Goal: Task Accomplishment & Management: Use online tool/utility

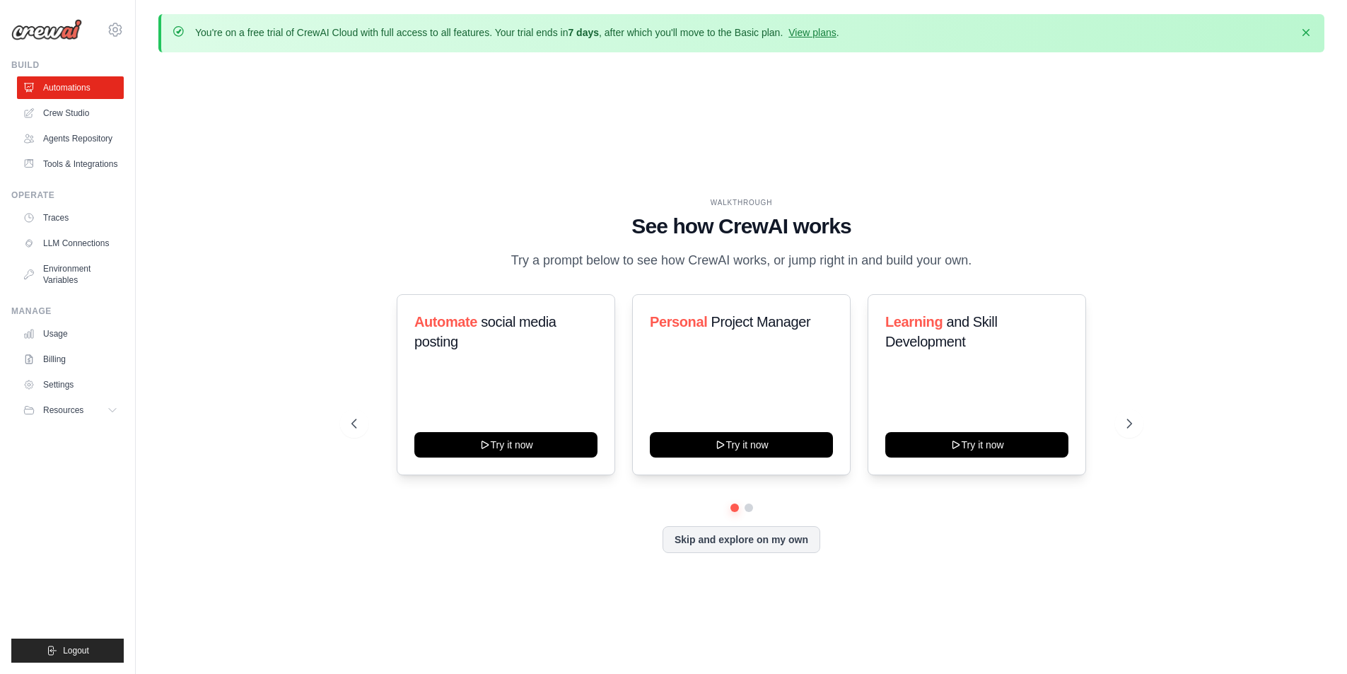
click at [832, 34] on link "View plans" at bounding box center [811, 32] width 47 height 11
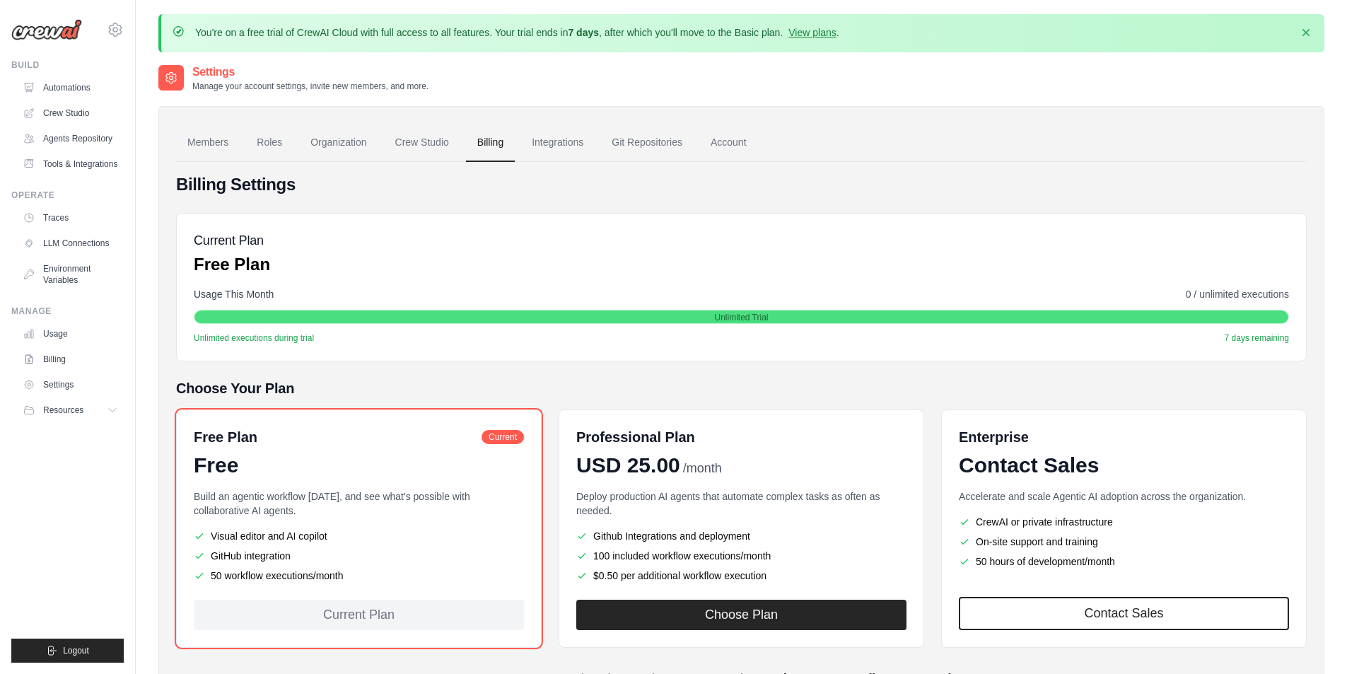
click at [70, 83] on link "Automations" at bounding box center [70, 87] width 107 height 23
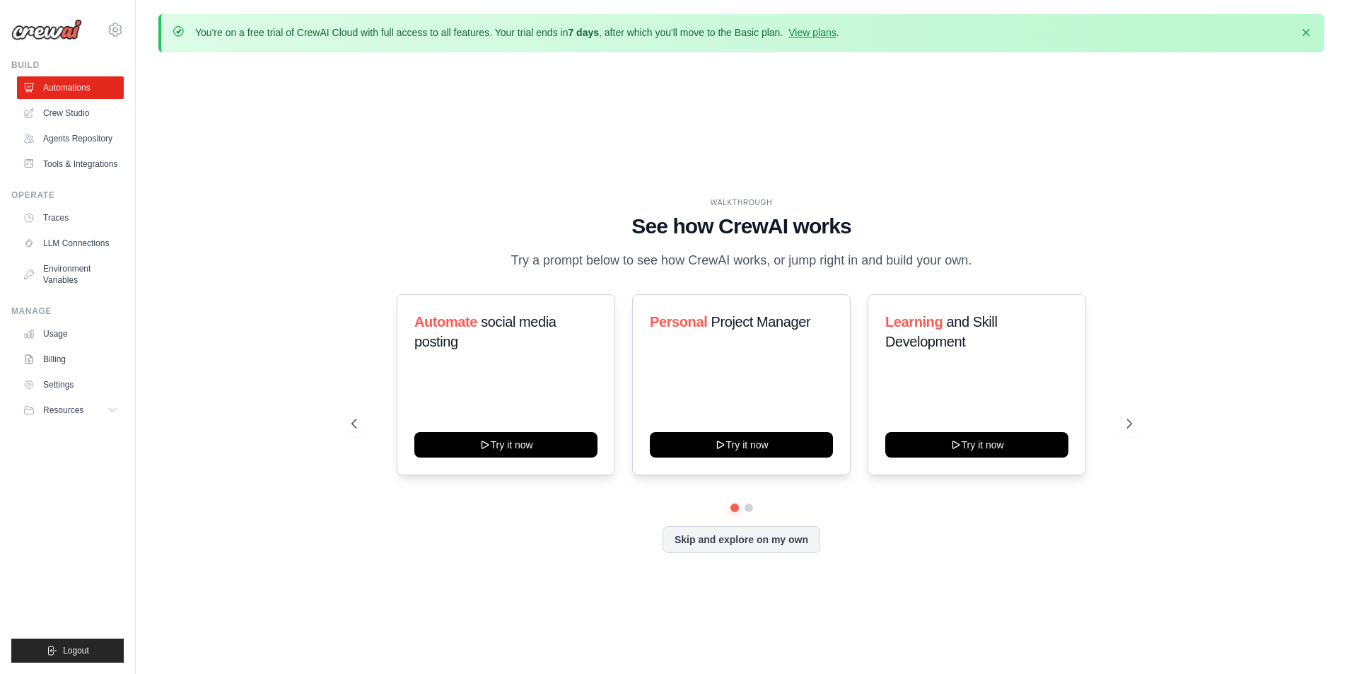
click at [66, 117] on link "Crew Studio" at bounding box center [70, 113] width 107 height 23
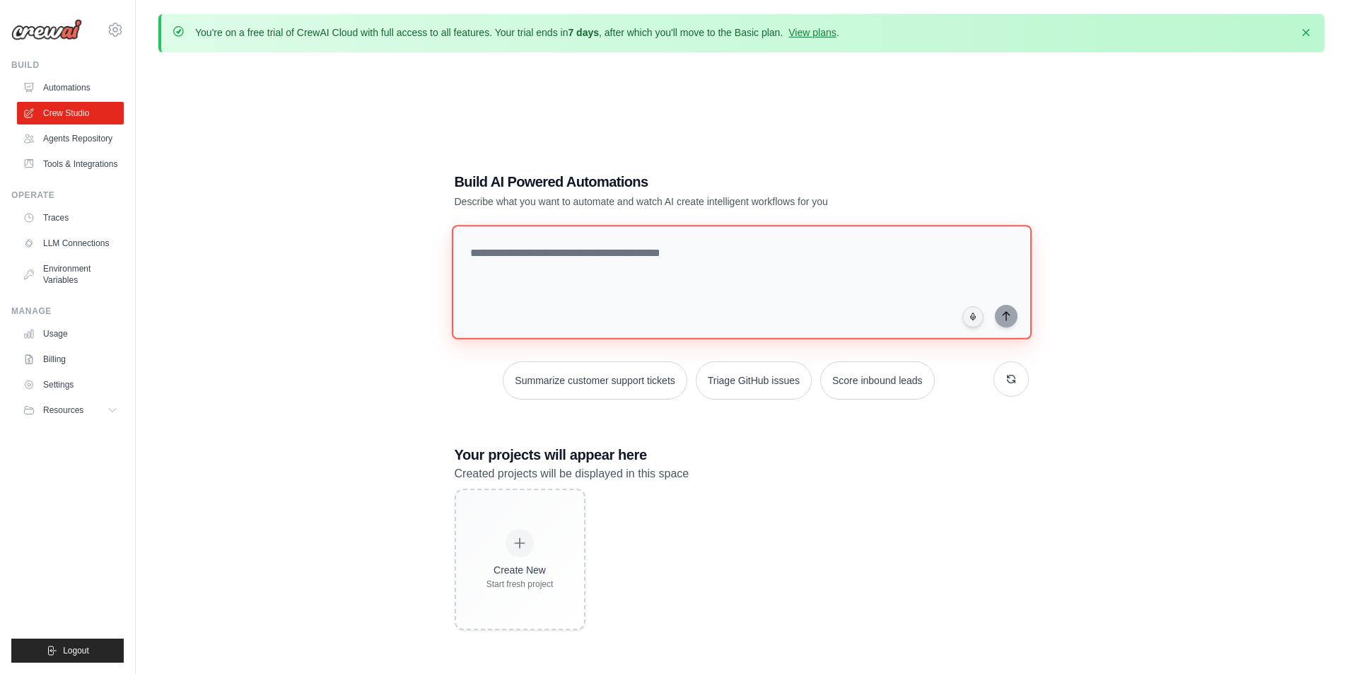
click at [598, 255] on textarea at bounding box center [741, 282] width 580 height 115
click at [75, 139] on link "Agents Repository" at bounding box center [70, 138] width 107 height 23
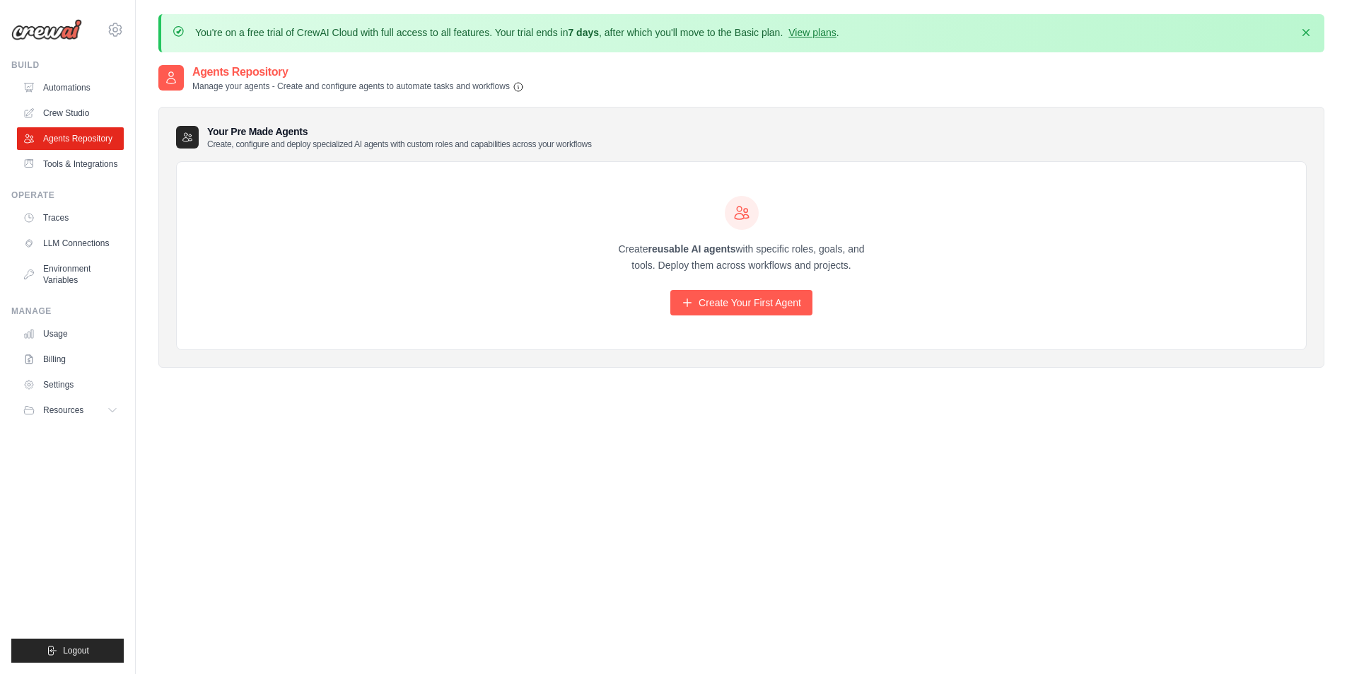
click at [91, 164] on link "Tools & Integrations" at bounding box center [70, 164] width 107 height 23
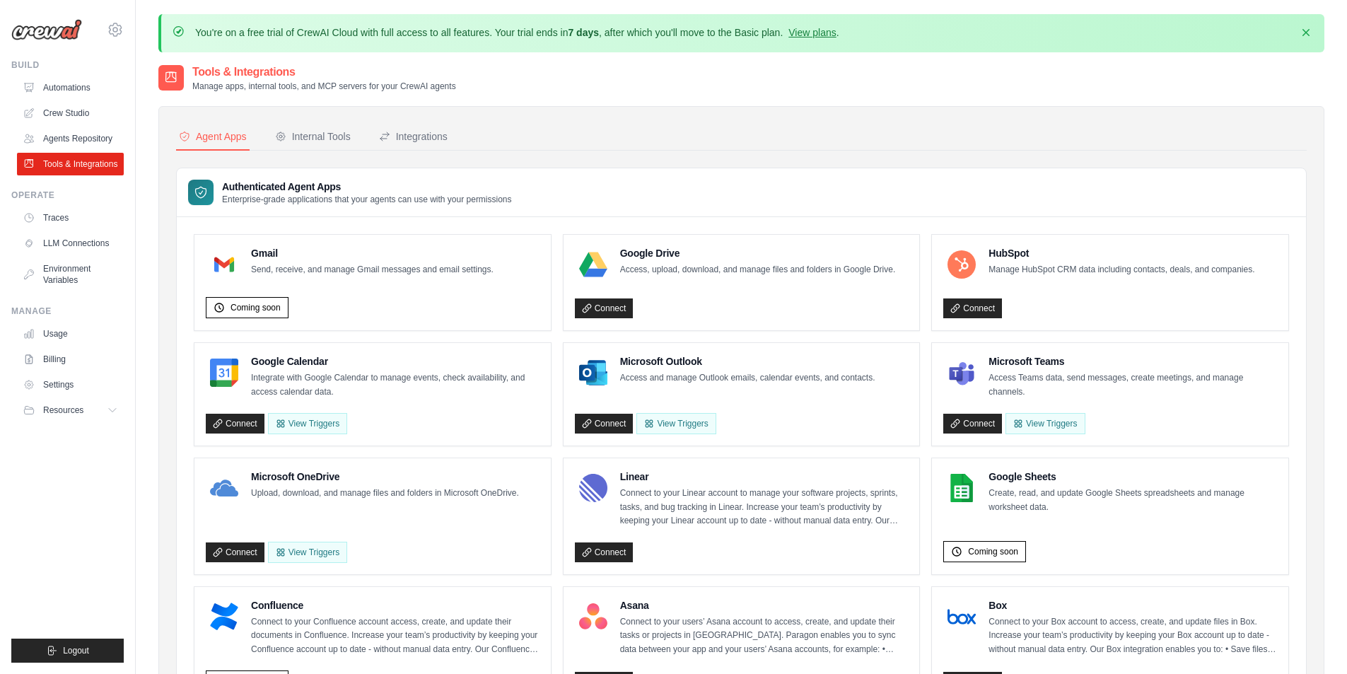
click at [337, 137] on div "Internal Tools" at bounding box center [313, 136] width 76 height 14
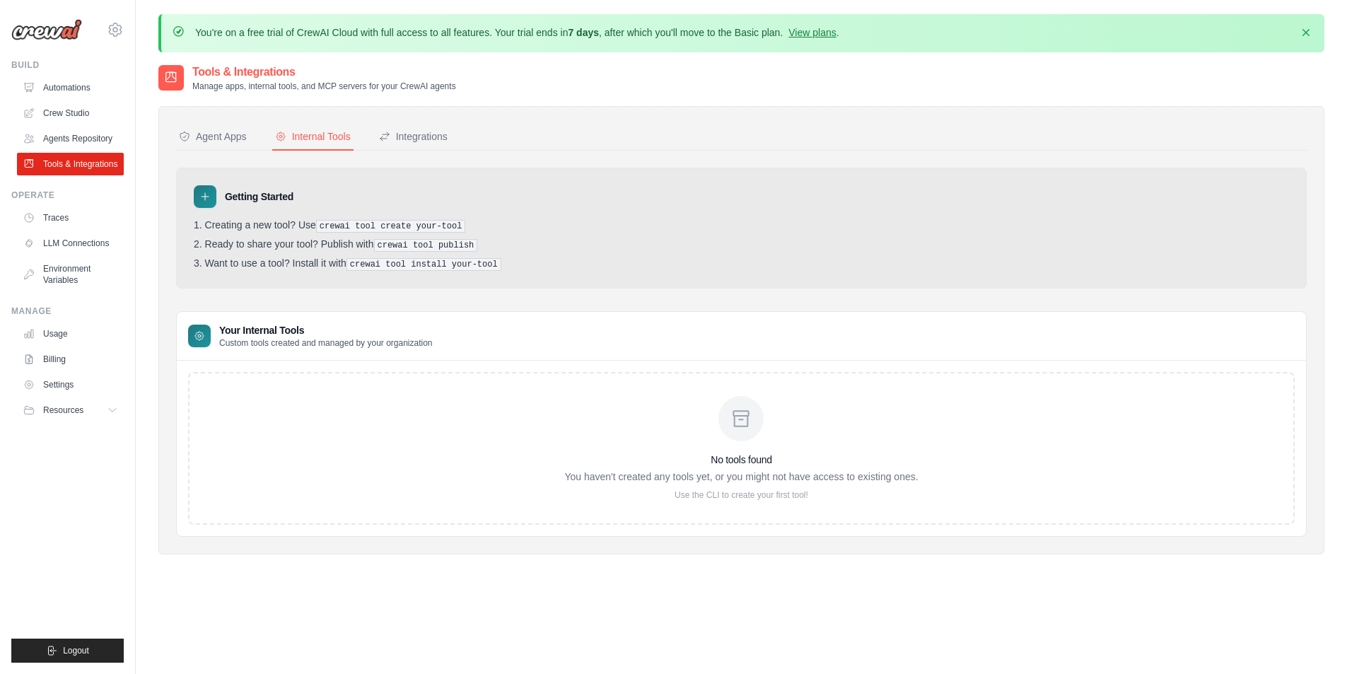
click at [424, 142] on div "Integrations" at bounding box center [413, 136] width 69 height 14
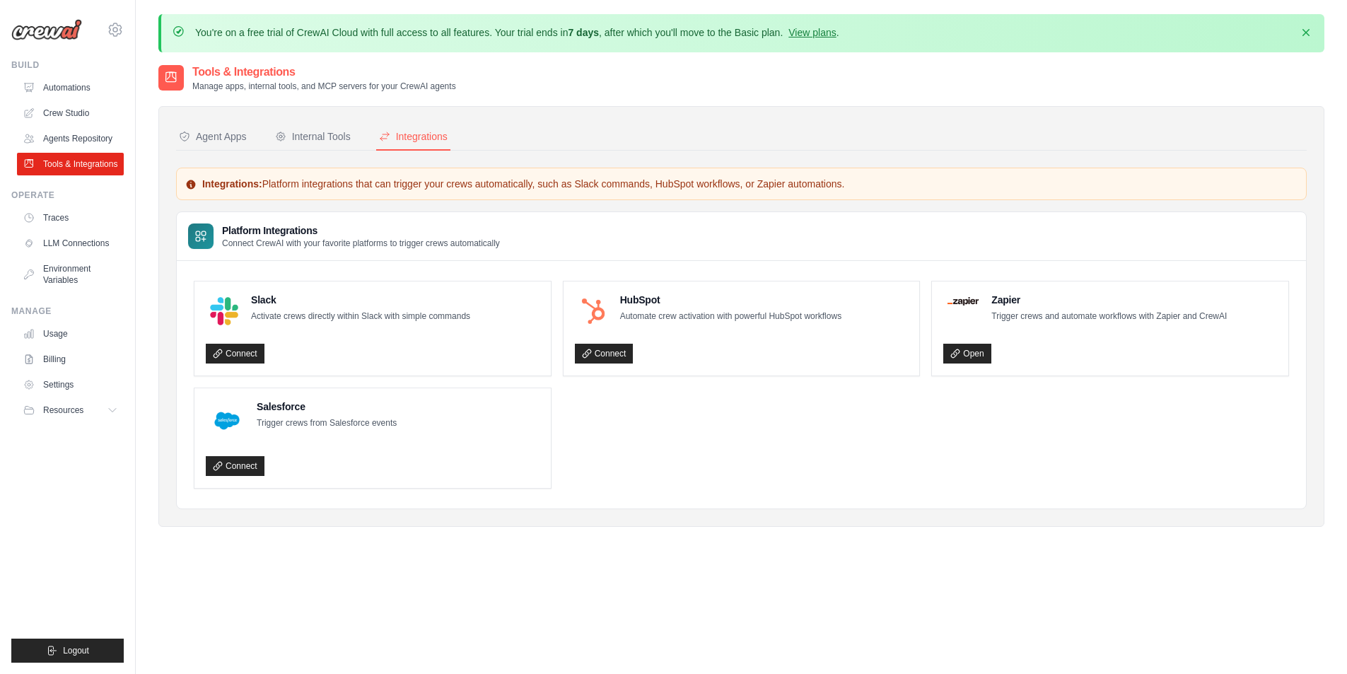
click at [76, 84] on link "Automations" at bounding box center [70, 87] width 107 height 23
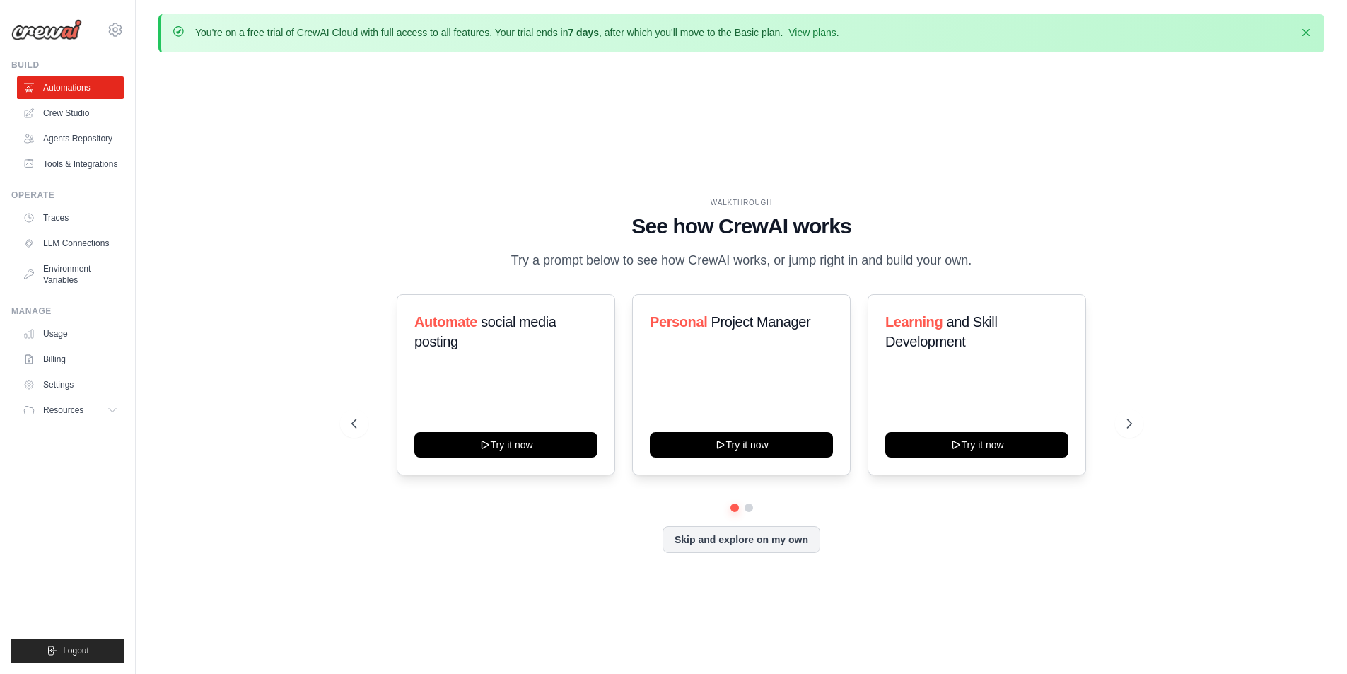
click at [1124, 416] on icon at bounding box center [1129, 423] width 14 height 14
click at [1131, 414] on button at bounding box center [1129, 423] width 28 height 28
click at [762, 444] on button "Try it now" at bounding box center [741, 444] width 183 height 25
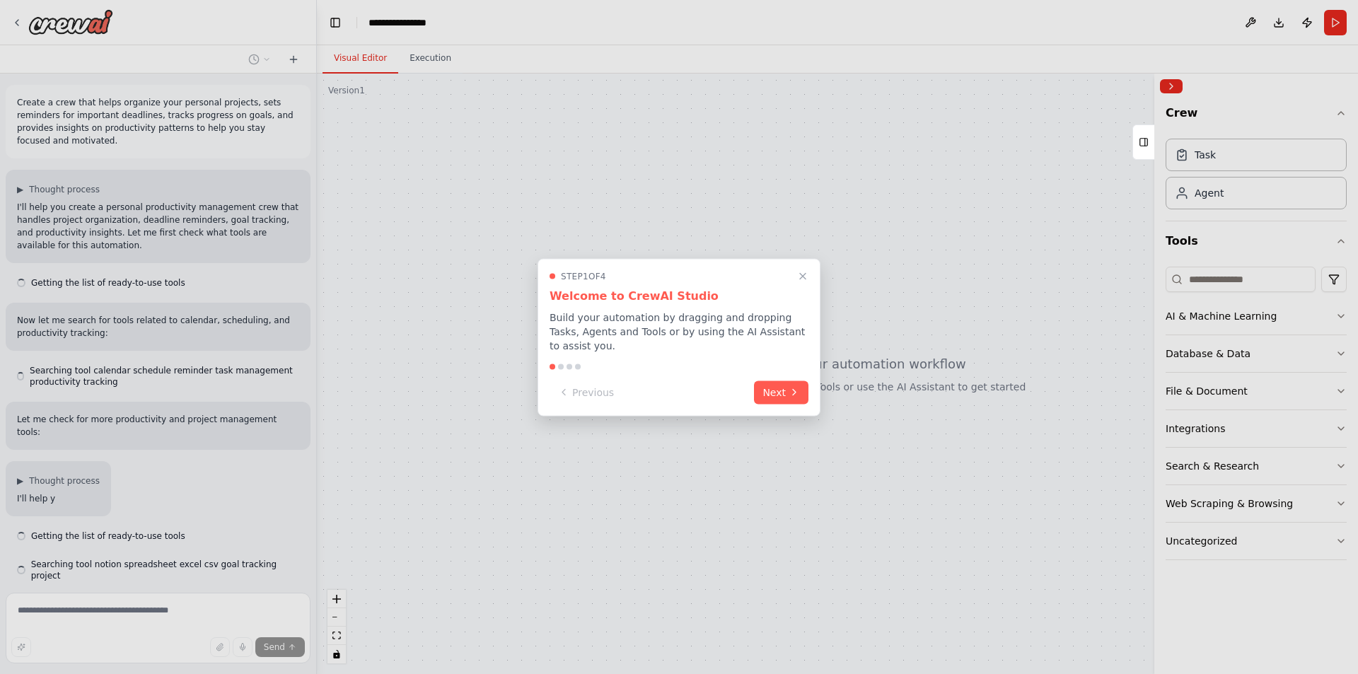
scroll to position [63, 0]
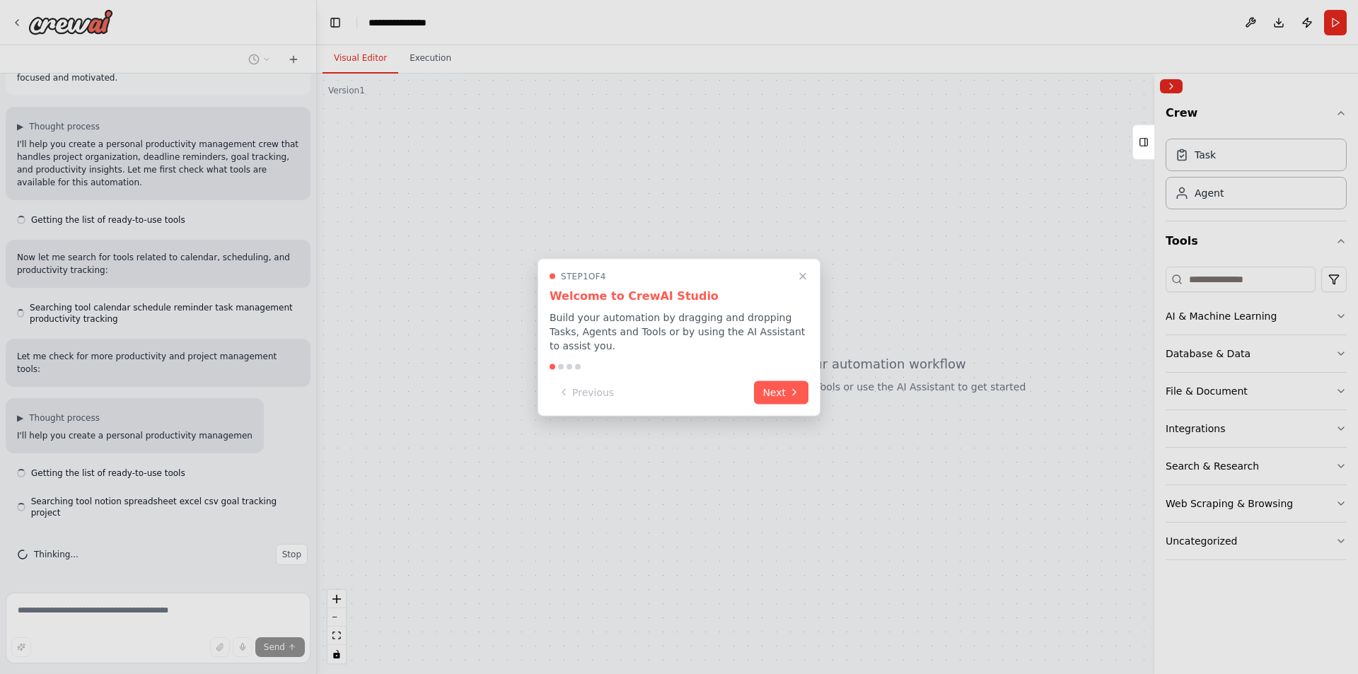
click at [784, 395] on button "Next" at bounding box center [781, 391] width 54 height 23
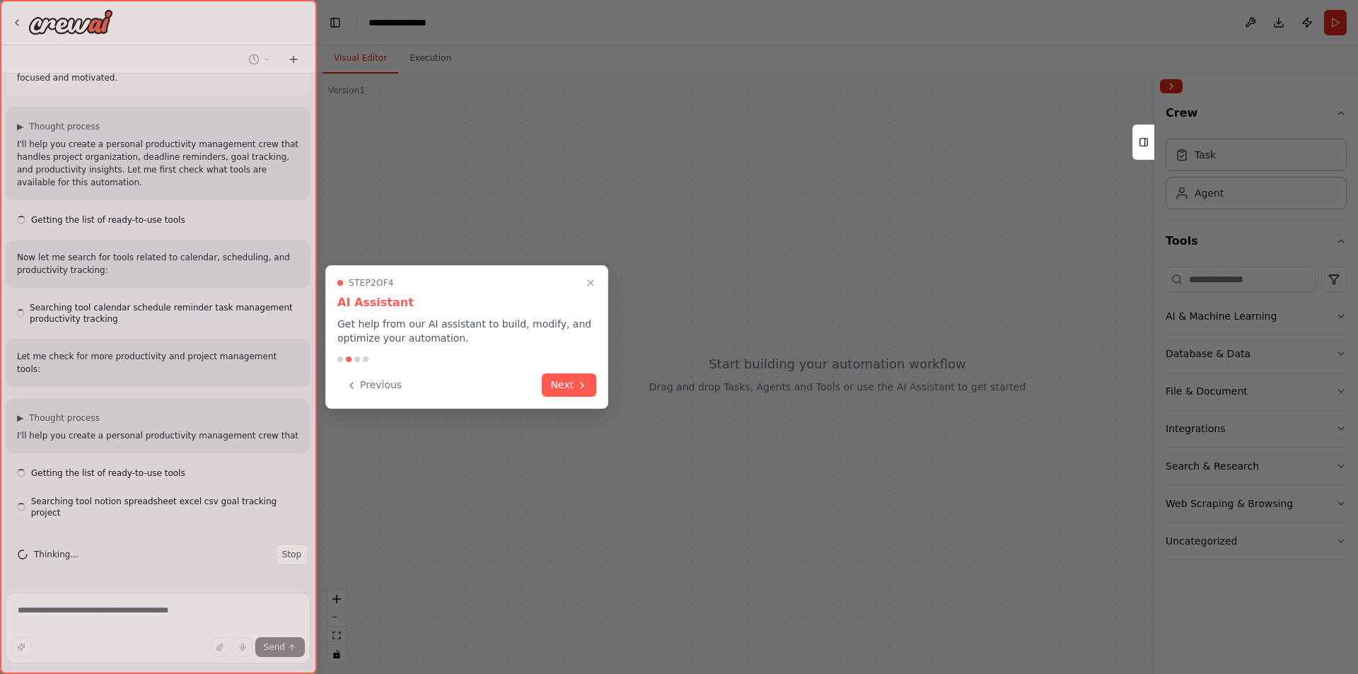
scroll to position [76, 0]
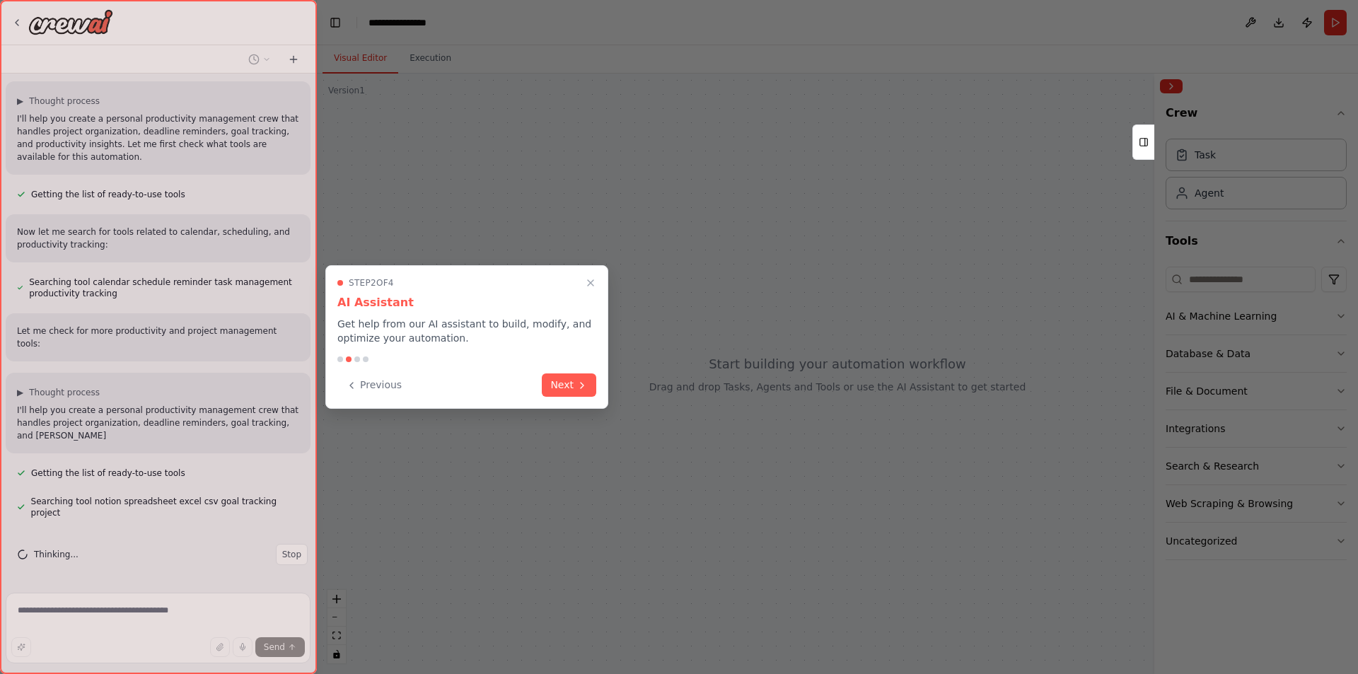
click at [570, 383] on button "Next" at bounding box center [569, 384] width 54 height 23
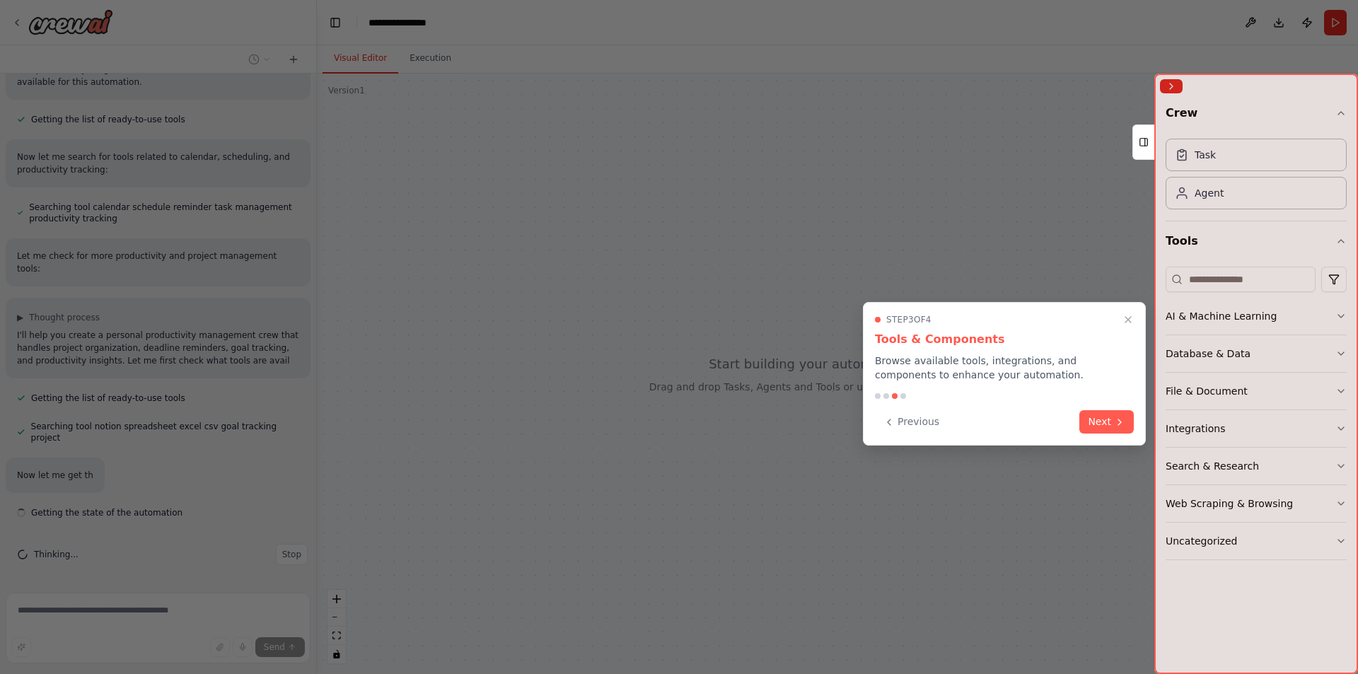
scroll to position [176, 0]
click at [1090, 417] on button "Next" at bounding box center [1106, 421] width 54 height 23
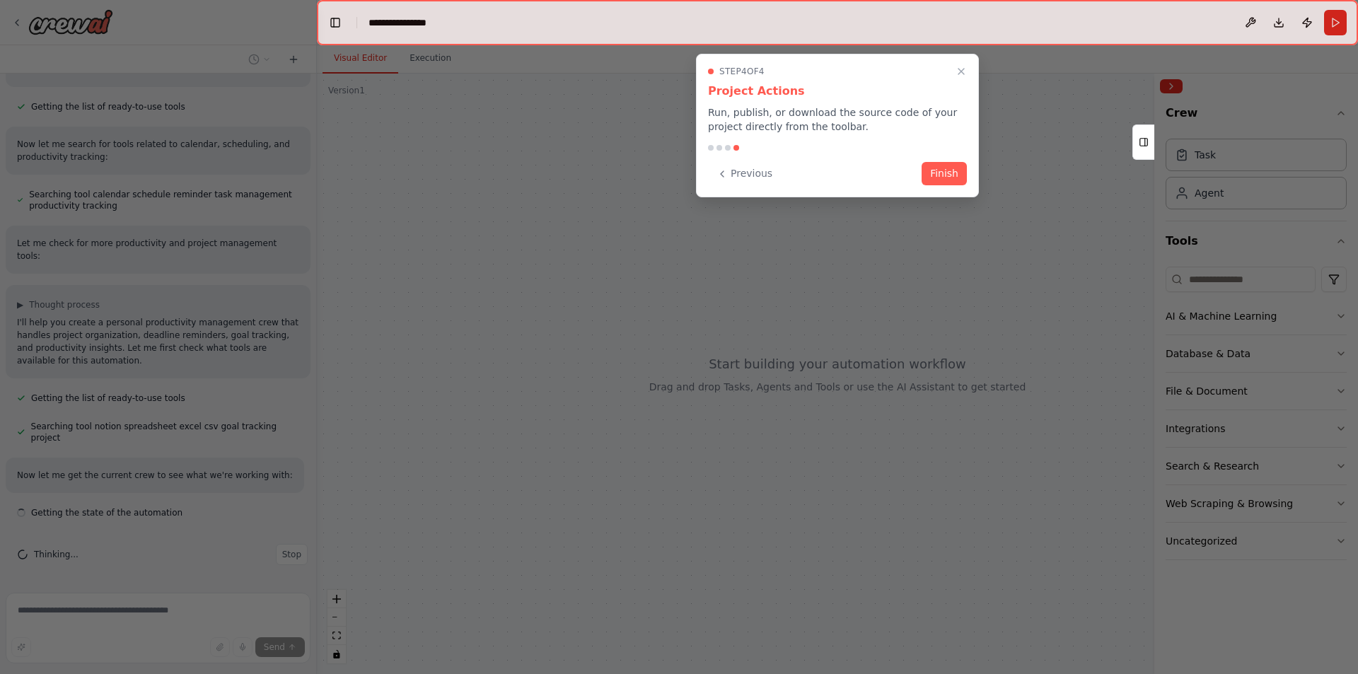
click at [948, 173] on button "Finish" at bounding box center [943, 173] width 45 height 23
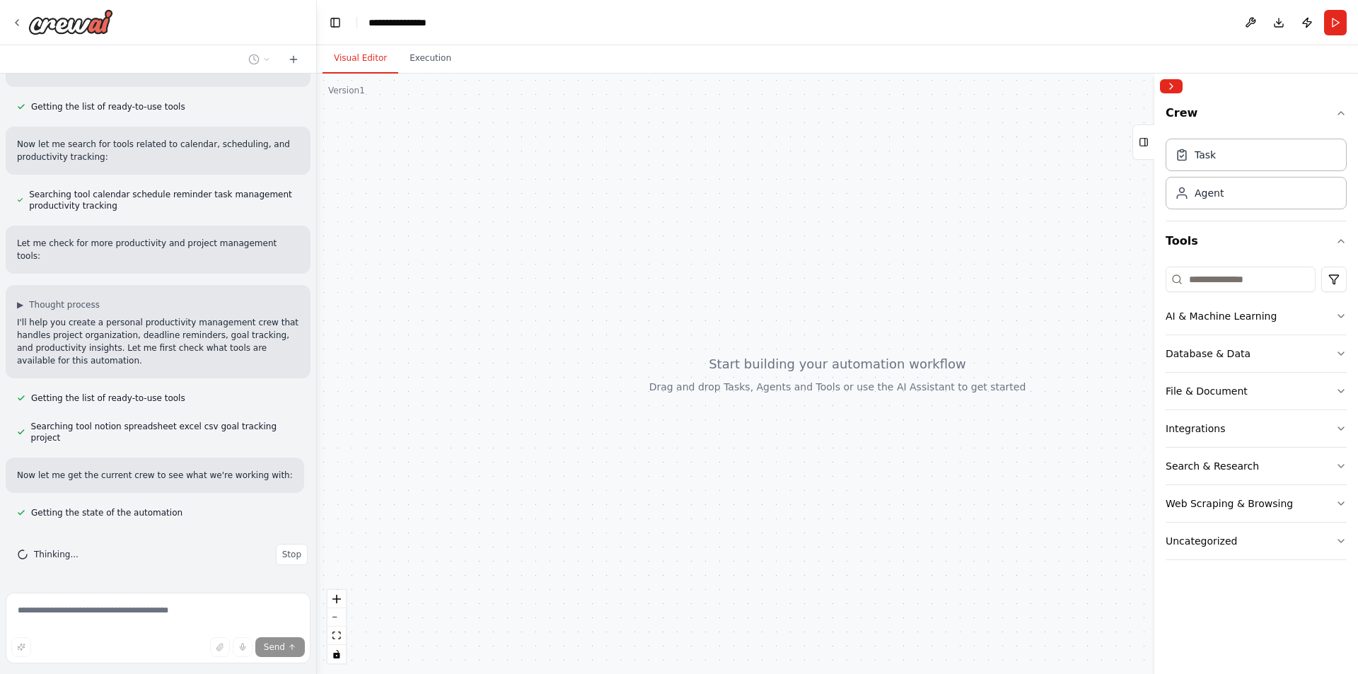
click at [1241, 192] on div "Agent" at bounding box center [1255, 193] width 181 height 33
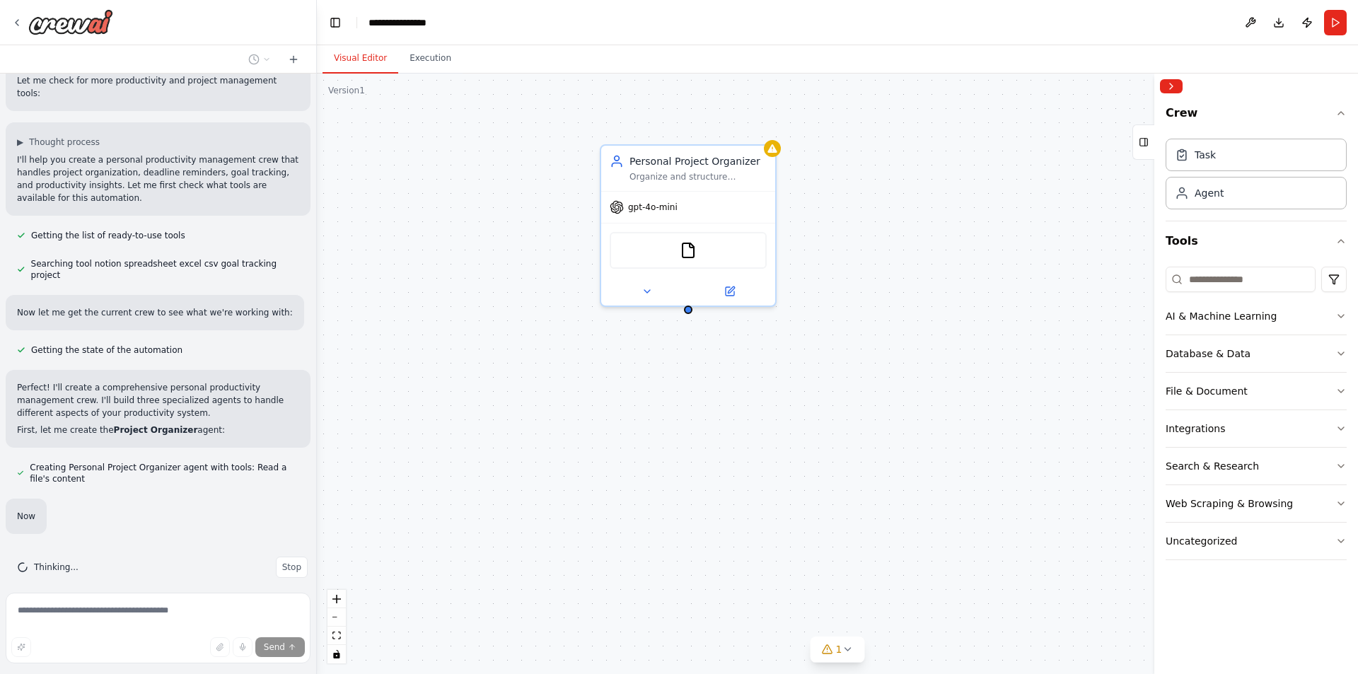
scroll to position [351, 0]
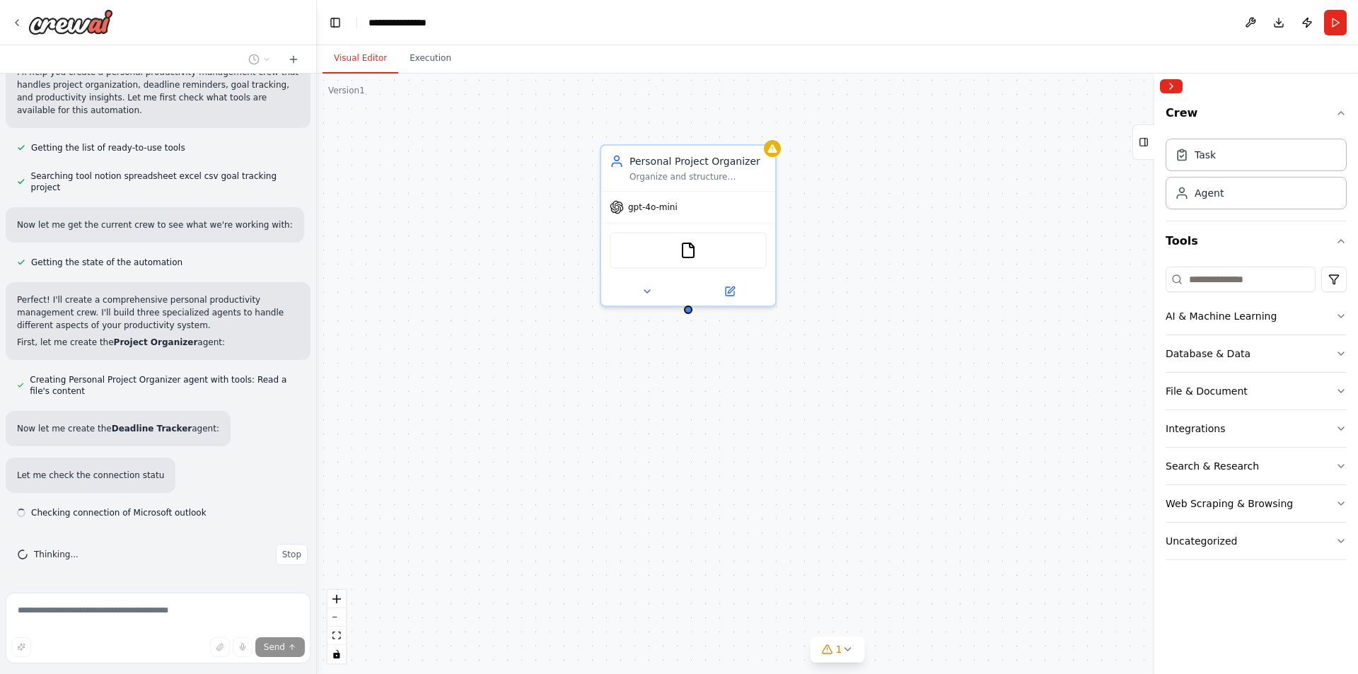
click at [662, 208] on span "gpt-4o-mini" at bounding box center [652, 207] width 49 height 11
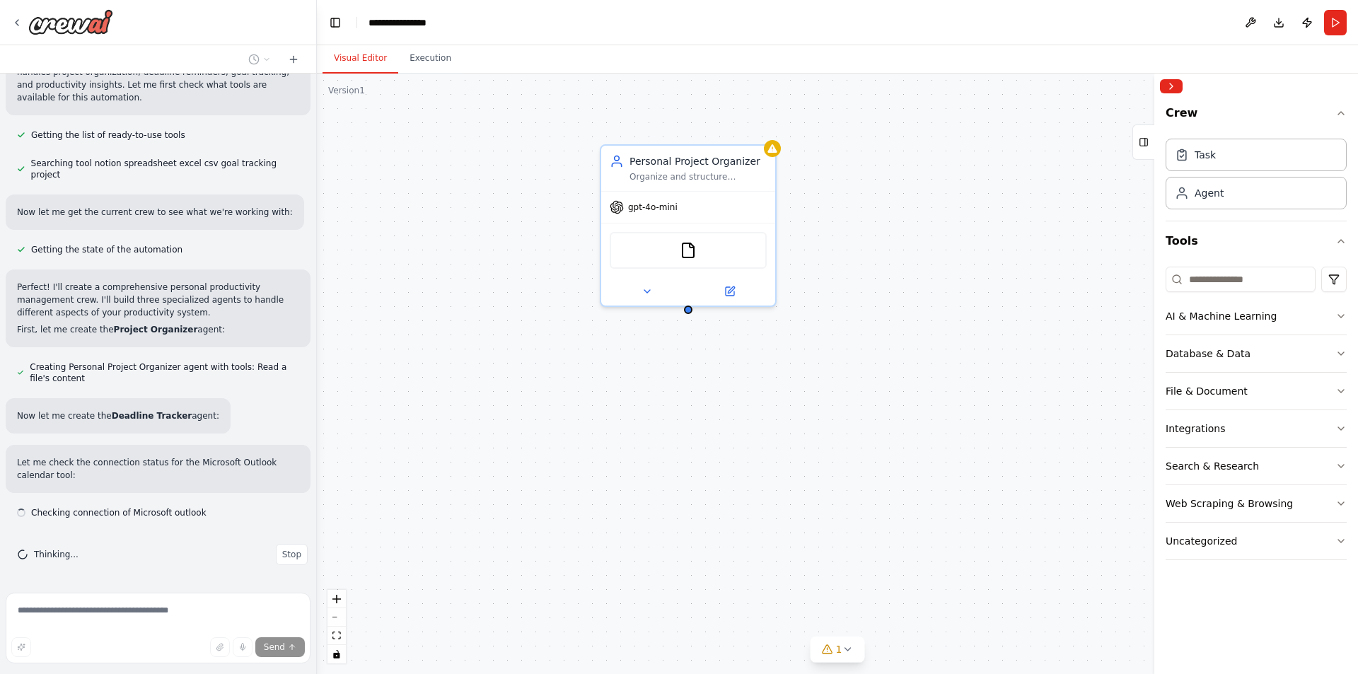
click at [651, 291] on icon at bounding box center [646, 291] width 11 height 11
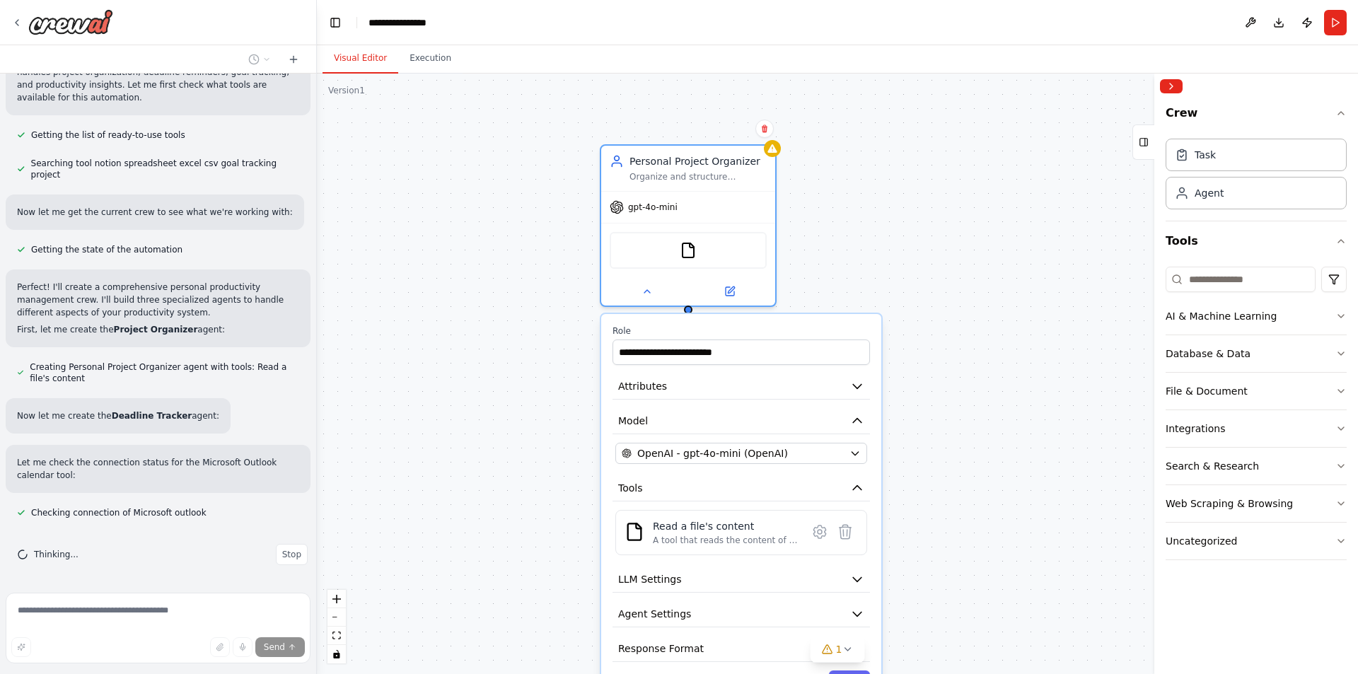
scroll to position [473, 0]
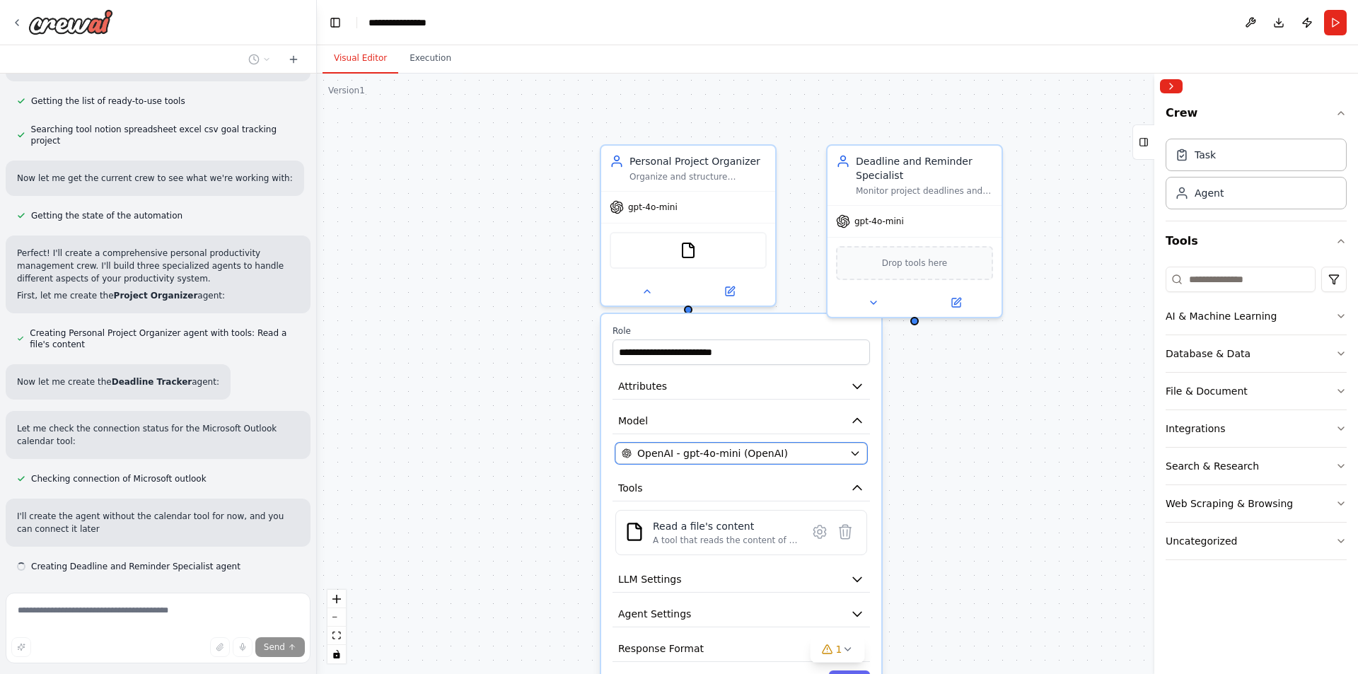
click at [824, 450] on div "OpenAI - gpt-4o-mini (OpenAI)" at bounding box center [733, 453] width 222 height 14
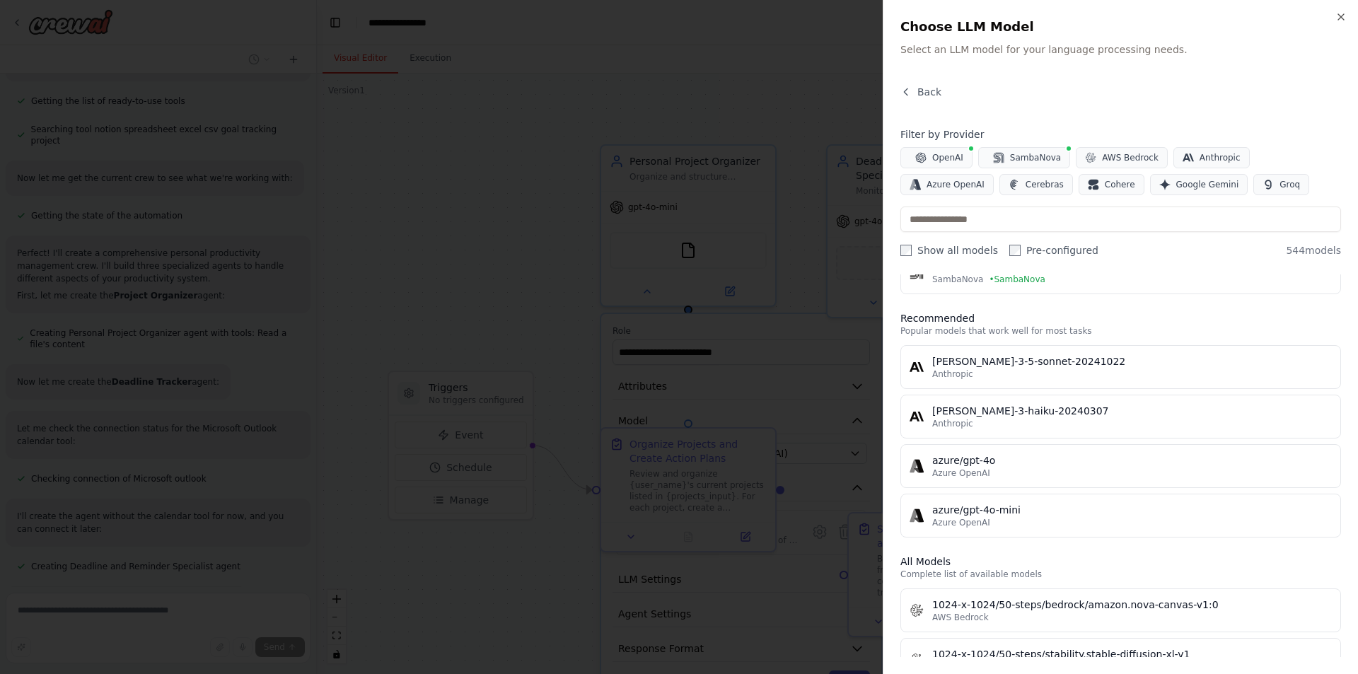
scroll to position [424, 0]
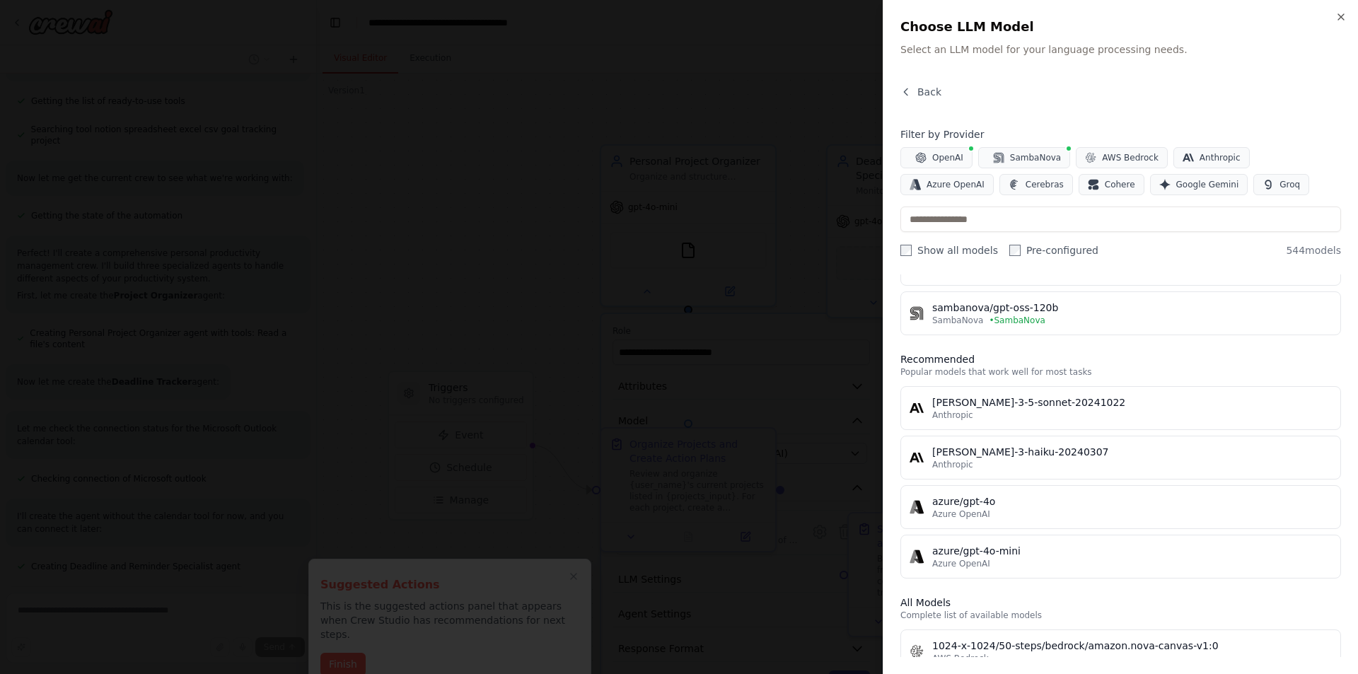
click at [1105, 410] on div "Anthropic" at bounding box center [1132, 414] width 400 height 11
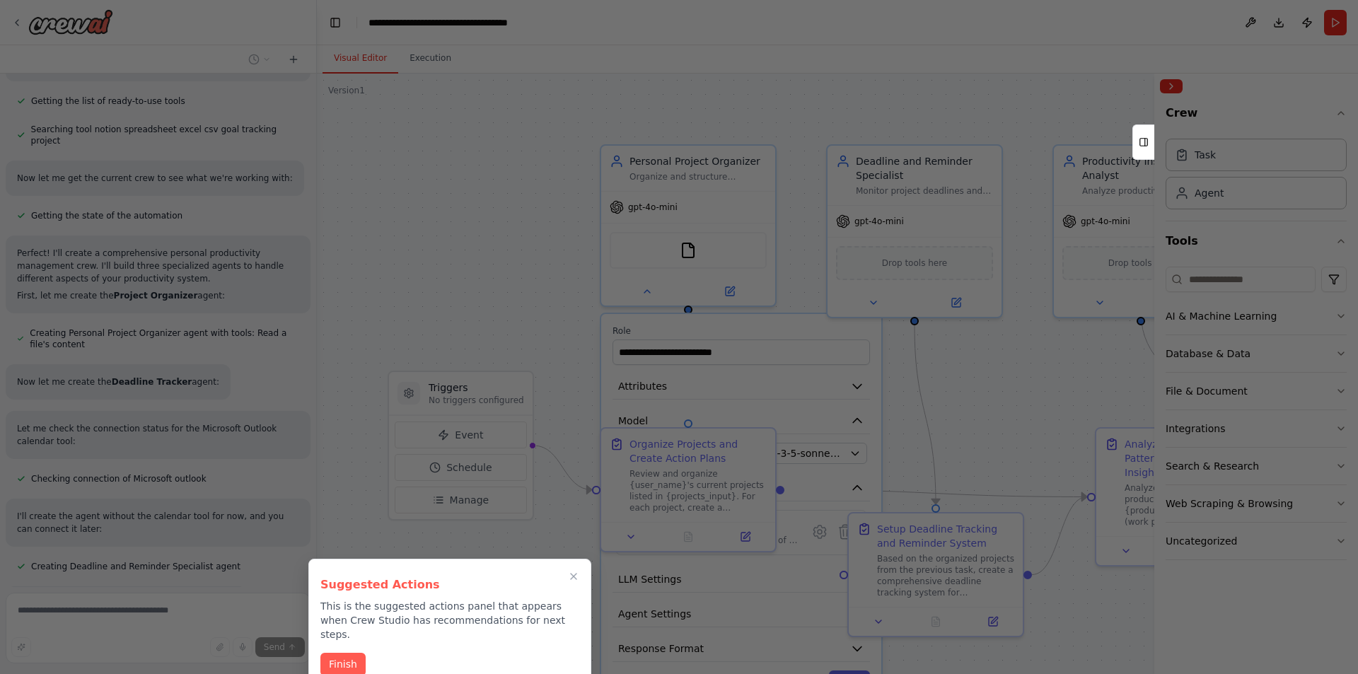
click at [330, 655] on button "Finish" at bounding box center [342, 664] width 45 height 23
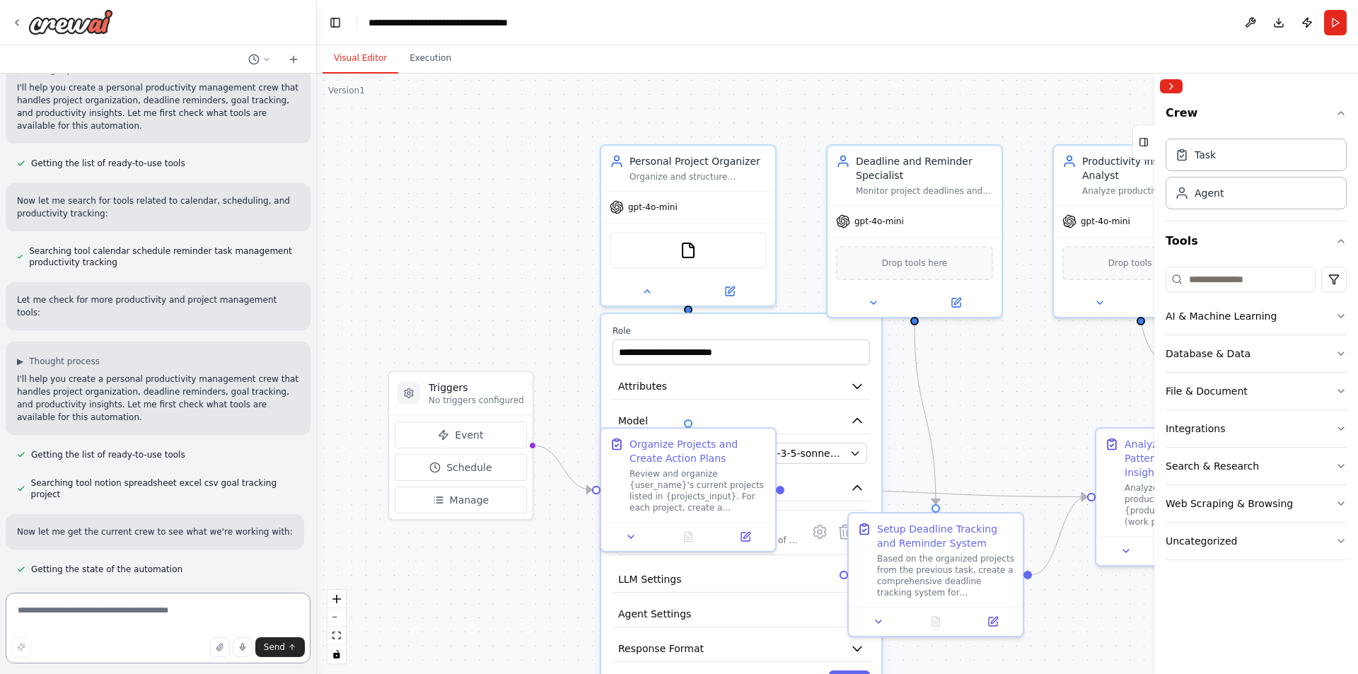
scroll to position [0, 0]
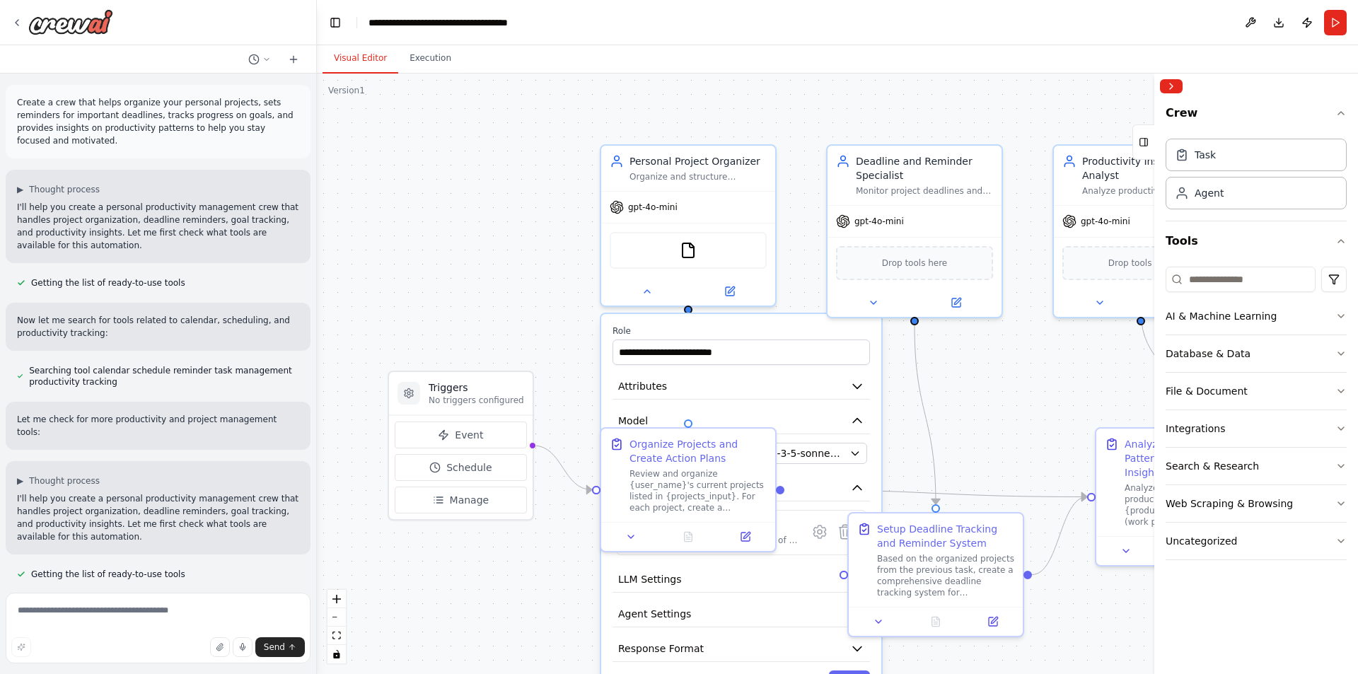
click at [694, 244] on img at bounding box center [688, 250] width 17 height 17
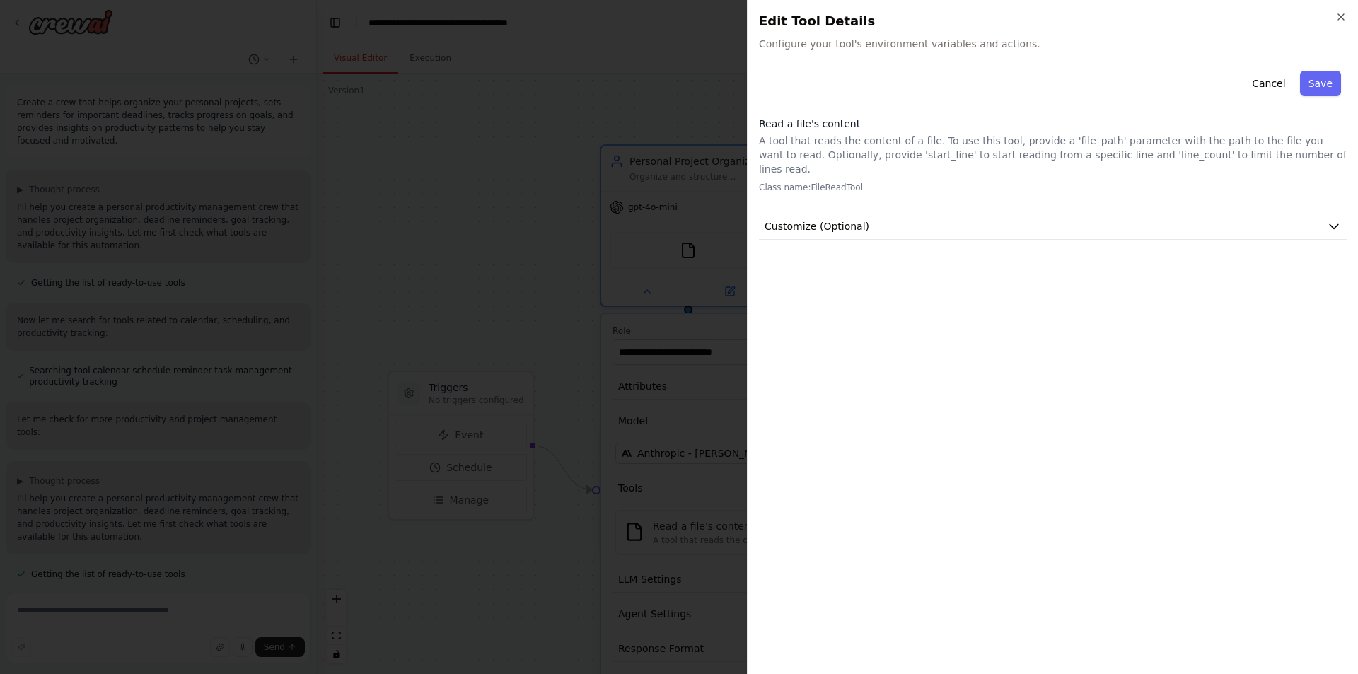
click at [861, 219] on span "Customize (Optional)" at bounding box center [816, 226] width 105 height 14
click at [865, 214] on button "Customize (Optional)" at bounding box center [1053, 227] width 588 height 26
click at [1343, 17] on icon "button" at bounding box center [1340, 16] width 11 height 11
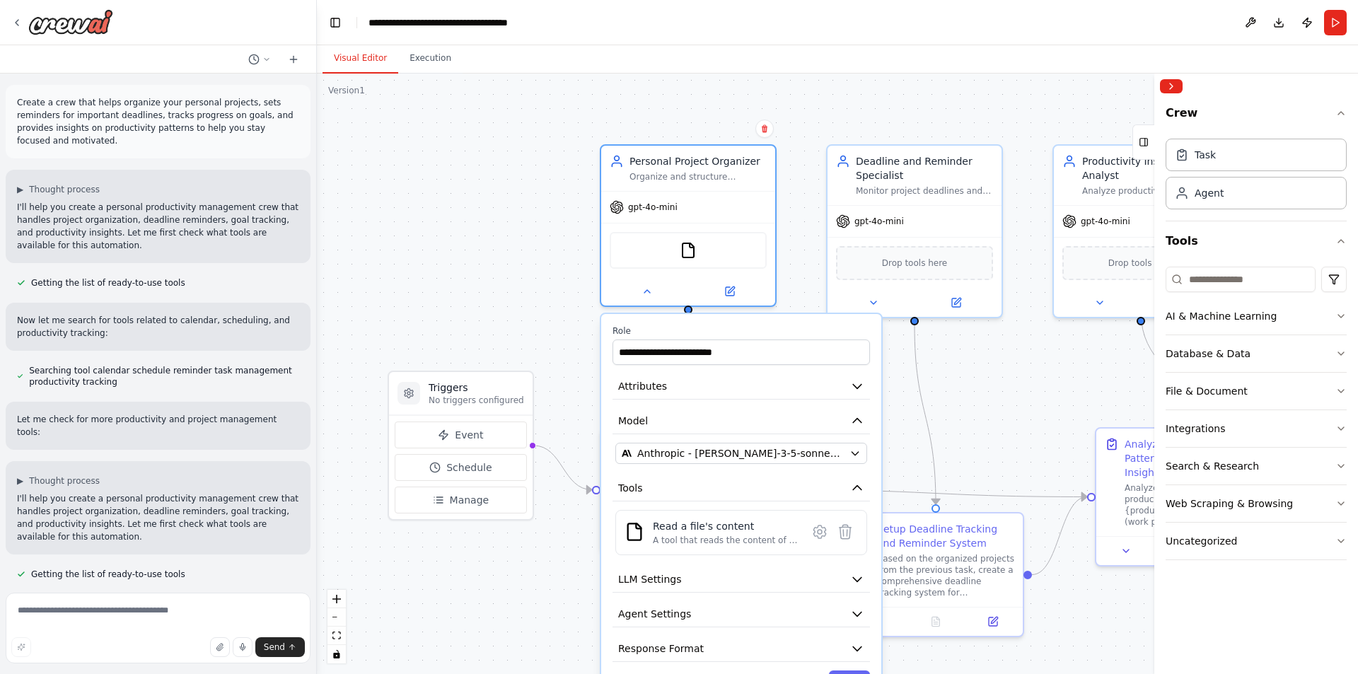
click at [1233, 148] on div "Task" at bounding box center [1255, 155] width 181 height 33
click at [648, 295] on button at bounding box center [647, 291] width 80 height 17
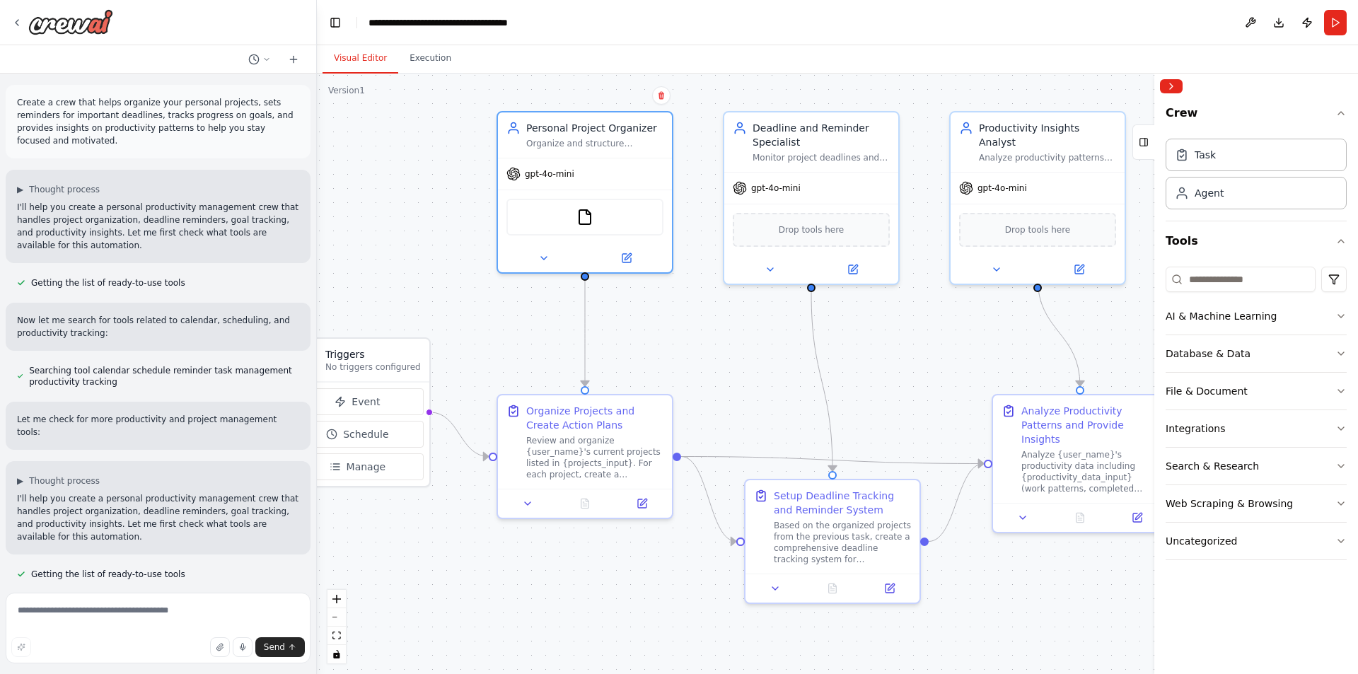
drag, startPoint x: 1020, startPoint y: 438, endPoint x: 916, endPoint y: 404, distance: 108.5
click at [916, 404] on div ".deletable-edge-delete-btn { width: 20px; height: 20px; border: 0px solid #ffff…" at bounding box center [837, 374] width 1041 height 600
click at [817, 223] on span "Drop tools here" at bounding box center [812, 230] width 66 height 14
click at [842, 241] on div "Drop tools here" at bounding box center [811, 230] width 157 height 34
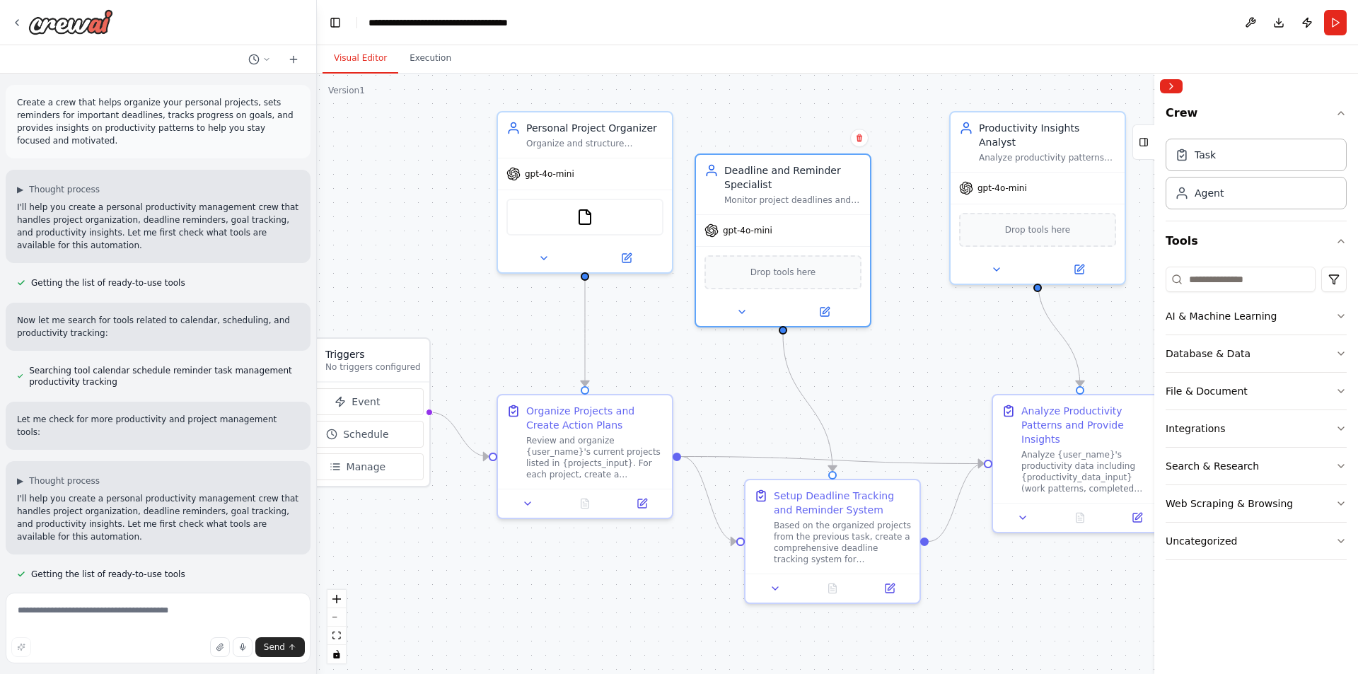
drag, startPoint x: 841, startPoint y: 237, endPoint x: 814, endPoint y: 267, distance: 41.0
click at [814, 269] on div "Drop tools here" at bounding box center [782, 272] width 157 height 34
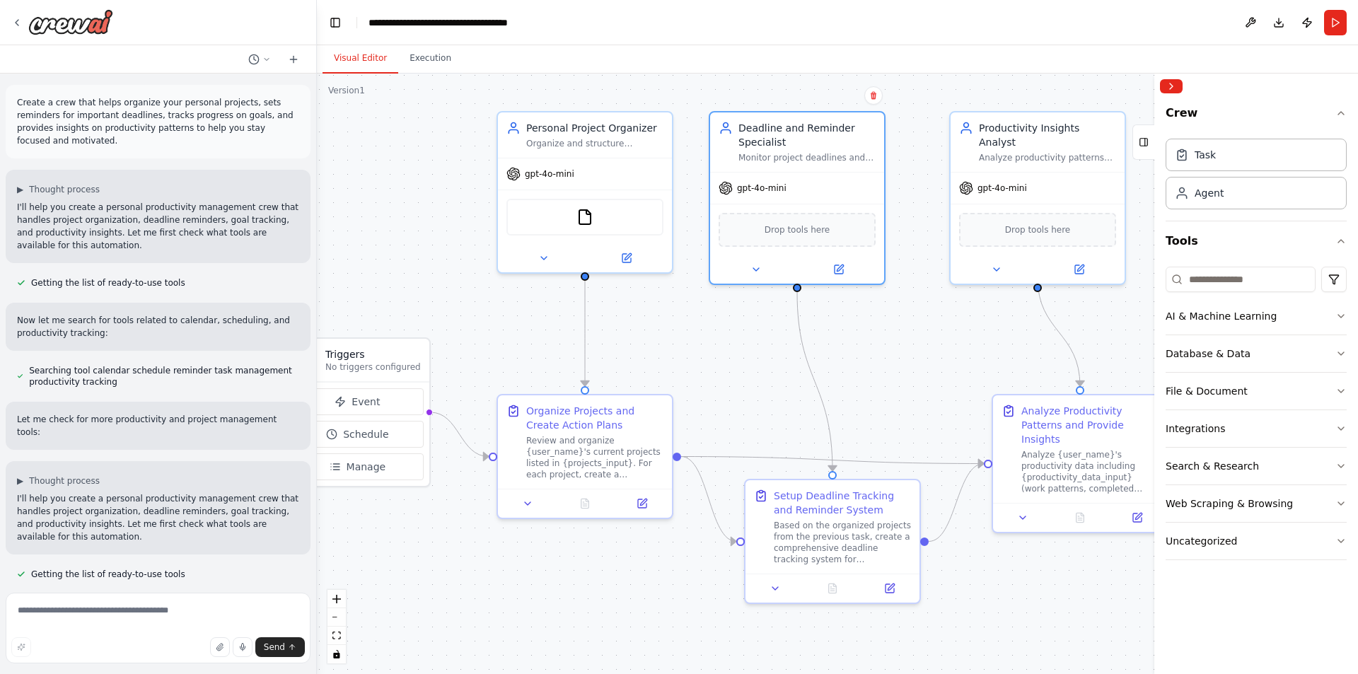
drag, startPoint x: 788, startPoint y: 261, endPoint x: 805, endPoint y: 223, distance: 41.5
click at [805, 223] on div "Drop tools here" at bounding box center [796, 230] width 157 height 34
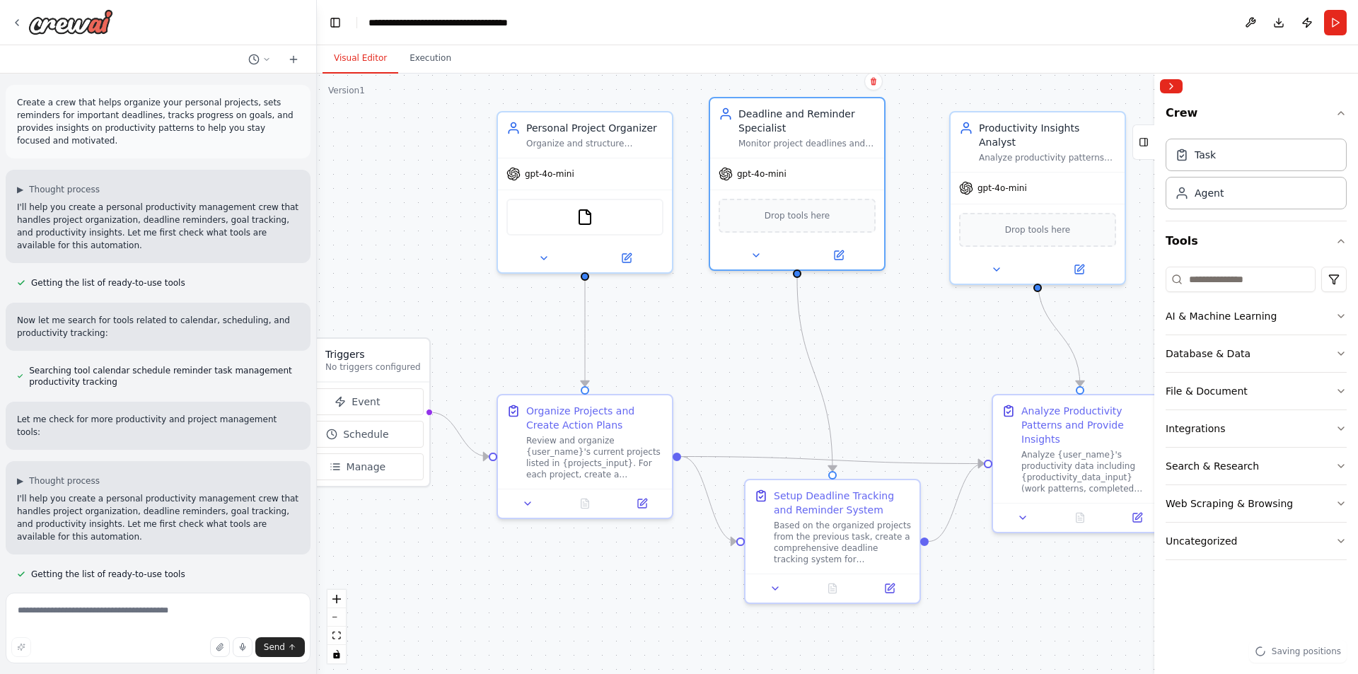
click at [764, 251] on button at bounding box center [756, 255] width 80 height 17
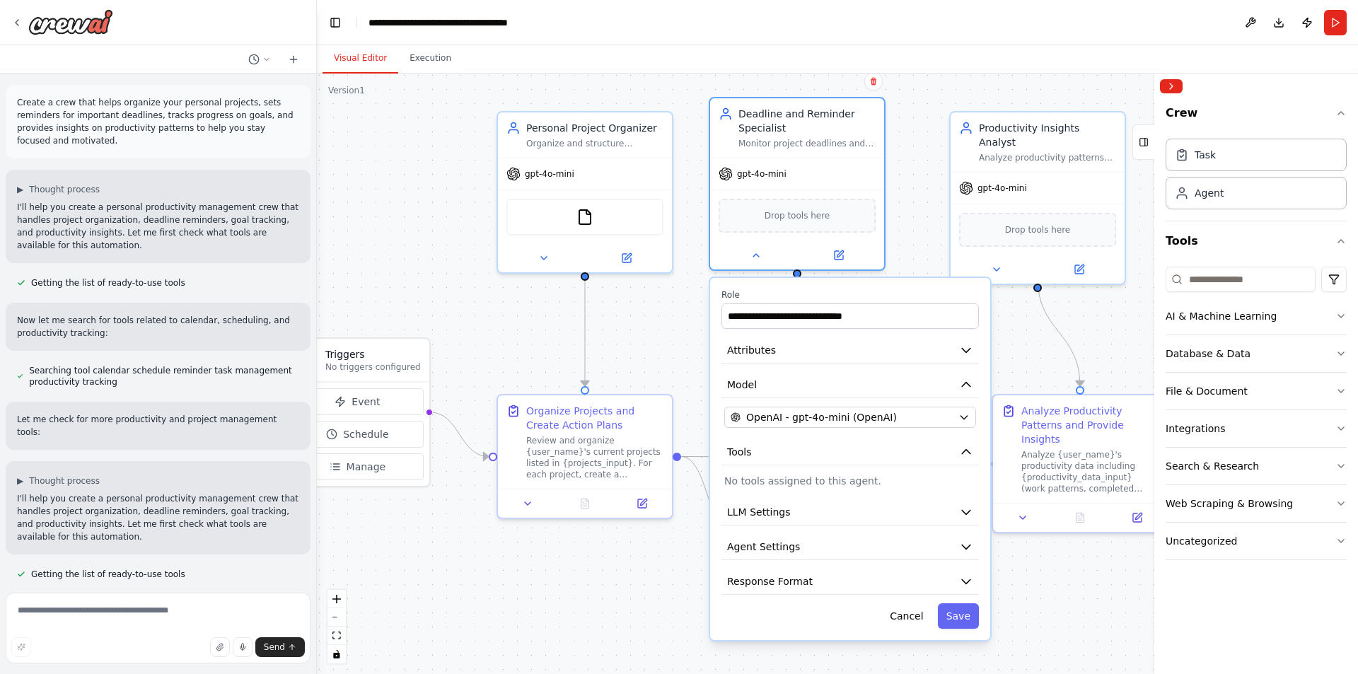
click at [825, 486] on p "No tools assigned to this agent." at bounding box center [850, 481] width 252 height 14
click at [969, 451] on icon "button" at bounding box center [966, 452] width 14 height 14
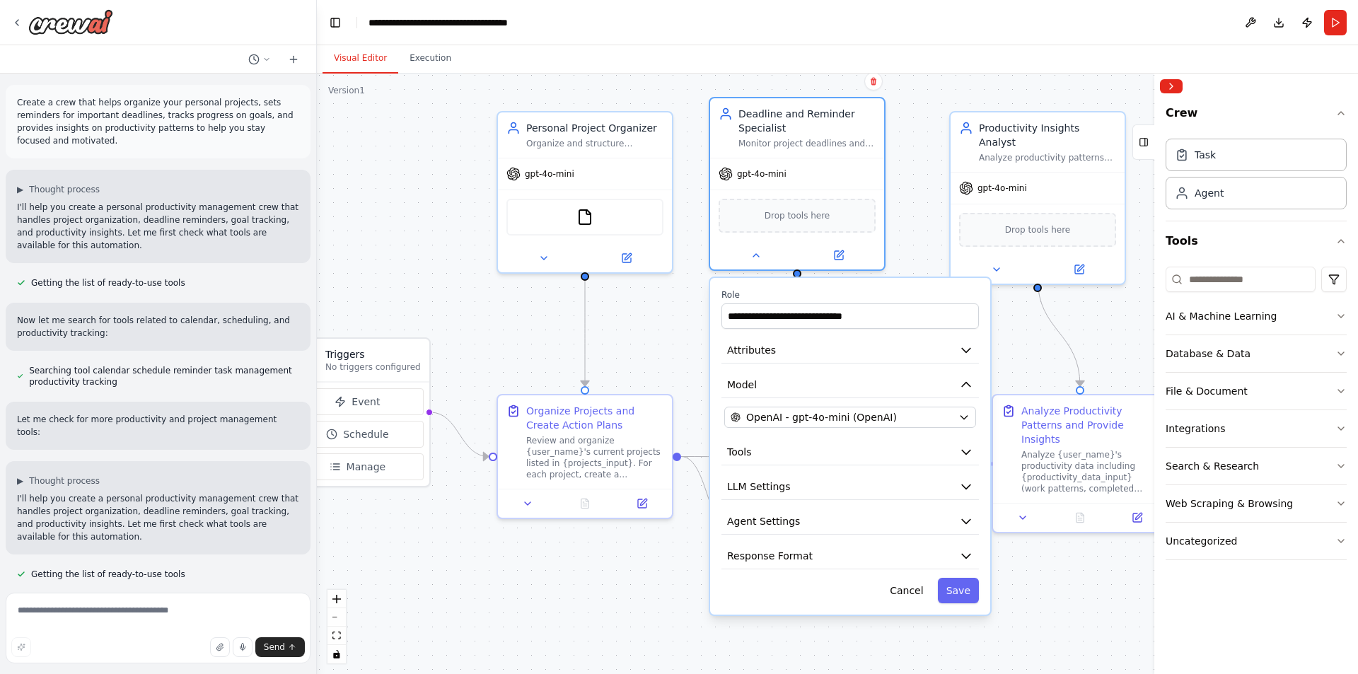
click at [969, 451] on icon "button" at bounding box center [966, 452] width 8 height 4
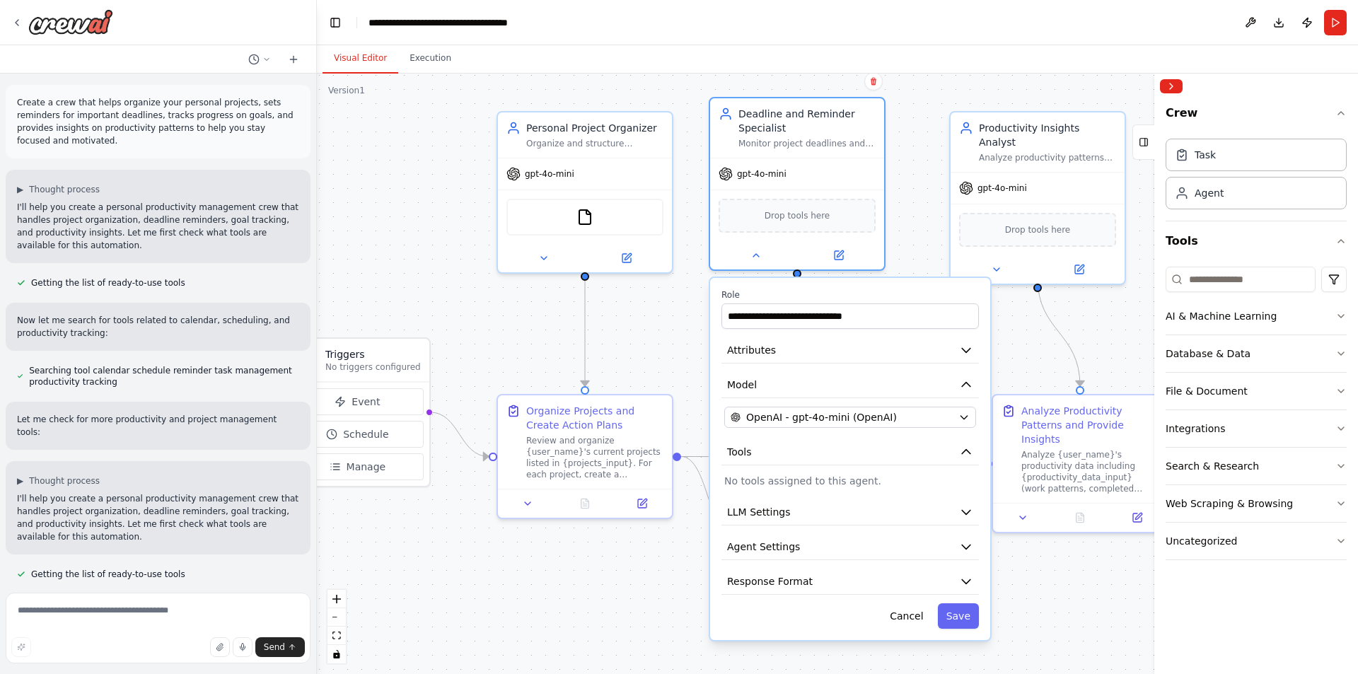
drag, startPoint x: 819, startPoint y: 474, endPoint x: 814, endPoint y: 500, distance: 26.6
click at [818, 476] on p "No tools assigned to this agent." at bounding box center [850, 481] width 252 height 14
click at [1336, 318] on icon "button" at bounding box center [1340, 315] width 11 height 11
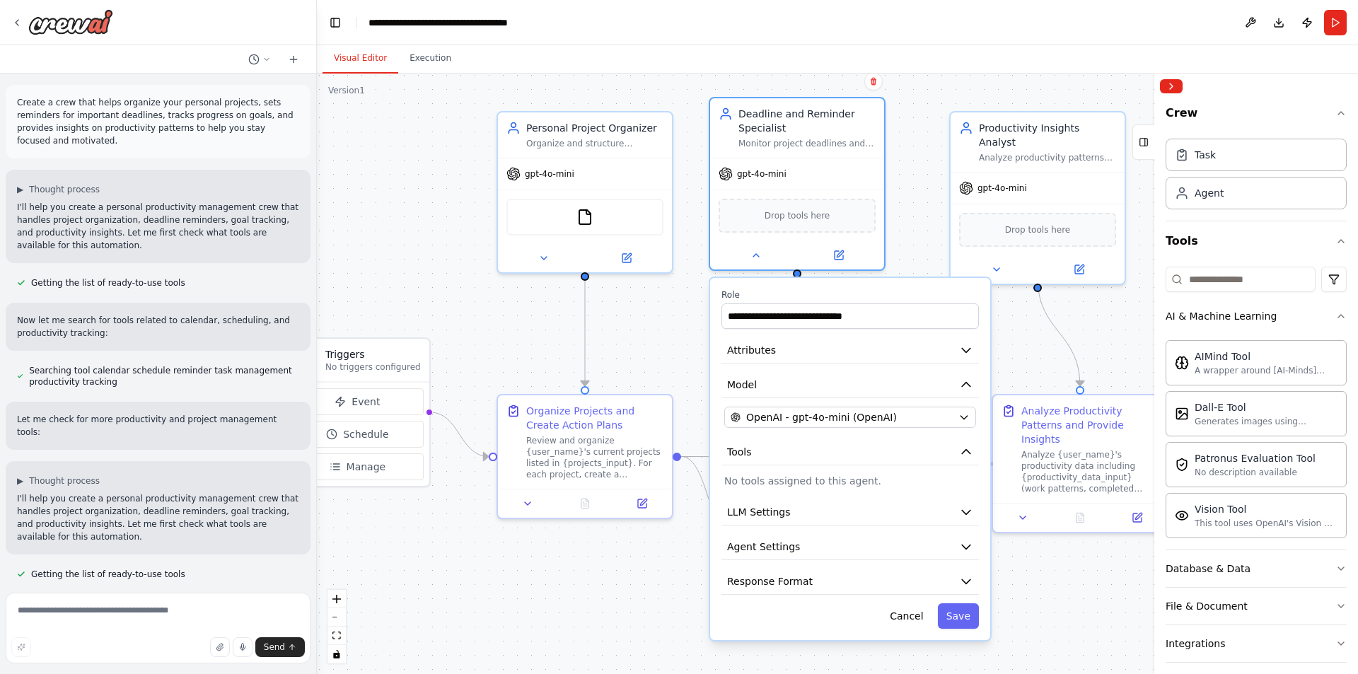
click at [1335, 610] on icon "button" at bounding box center [1340, 605] width 11 height 11
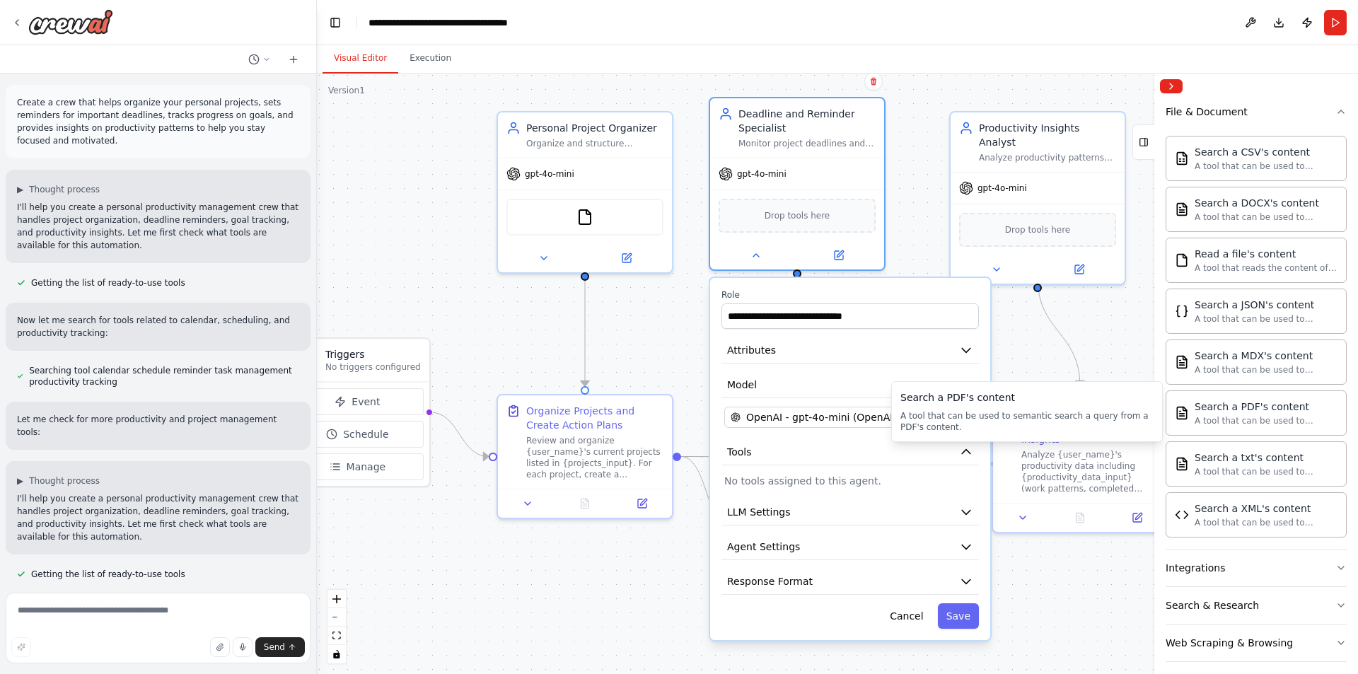
scroll to position [495, 0]
click at [407, 63] on button "Execution" at bounding box center [430, 59] width 64 height 30
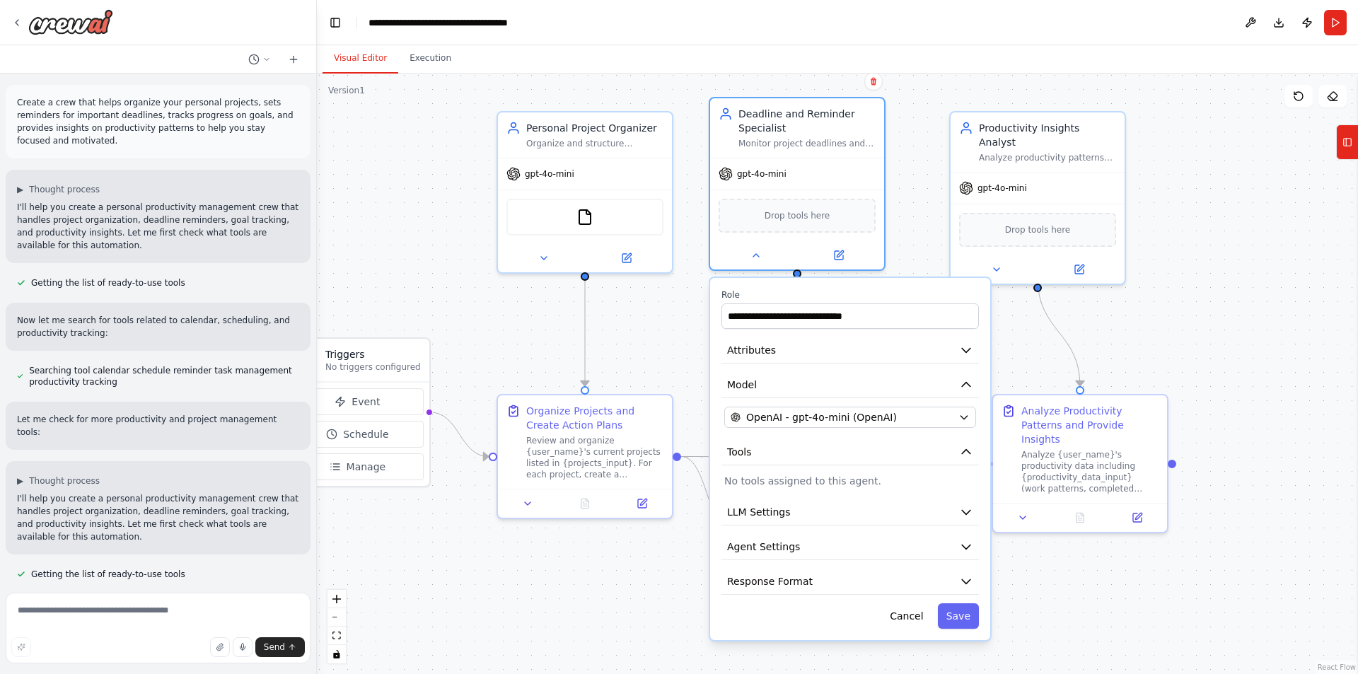
click at [349, 61] on button "Visual Editor" at bounding box center [360, 59] width 76 height 30
click at [13, 22] on icon at bounding box center [16, 22] width 11 height 11
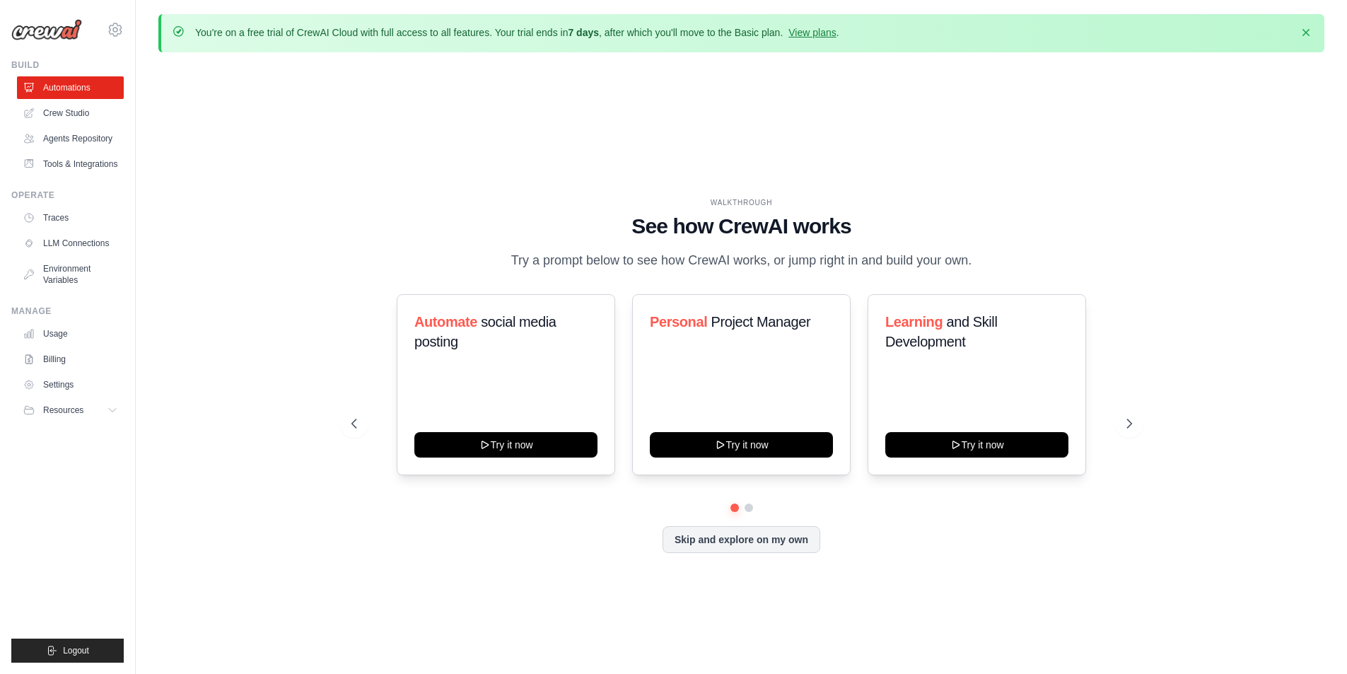
click at [743, 543] on button "Skip and explore on my own" at bounding box center [742, 539] width 158 height 27
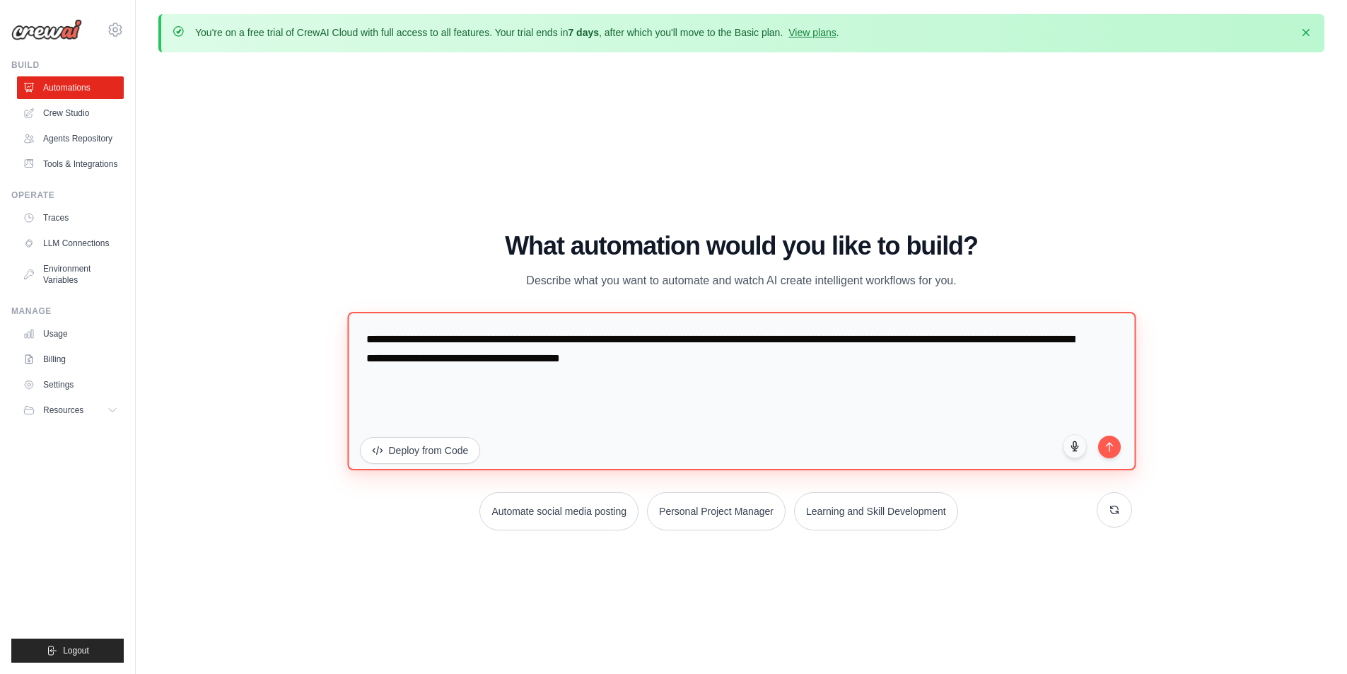
drag, startPoint x: 736, startPoint y: 365, endPoint x: 313, endPoint y: 338, distance: 423.7
click at [313, 338] on div "WALKTHROUGH See how CrewAI works Try a prompt below to see how CrewAI works, or…" at bounding box center [741, 387] width 1166 height 646
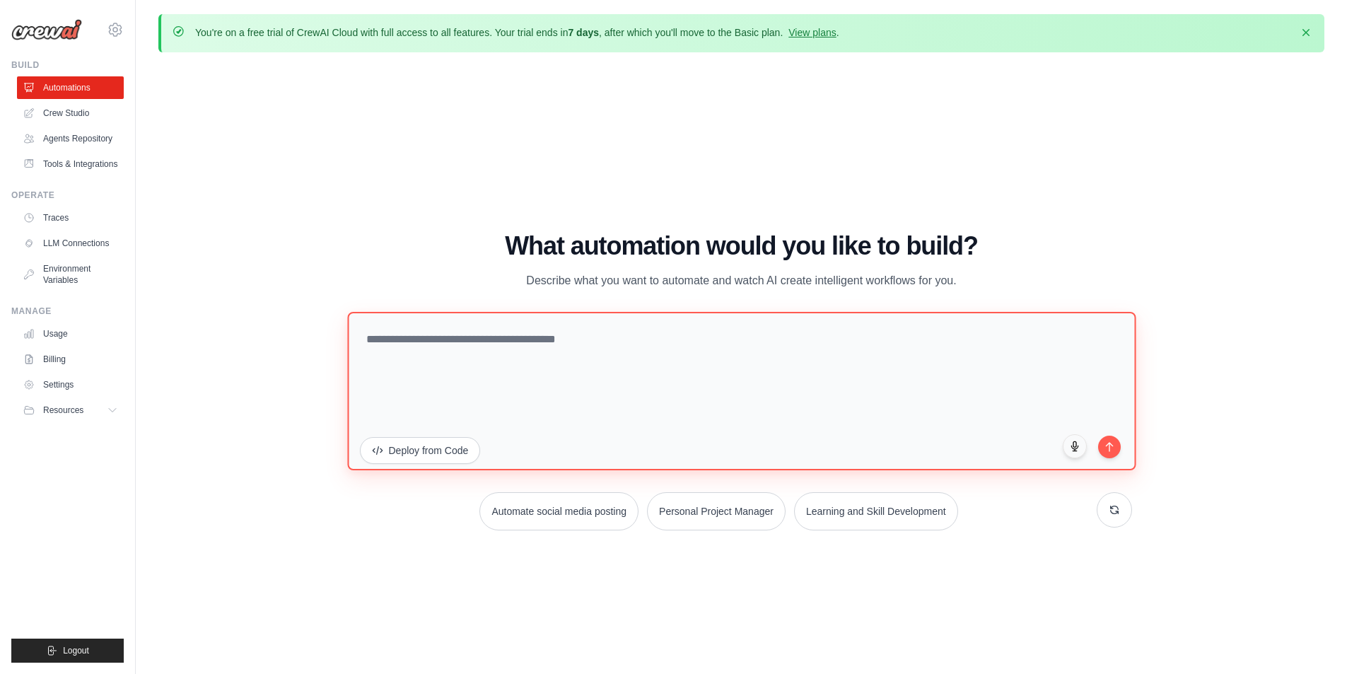
click at [763, 381] on textarea at bounding box center [741, 390] width 788 height 158
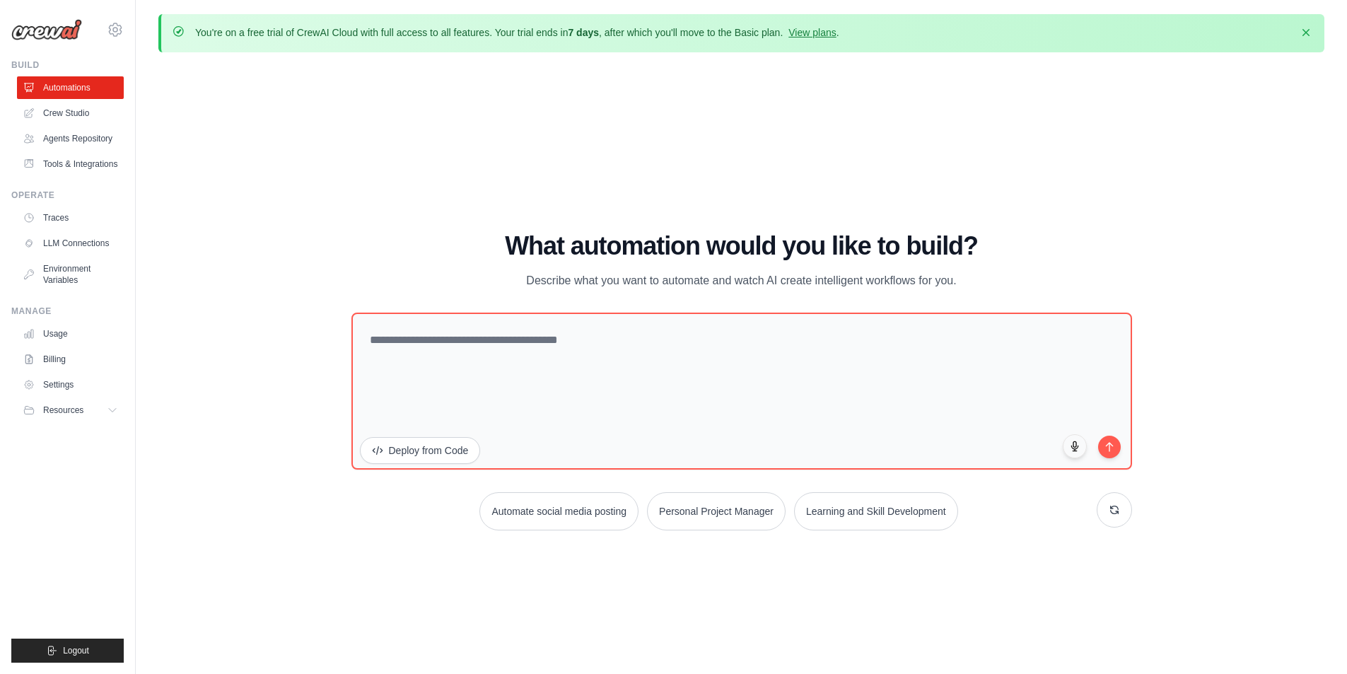
click at [1121, 508] on button at bounding box center [1114, 509] width 35 height 35
click at [1121, 507] on button at bounding box center [1114, 509] width 35 height 35
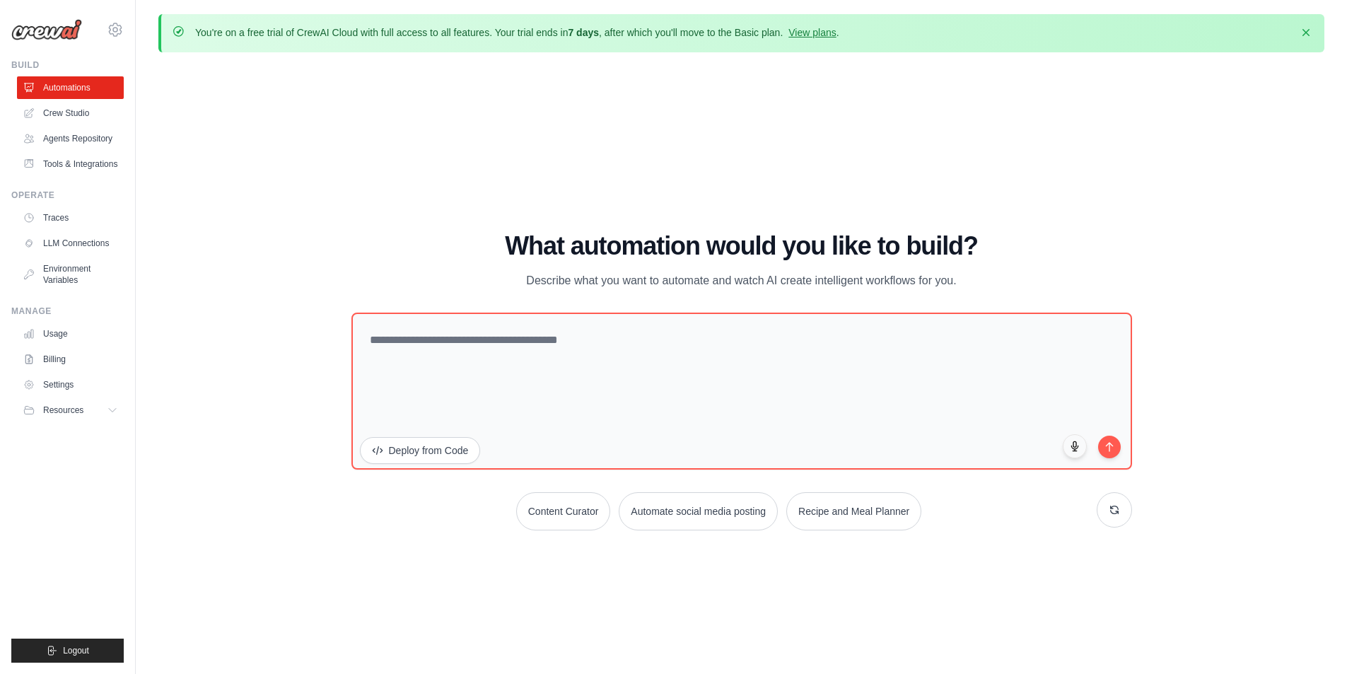
click at [1121, 507] on button at bounding box center [1114, 509] width 35 height 35
click at [74, 120] on link "Crew Studio" at bounding box center [70, 113] width 107 height 23
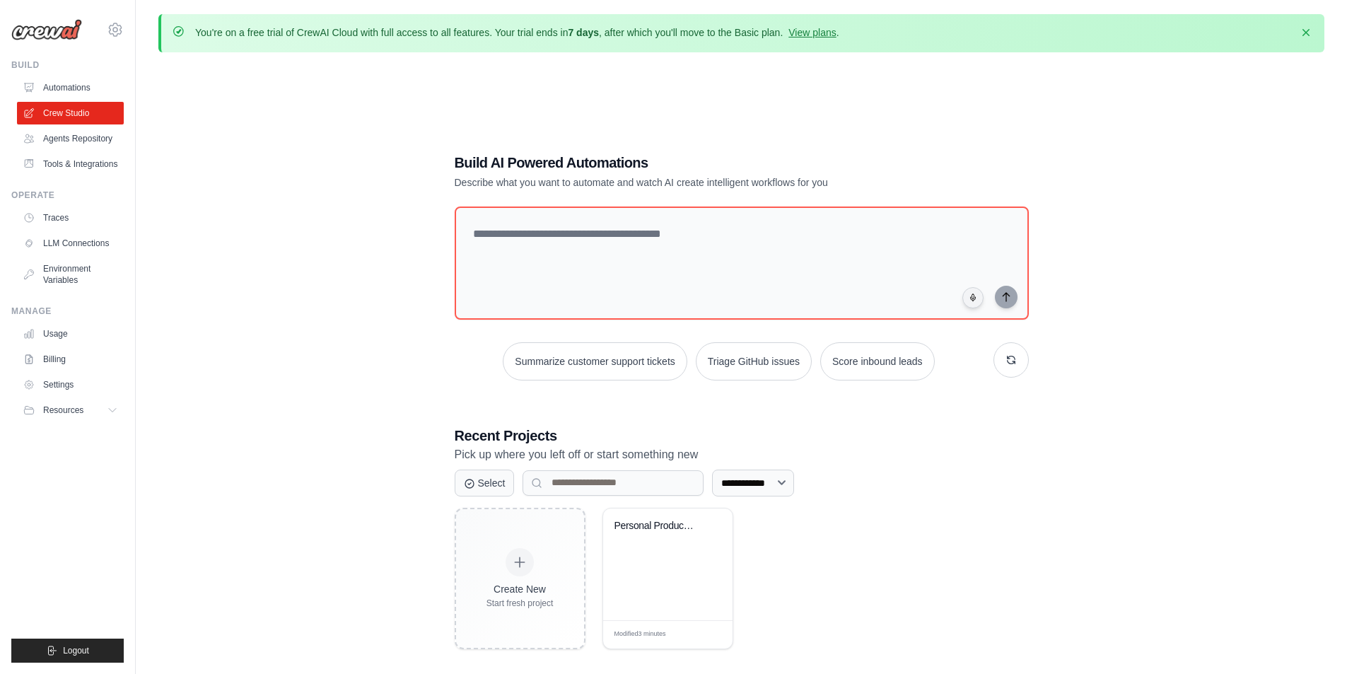
scroll to position [71, 0]
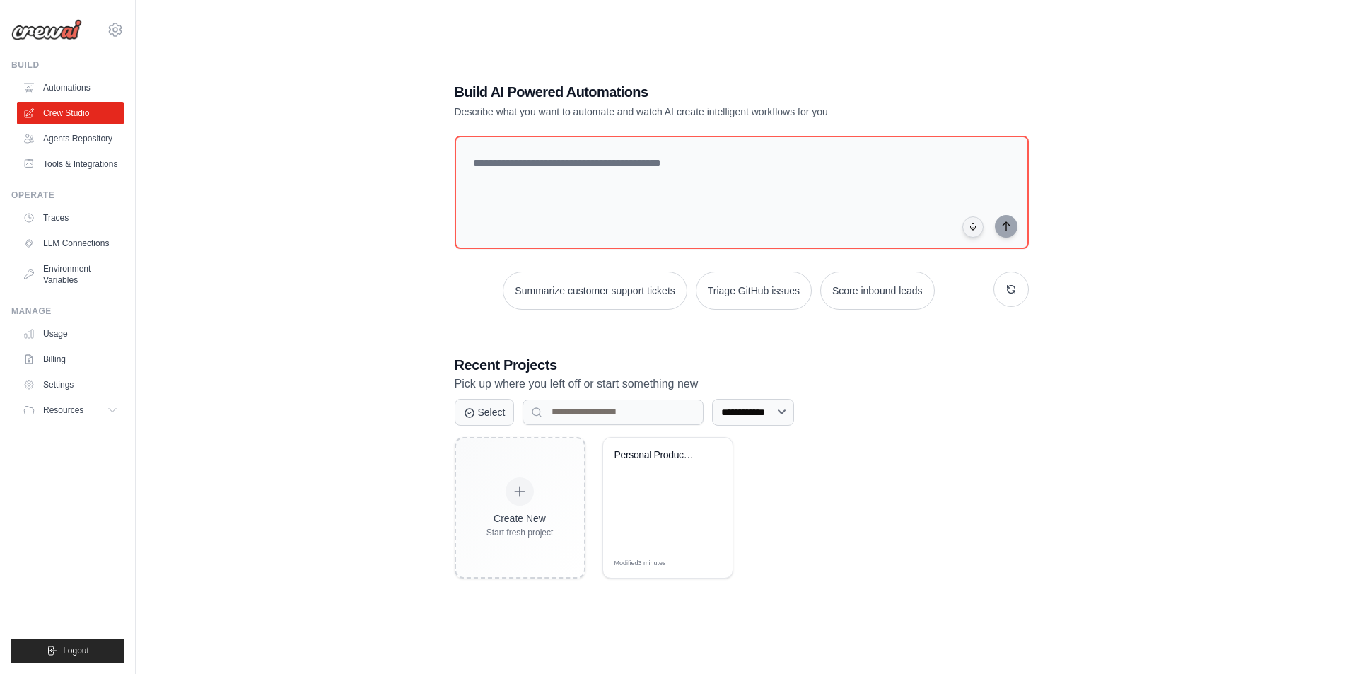
click at [518, 488] on icon at bounding box center [520, 491] width 14 height 14
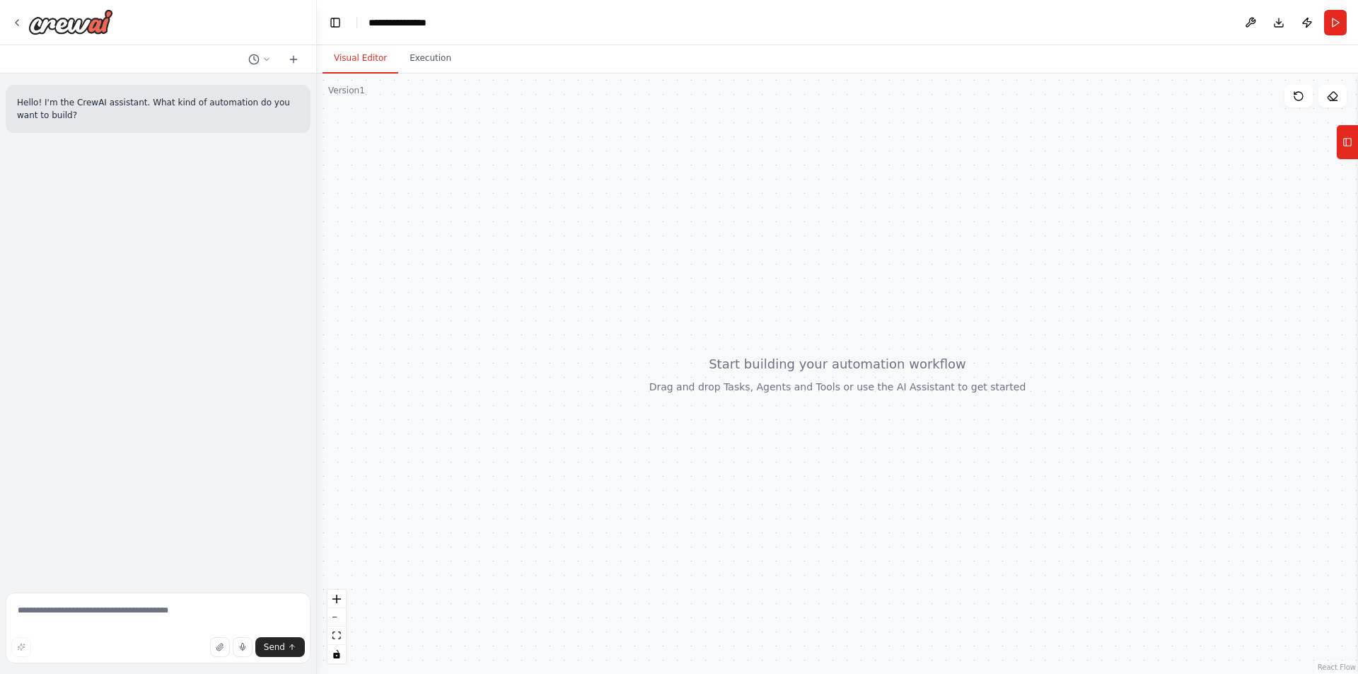
click at [648, 266] on div at bounding box center [837, 374] width 1041 height 600
click at [1344, 149] on icon at bounding box center [1347, 142] width 10 height 23
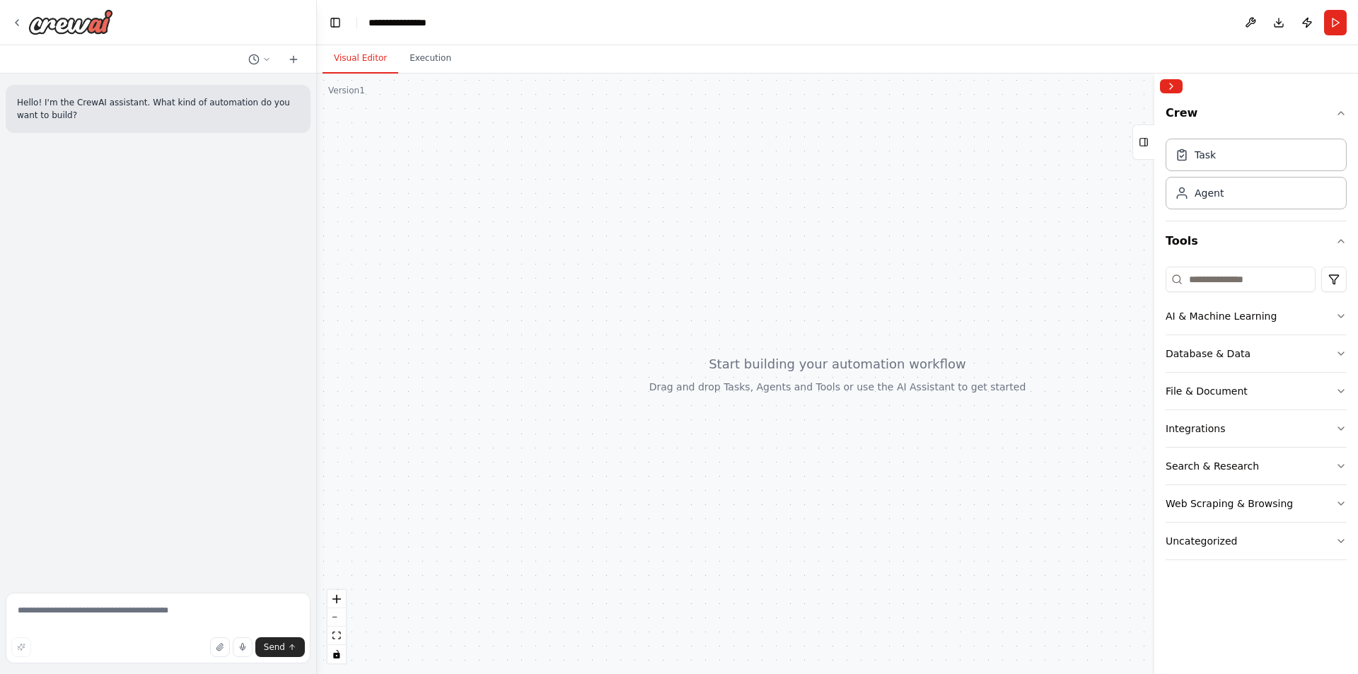
click at [1225, 156] on div "Task" at bounding box center [1255, 155] width 181 height 33
click at [1221, 199] on div "Agent" at bounding box center [1255, 193] width 181 height 33
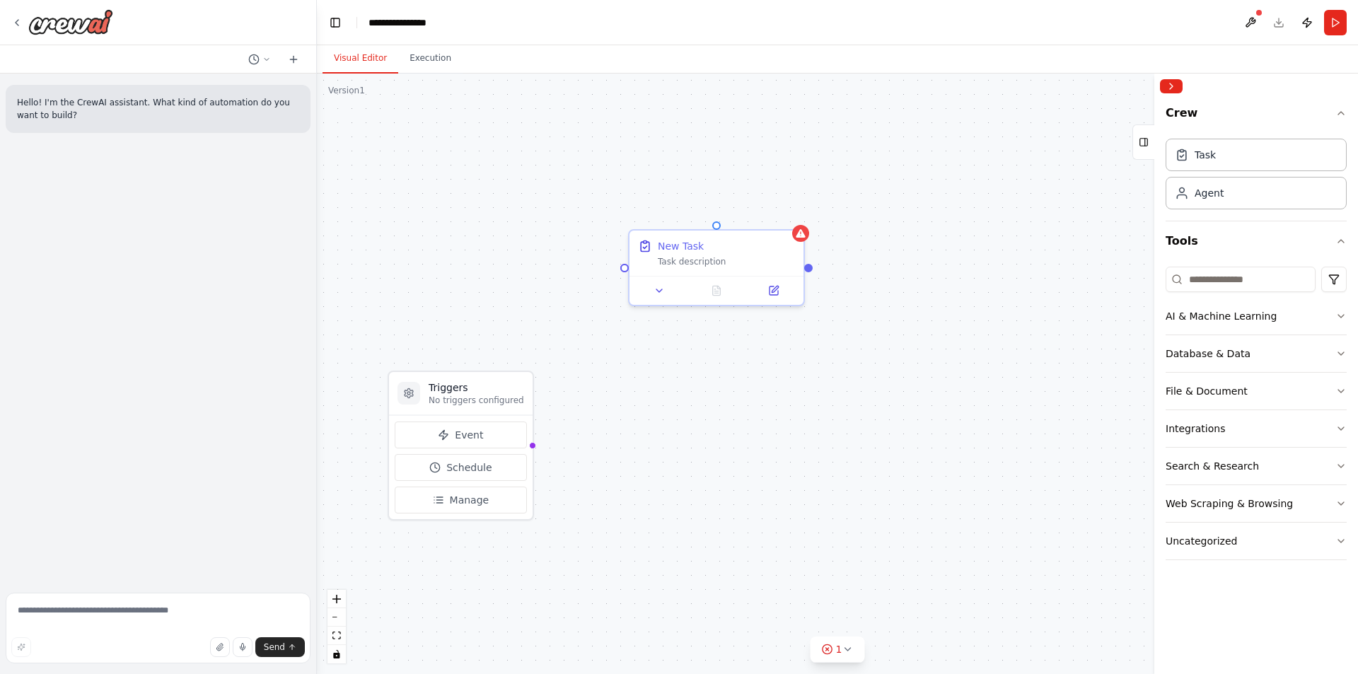
click at [695, 266] on div "New Task Task description" at bounding box center [716, 253] width 174 height 45
click at [666, 292] on button at bounding box center [659, 290] width 49 height 17
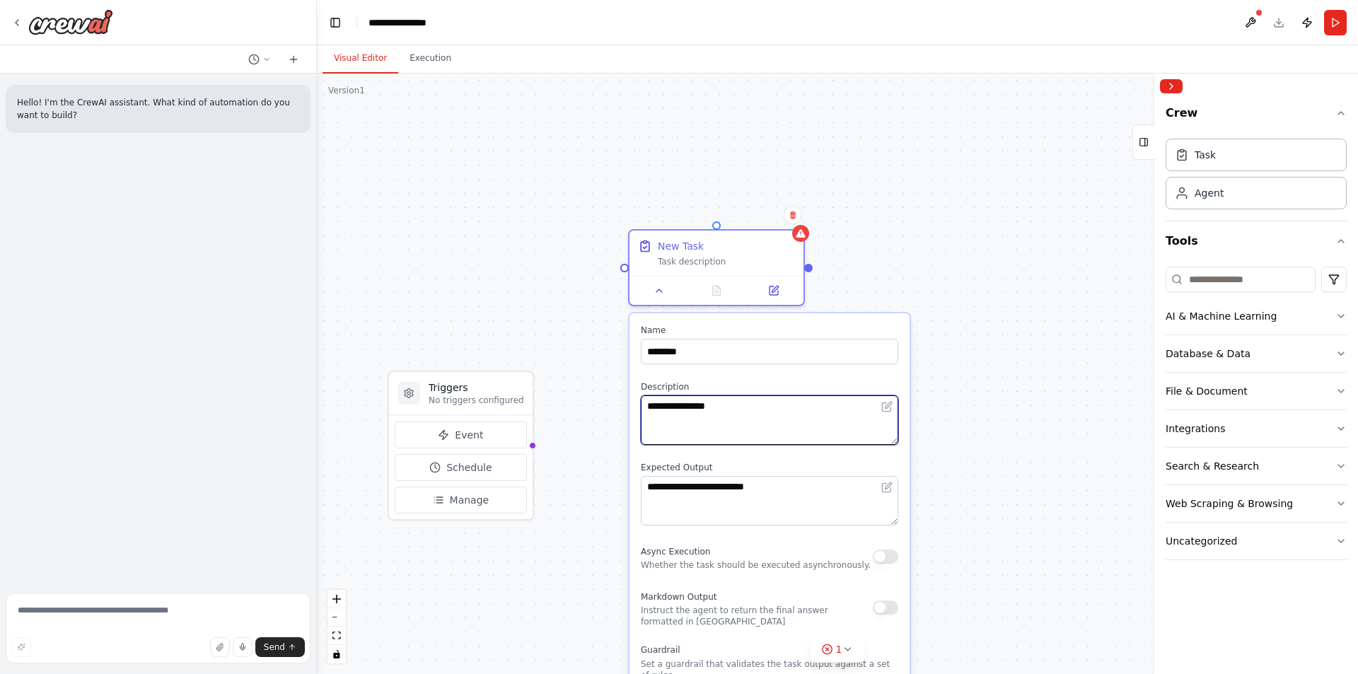
click at [706, 406] on textarea "**********" at bounding box center [769, 419] width 257 height 49
type textarea "*"
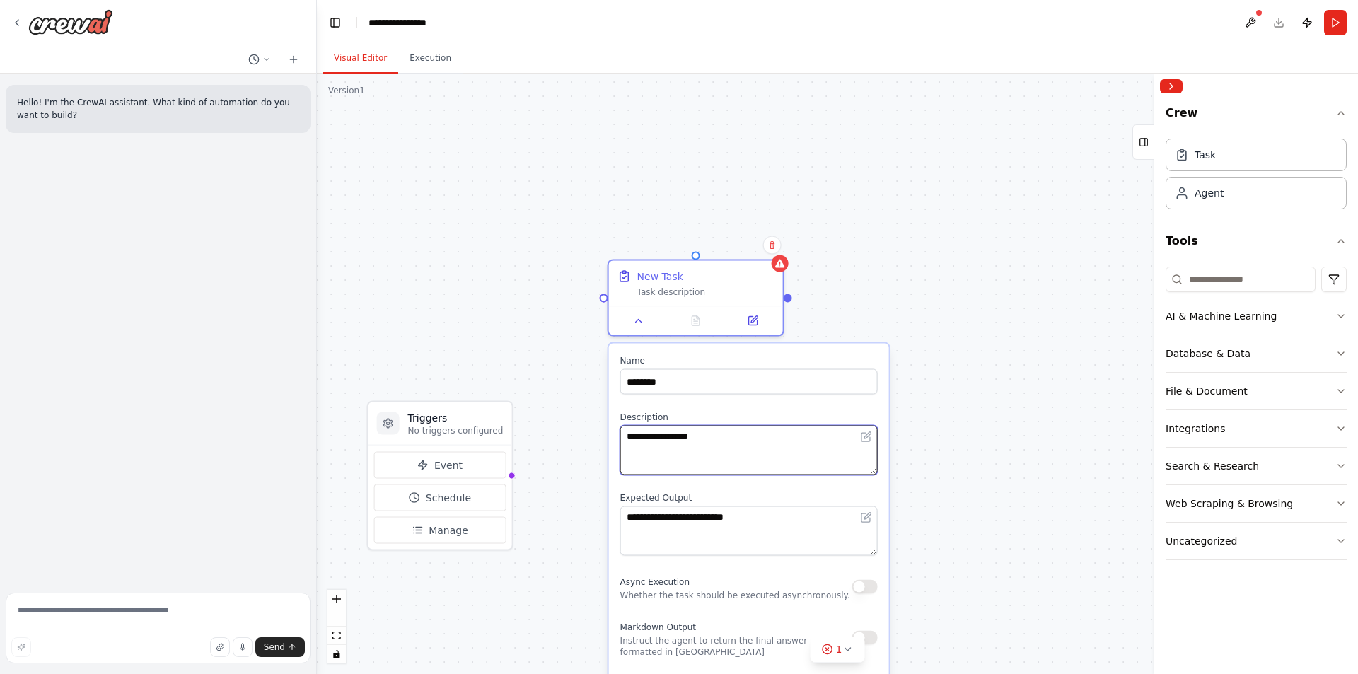
type textarea "**********"
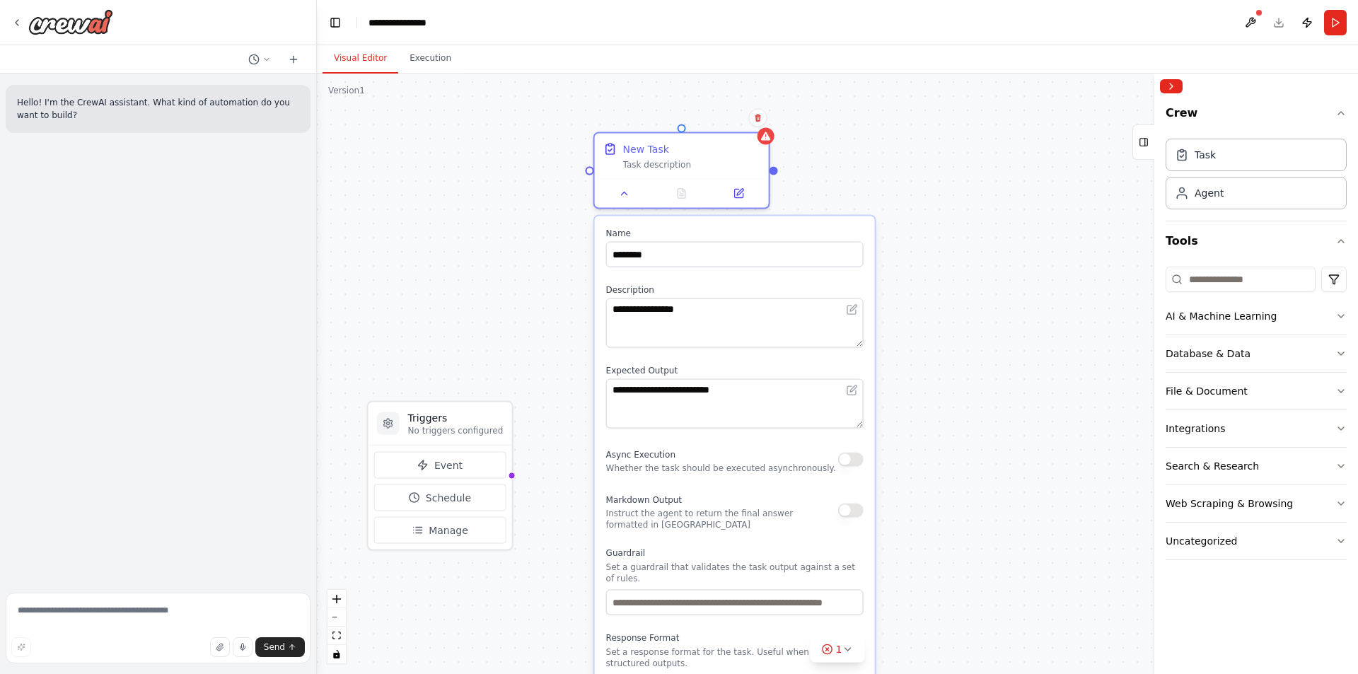
drag, startPoint x: 730, startPoint y: 277, endPoint x: 720, endPoint y: 147, distance: 130.5
click at [720, 147] on div "New Task Task description" at bounding box center [691, 156] width 137 height 28
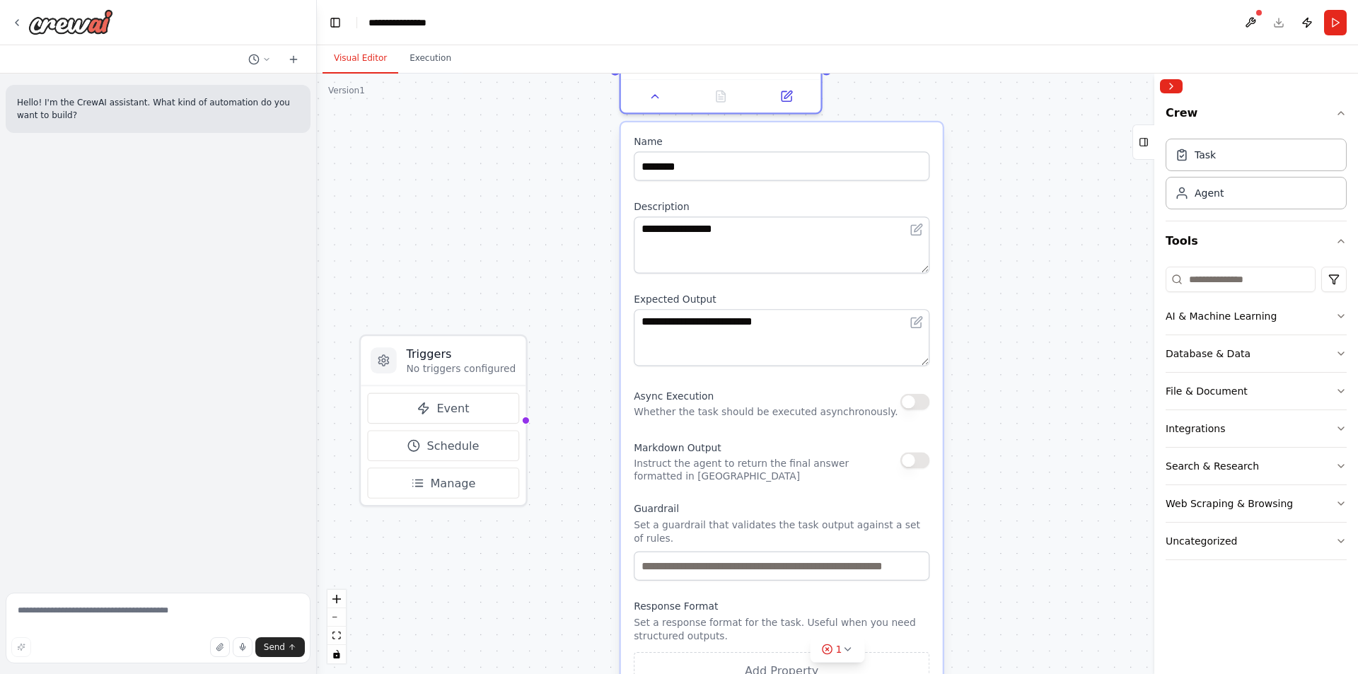
drag, startPoint x: 971, startPoint y: 422, endPoint x: 1015, endPoint y: 367, distance: 70.9
click at [1015, 367] on div "**********" at bounding box center [837, 374] width 1041 height 600
click at [914, 462] on button "button" at bounding box center [914, 460] width 29 height 16
click at [913, 466] on button "button" at bounding box center [914, 460] width 29 height 16
click at [486, 422] on button "Event" at bounding box center [442, 408] width 151 height 31
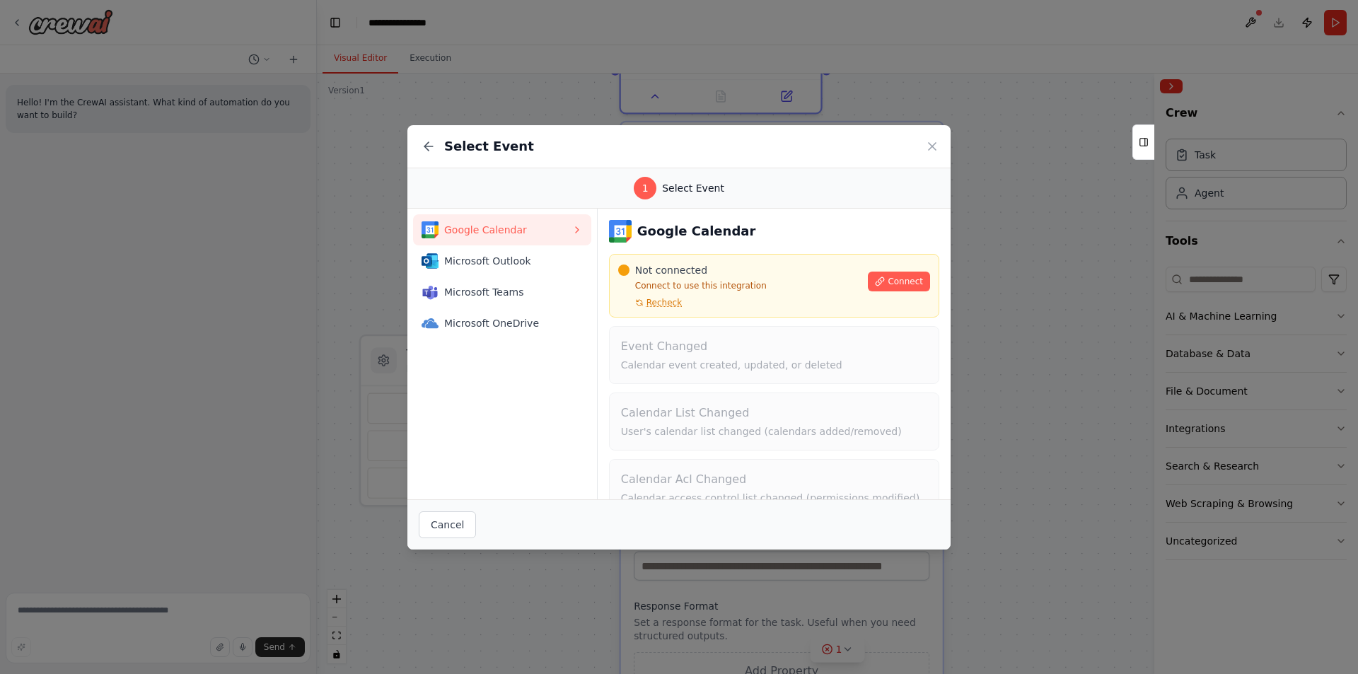
click at [938, 145] on icon at bounding box center [932, 146] width 14 height 14
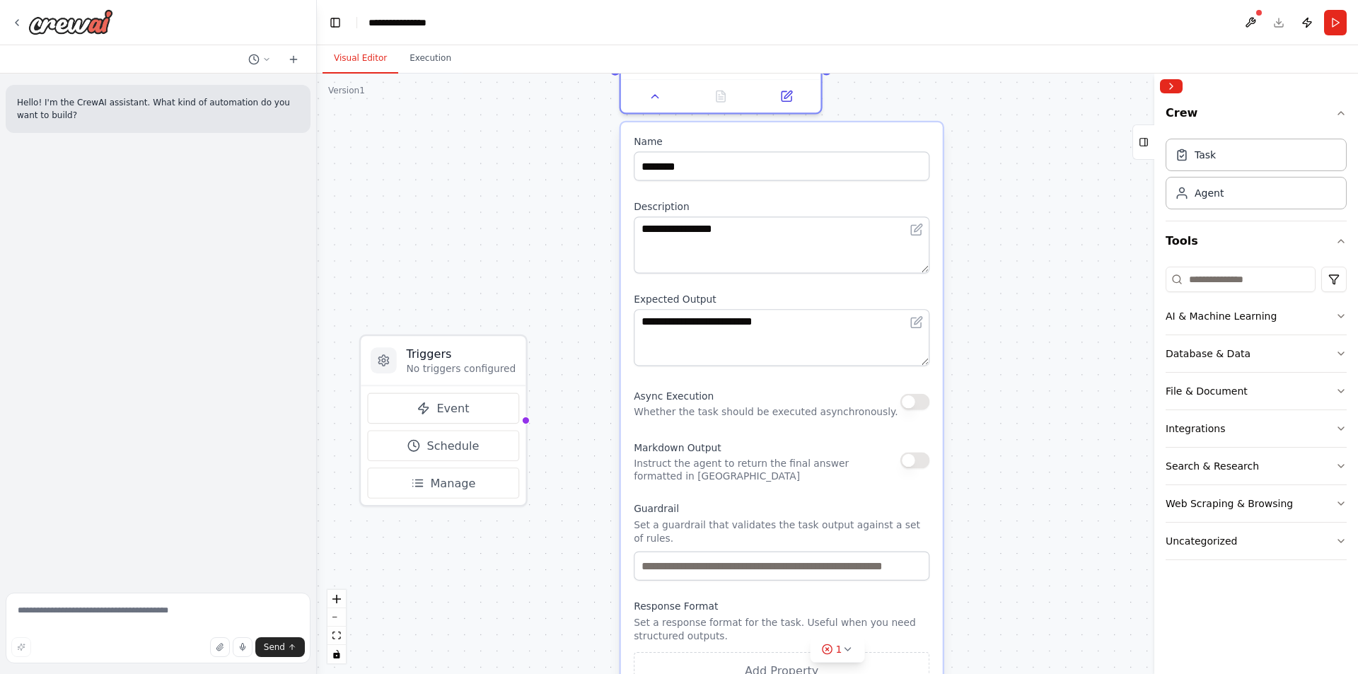
click at [472, 472] on button "Manage" at bounding box center [442, 482] width 151 height 31
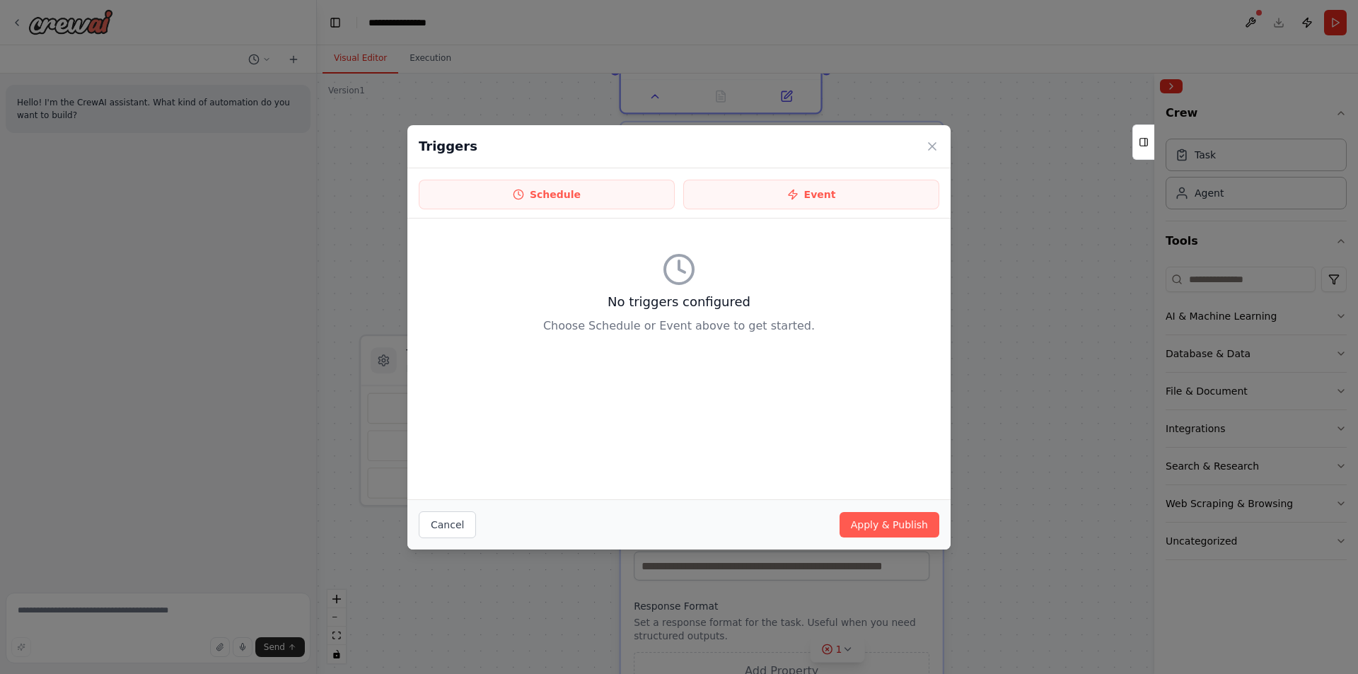
click at [932, 146] on icon at bounding box center [931, 146] width 7 height 7
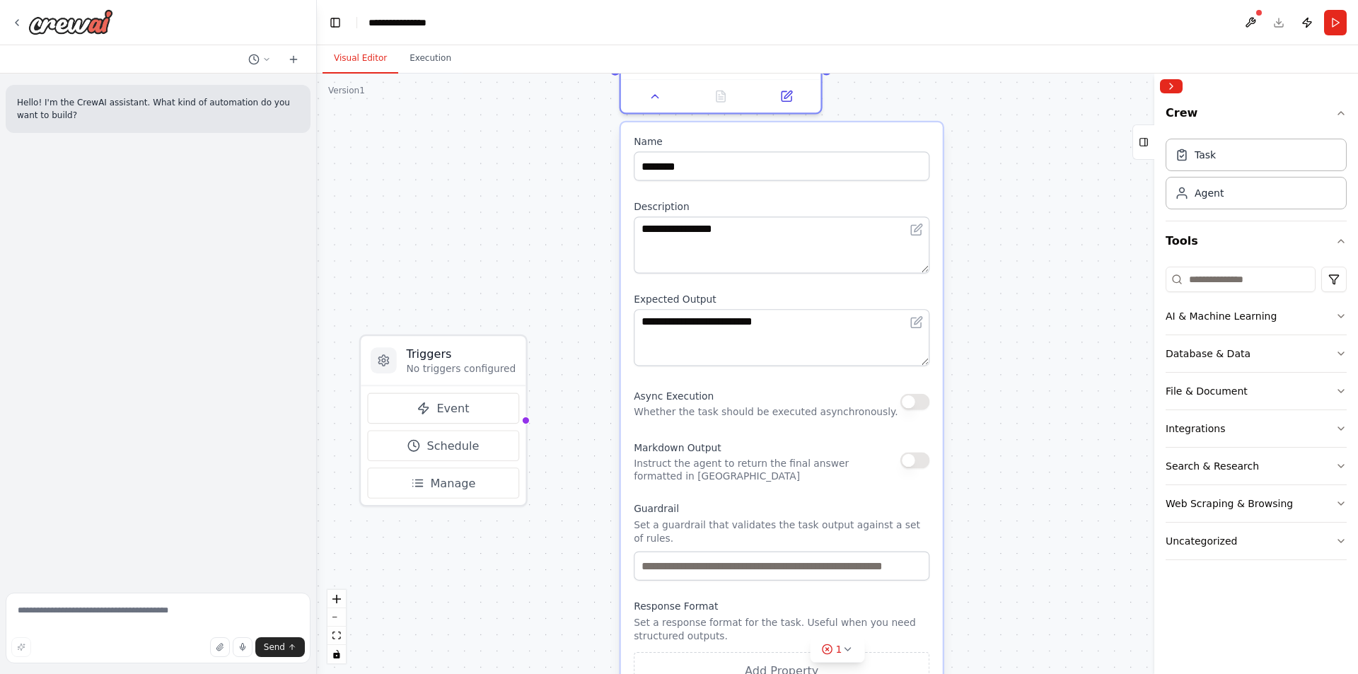
click at [474, 450] on span "Schedule" at bounding box center [452, 446] width 52 height 16
select select "******"
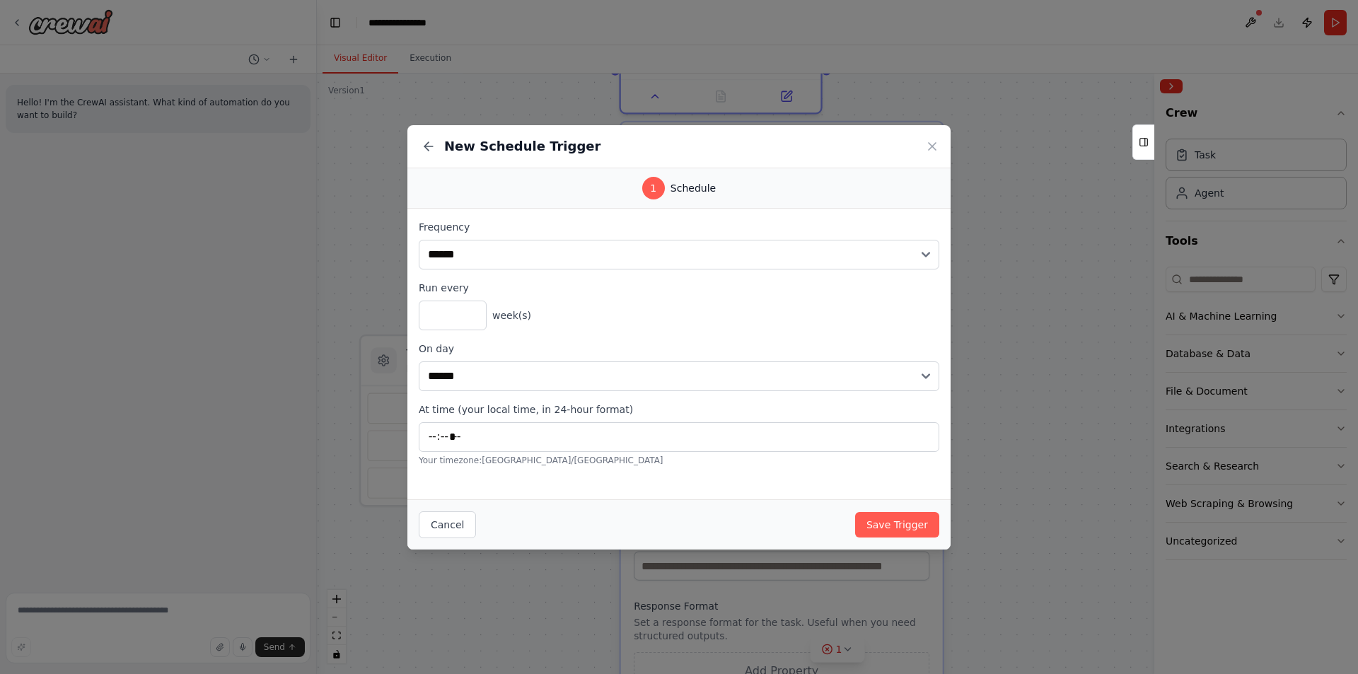
click at [931, 146] on icon at bounding box center [931, 146] width 7 height 7
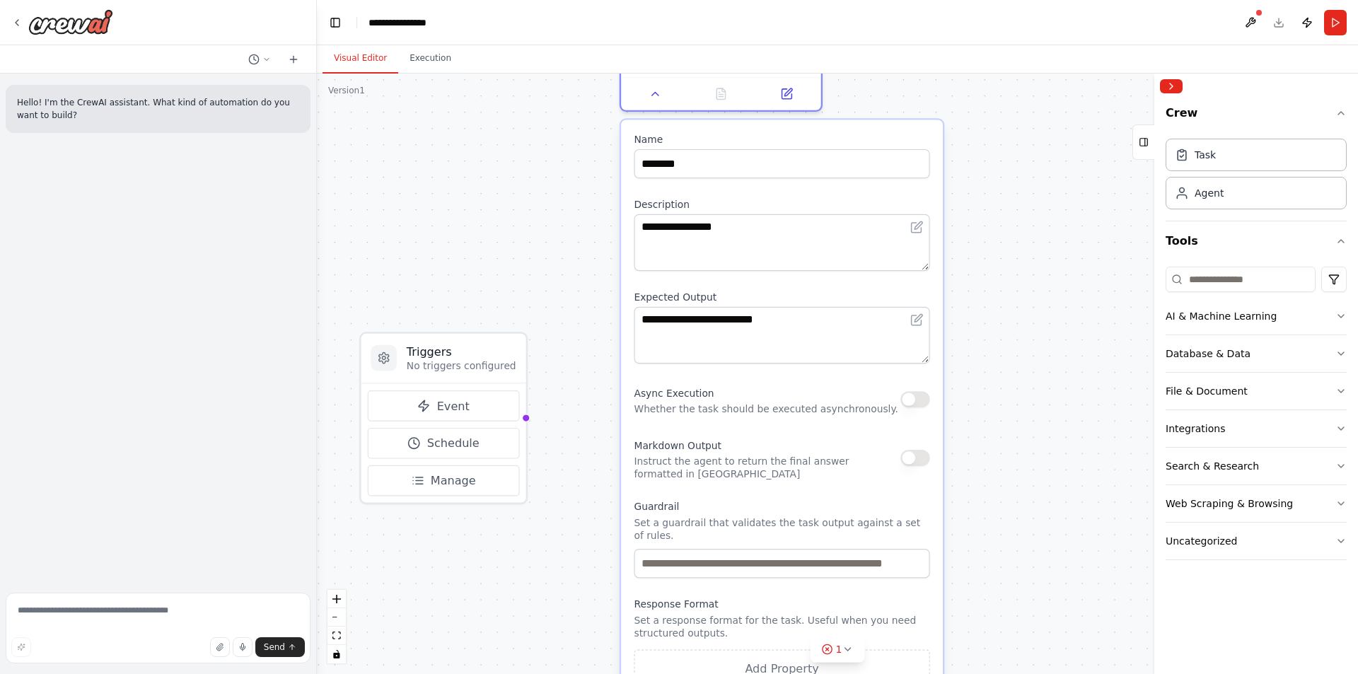
click at [1062, 411] on div "**********" at bounding box center [837, 374] width 1041 height 600
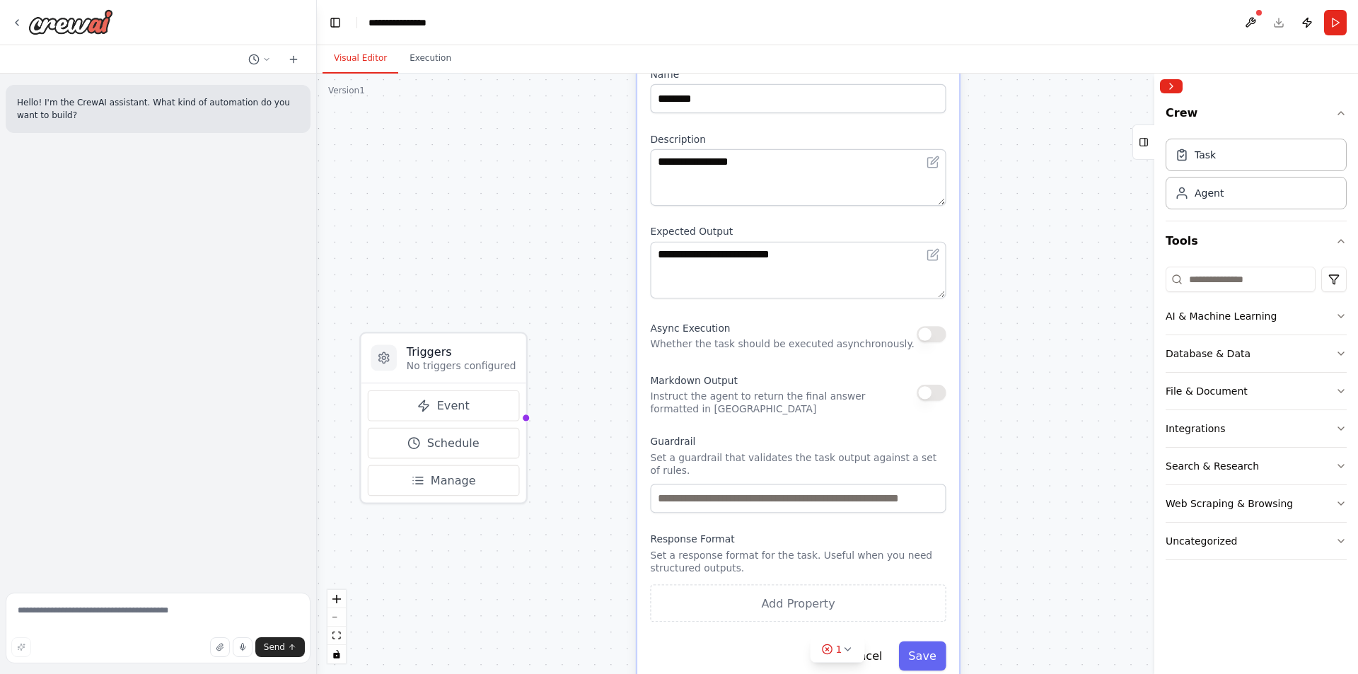
drag, startPoint x: 779, startPoint y: 459, endPoint x: 787, endPoint y: 396, distance: 63.5
click at [787, 396] on p "Instruct the agent to return the final answer formatted in [GEOGRAPHIC_DATA]" at bounding box center [783, 403] width 267 height 26
click at [827, 601] on button "Add Property" at bounding box center [798, 602] width 296 height 37
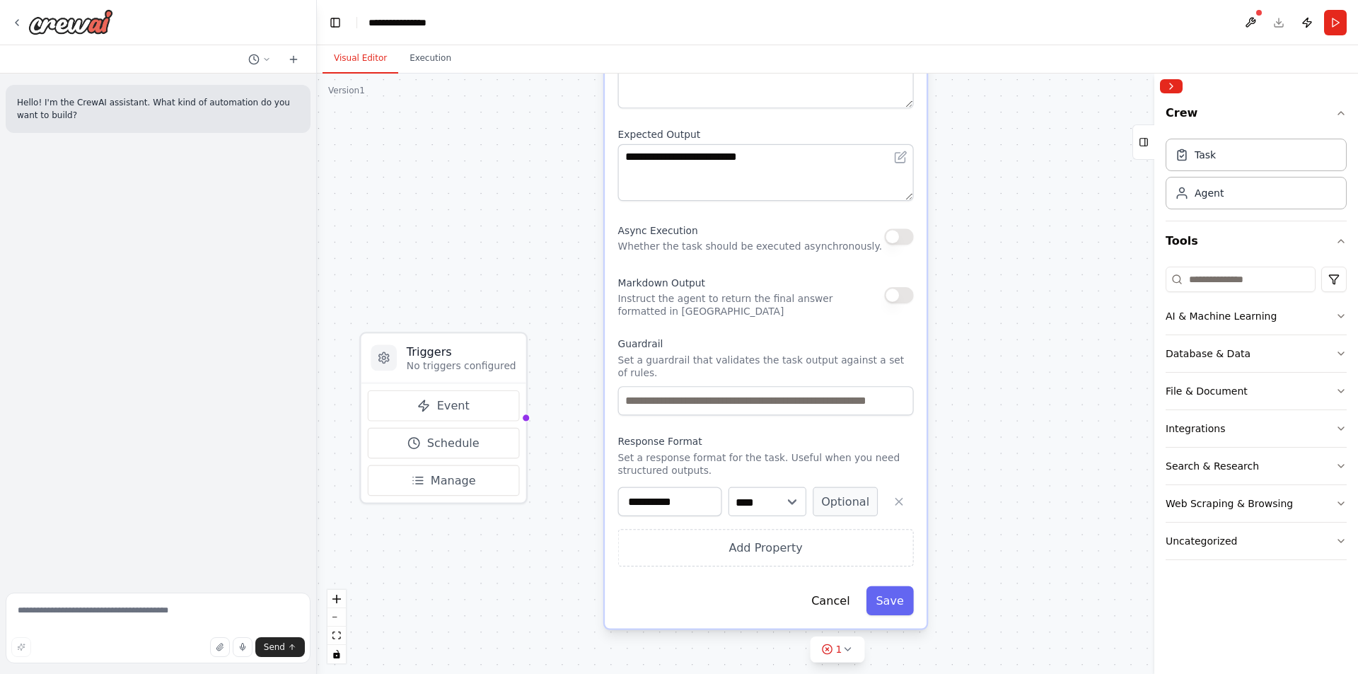
drag, startPoint x: 895, startPoint y: 523, endPoint x: 867, endPoint y: 417, distance: 108.9
click at [867, 417] on div "**********" at bounding box center [766, 293] width 322 height 671
click at [836, 545] on button "Add Property" at bounding box center [766, 547] width 296 height 37
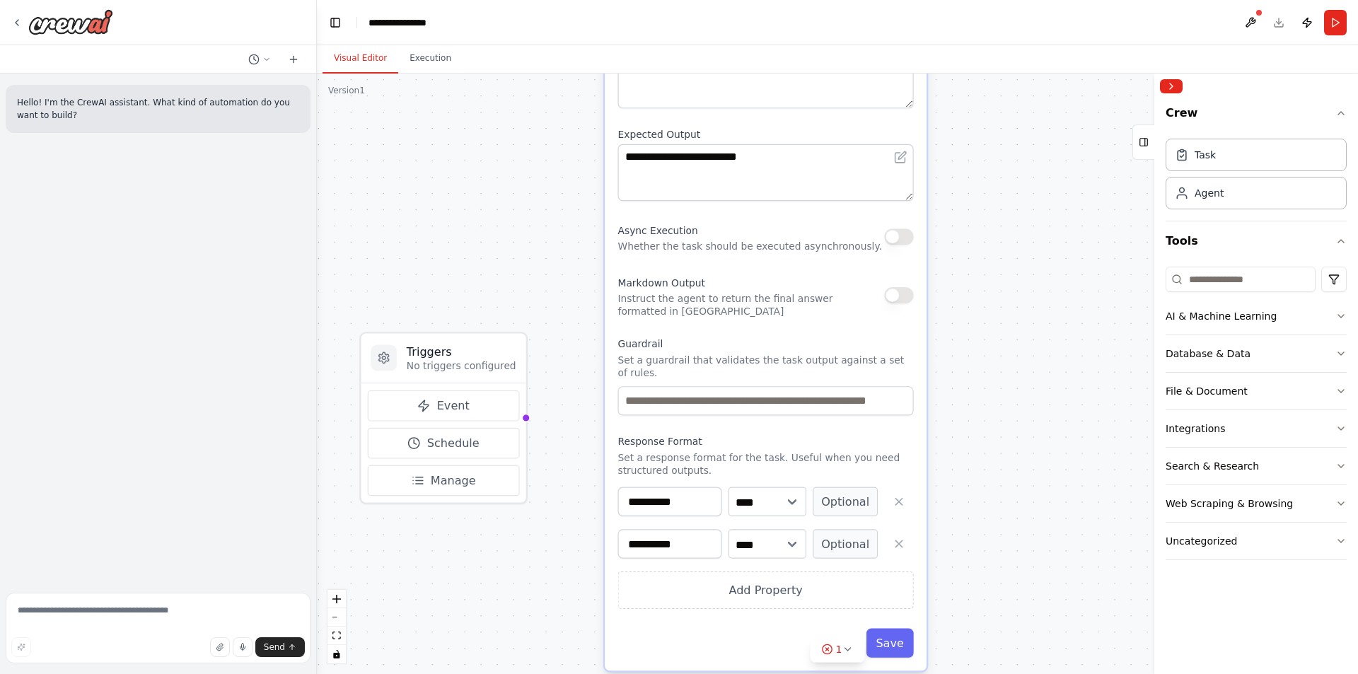
click at [906, 542] on button "button" at bounding box center [898, 543] width 29 height 29
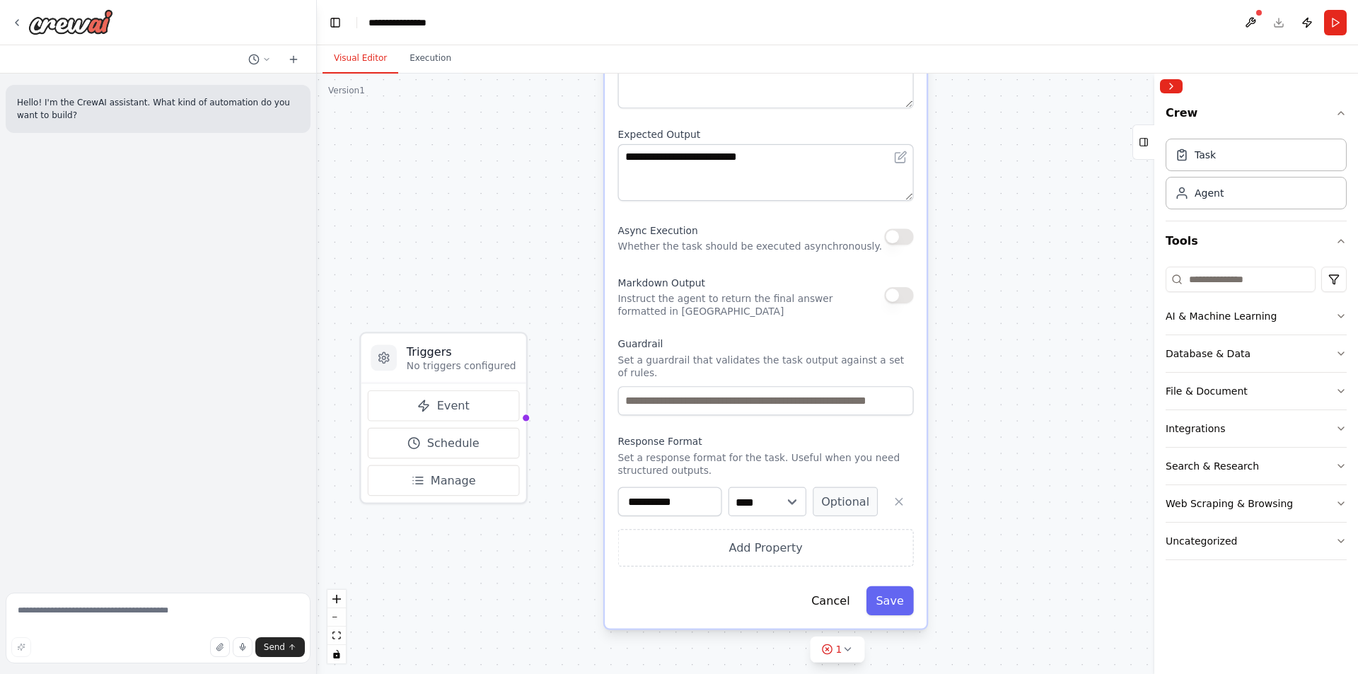
click at [898, 603] on button "Save" at bounding box center [889, 600] width 47 height 29
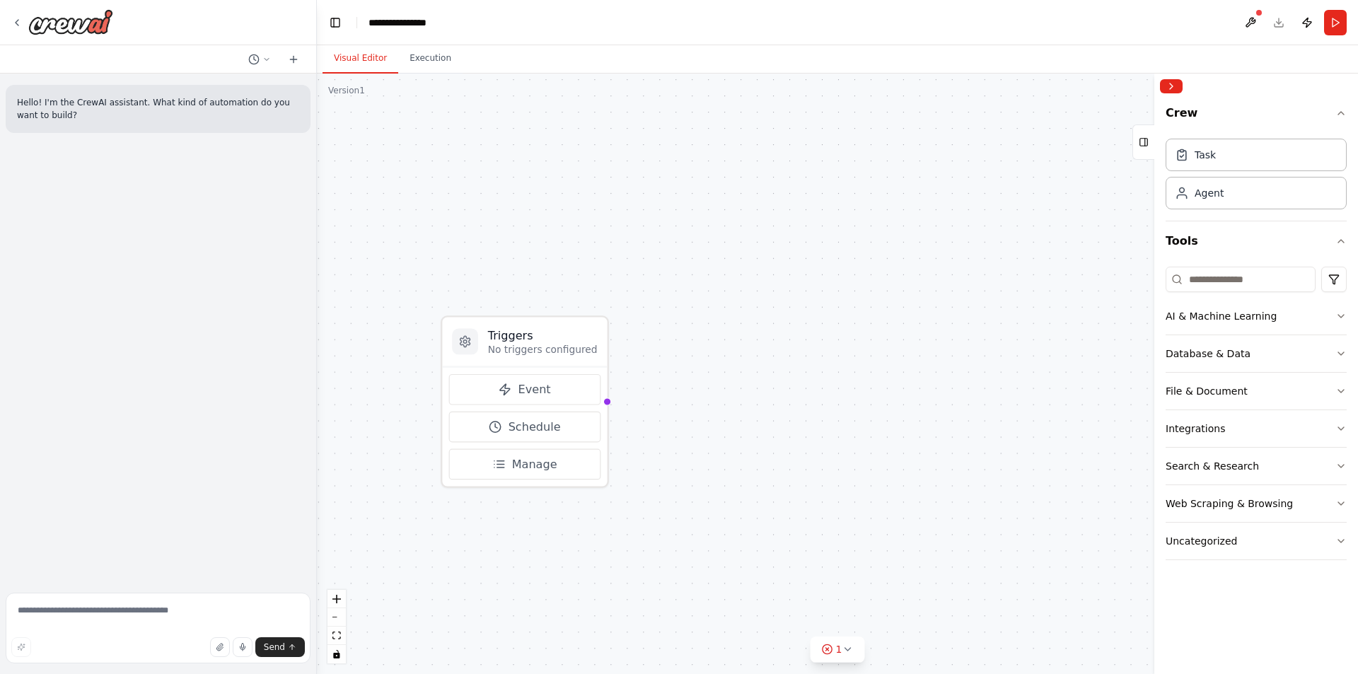
drag, startPoint x: 471, startPoint y: 359, endPoint x: 554, endPoint y: 335, distance: 86.0
click at [554, 335] on h3 "Triggers" at bounding box center [543, 335] width 110 height 16
click at [566, 349] on p "No triggers configured" at bounding box center [543, 349] width 110 height 13
click at [600, 342] on div "Triggers No triggers configured" at bounding box center [524, 341] width 165 height 49
drag, startPoint x: 816, startPoint y: 239, endPoint x: 870, endPoint y: 415, distance: 184.3
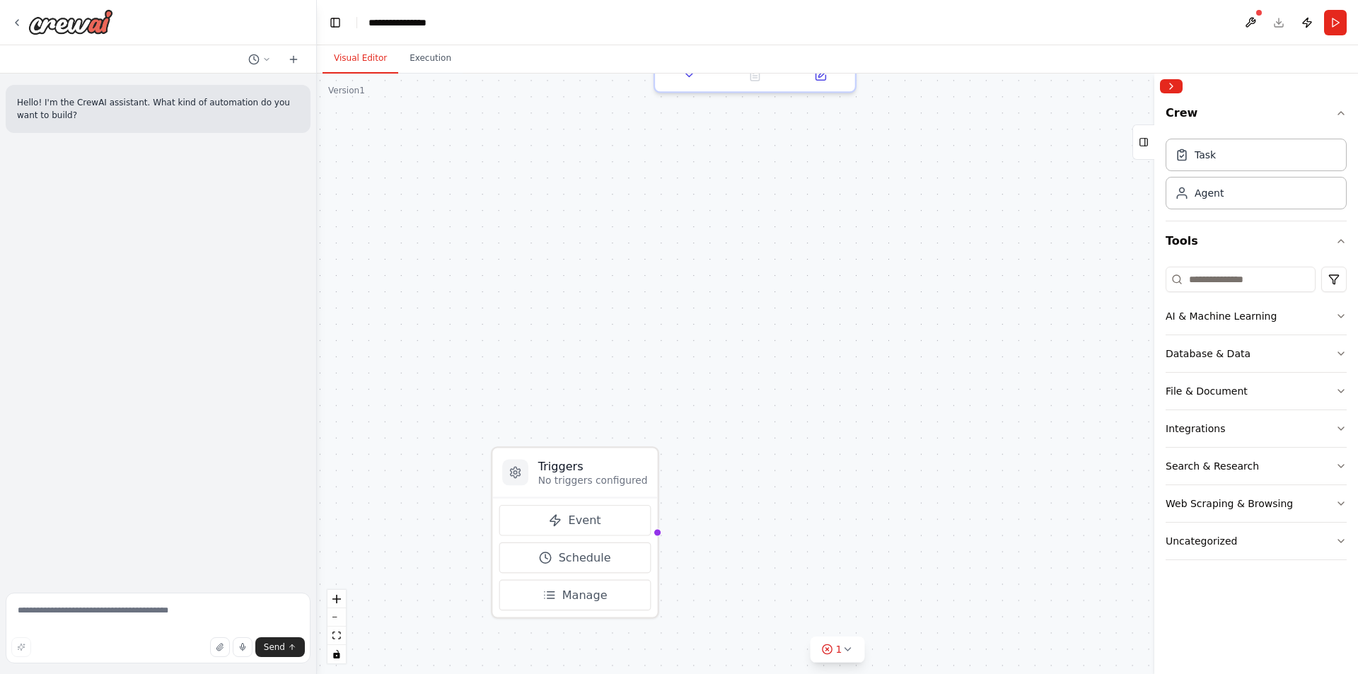
click at [870, 415] on div "Triggers No triggers configured Event Schedule Manage New Task 创建背景，故事主线，故事的详细大纲" at bounding box center [837, 374] width 1041 height 600
drag, startPoint x: 612, startPoint y: 511, endPoint x: 544, endPoint y: 216, distance: 303.3
click at [544, 216] on p "No triggers configured" at bounding box center [542, 216] width 95 height 11
drag, startPoint x: 747, startPoint y: 264, endPoint x: 759, endPoint y: 368, distance: 105.3
click at [759, 368] on div "Triggers No triggers configured Event Schedule Manage New Task 创建背景，故事主线，故事的详细大纲" at bounding box center [837, 374] width 1041 height 600
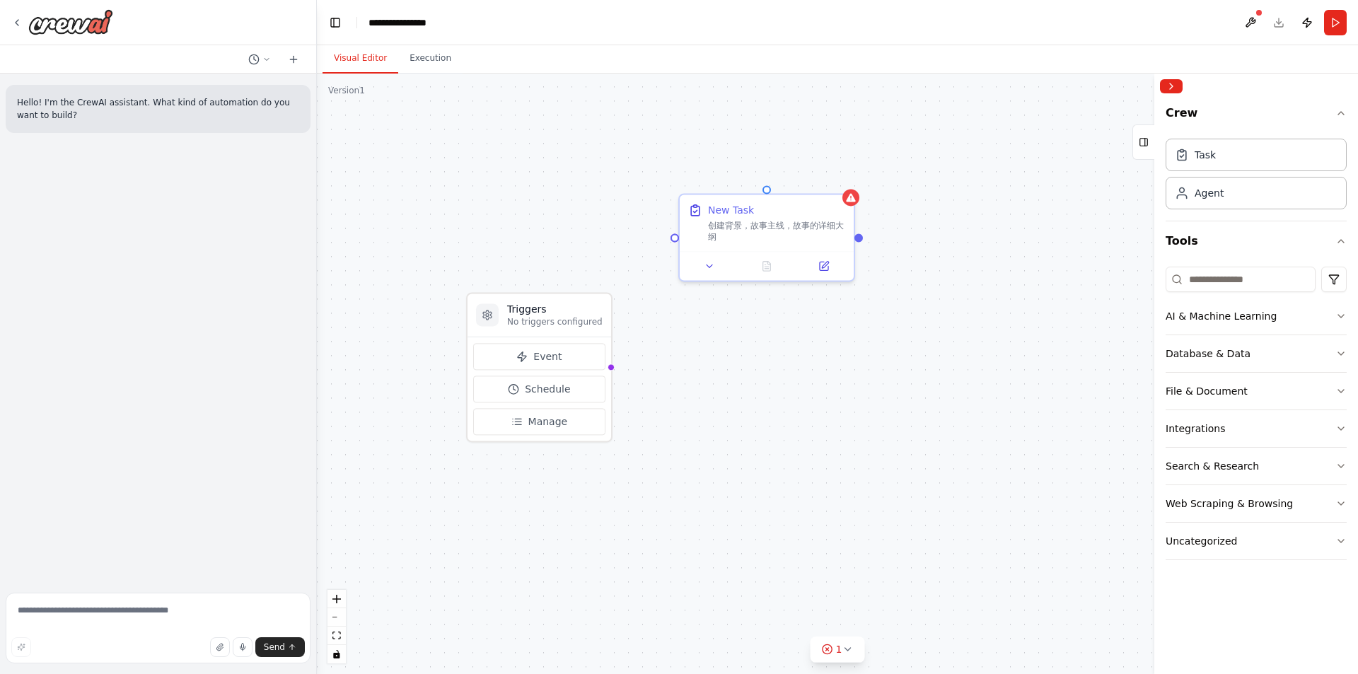
click at [1240, 197] on div "Agent" at bounding box center [1255, 193] width 181 height 33
click at [1336, 465] on icon "button" at bounding box center [1340, 465] width 11 height 11
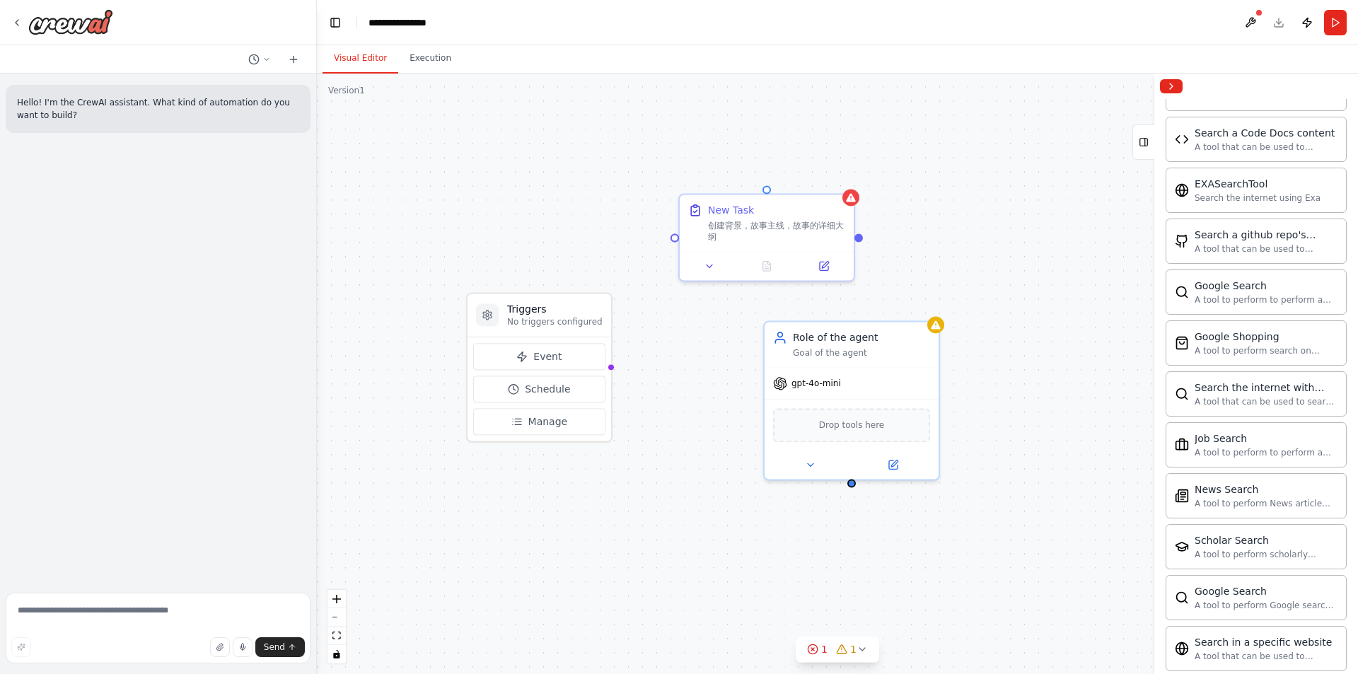
scroll to position [495, 0]
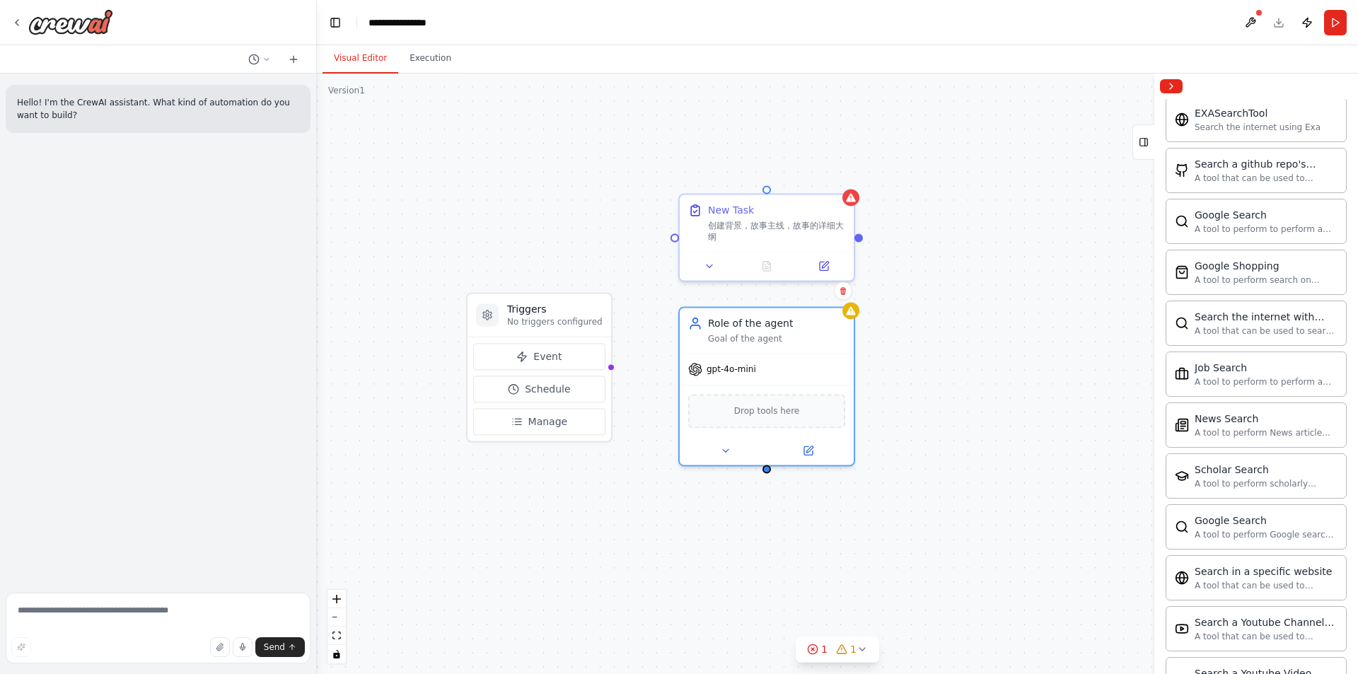
drag, startPoint x: 834, startPoint y: 342, endPoint x: 749, endPoint y: 325, distance: 87.2
click at [749, 325] on div "Role of the agent" at bounding box center [776, 323] width 137 height 14
click at [726, 455] on button at bounding box center [725, 450] width 80 height 17
click at [878, 504] on input "**********" at bounding box center [819, 511] width 257 height 25
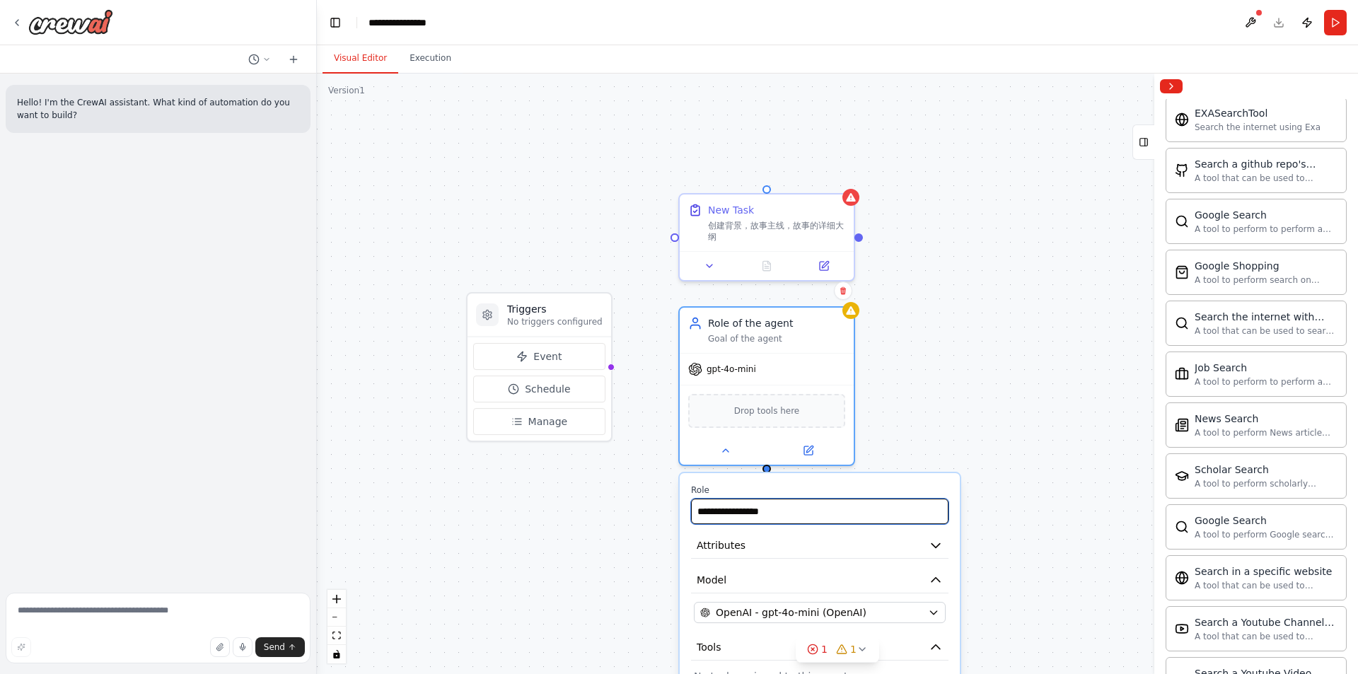
click at [878, 504] on input "**********" at bounding box center [819, 511] width 257 height 25
type input "*"
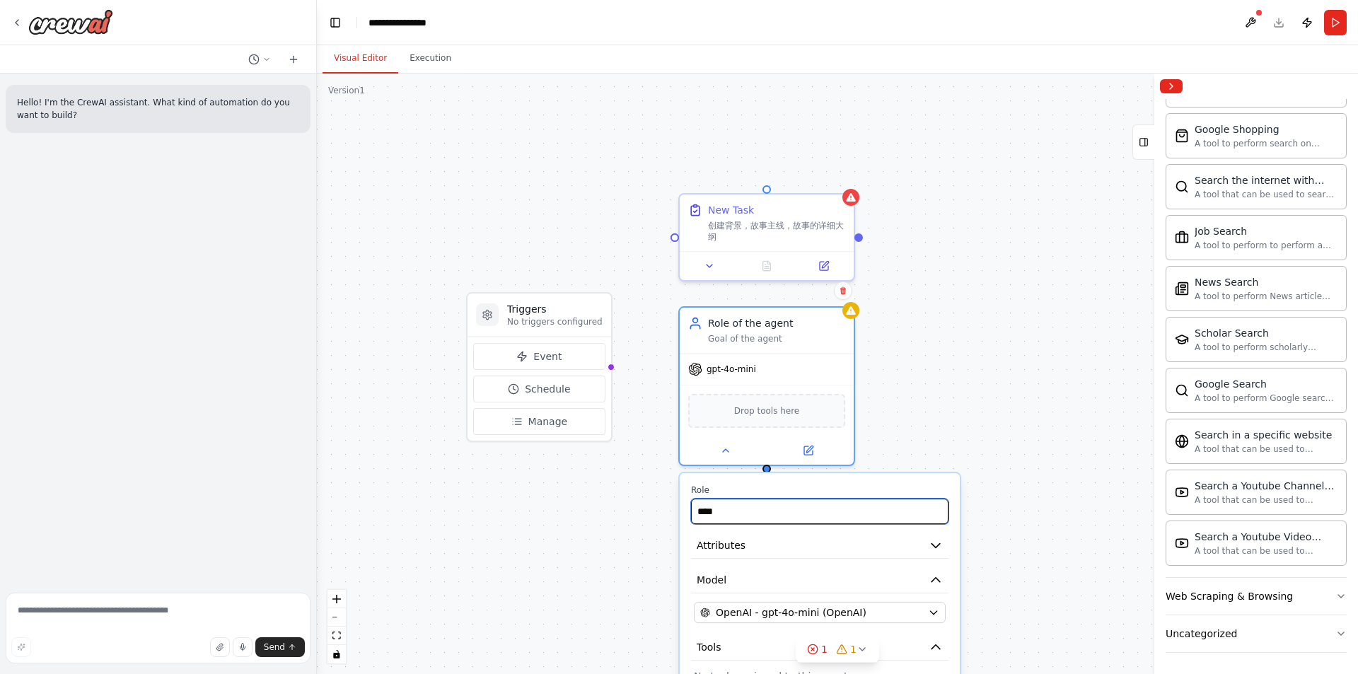
scroll to position [633, 0]
type input "****"
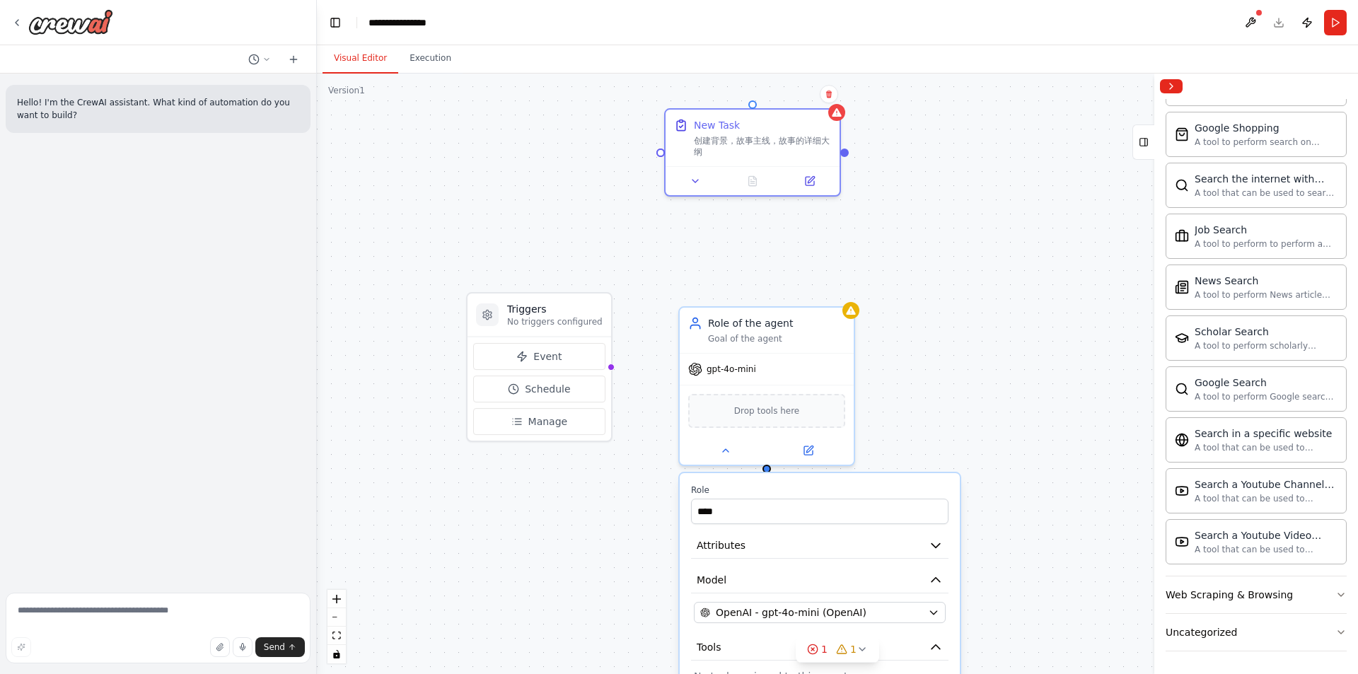
drag, startPoint x: 748, startPoint y: 233, endPoint x: 734, endPoint y: 150, distance: 83.9
click at [734, 150] on div "创建背景，故事主线，故事的详细大纲" at bounding box center [762, 146] width 137 height 23
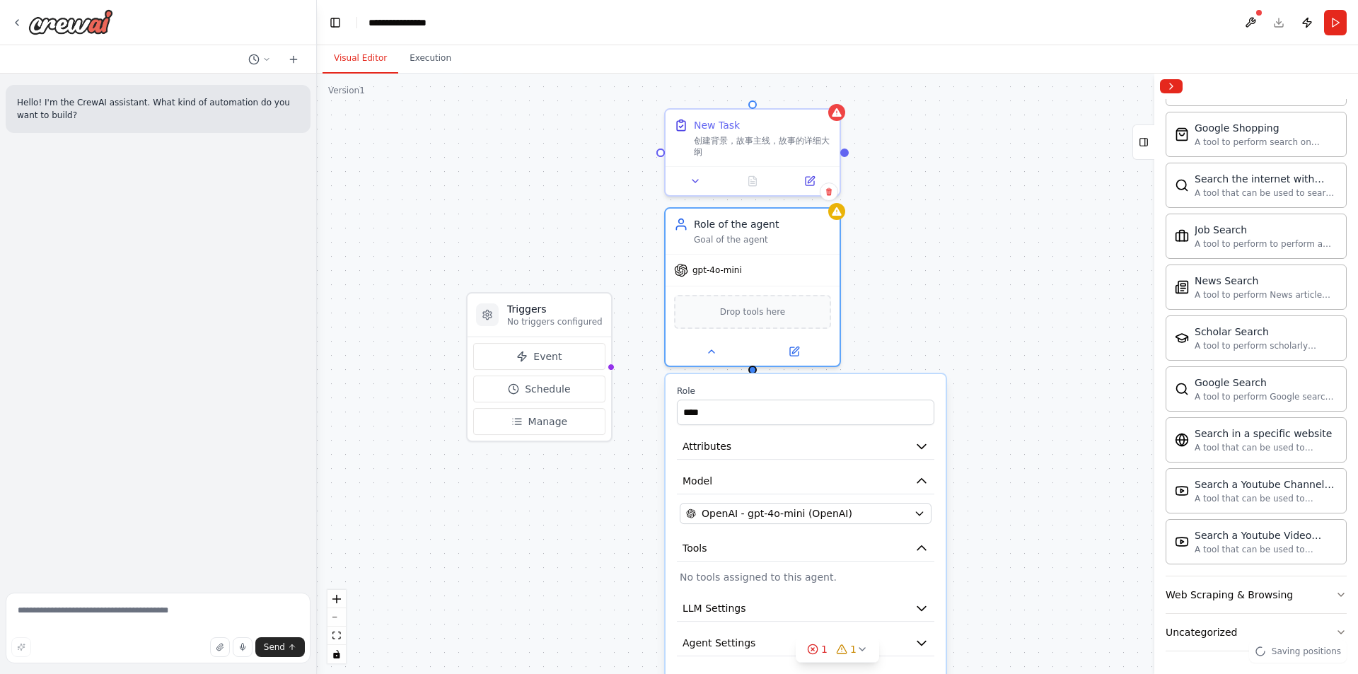
drag, startPoint x: 745, startPoint y: 391, endPoint x: 730, endPoint y: 327, distance: 66.0
click at [730, 327] on div "Drop tools here" at bounding box center [752, 312] width 174 height 52
click at [925, 506] on button "OpenAI - gpt-4o-mini (OpenAI)" at bounding box center [806, 513] width 252 height 21
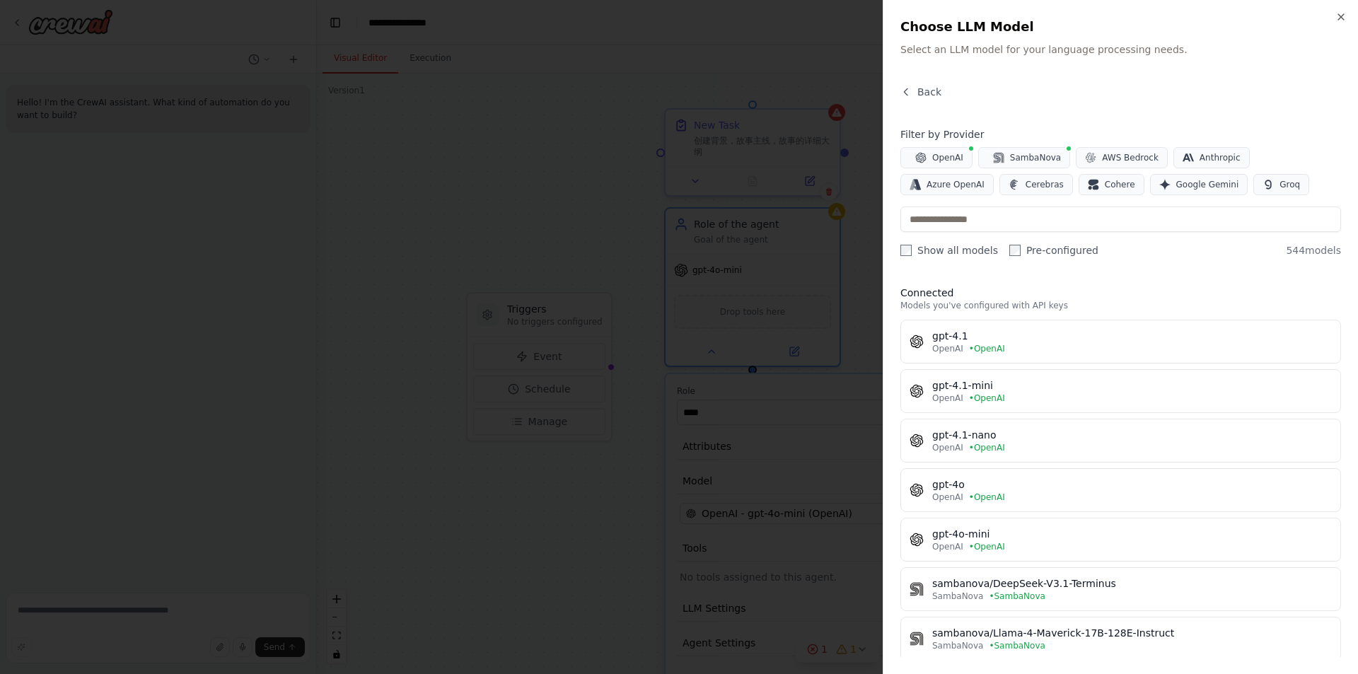
click at [1168, 488] on div "gpt-4o" at bounding box center [1132, 484] width 400 height 14
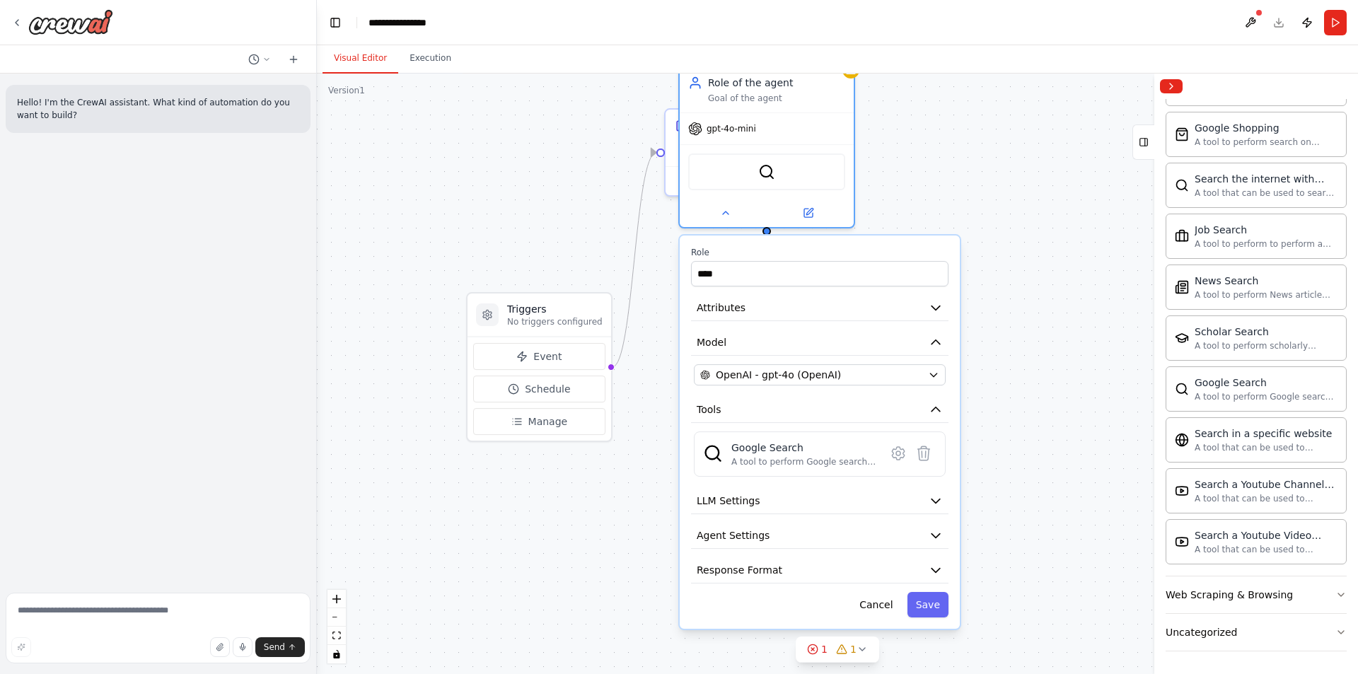
drag, startPoint x: 774, startPoint y: 389, endPoint x: 781, endPoint y: 237, distance: 152.2
click at [781, 247] on label "Role" at bounding box center [819, 252] width 257 height 11
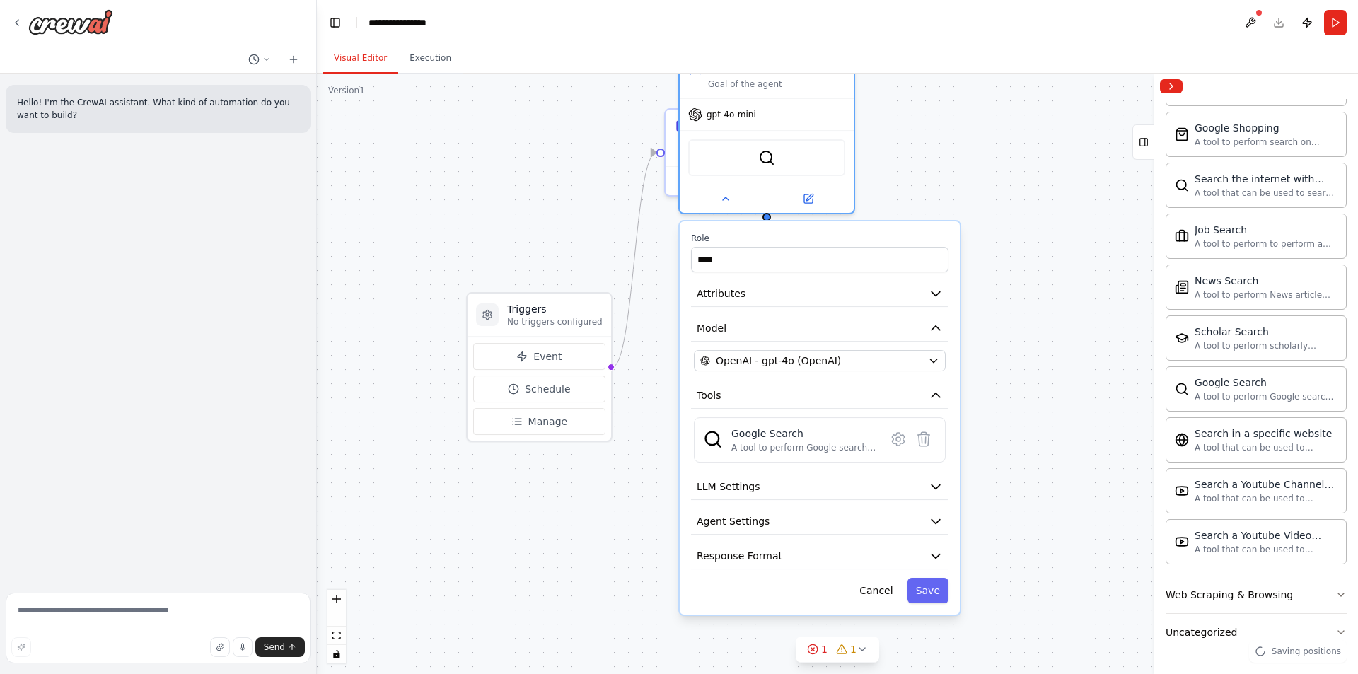
click at [940, 488] on icon "button" at bounding box center [935, 486] width 14 height 14
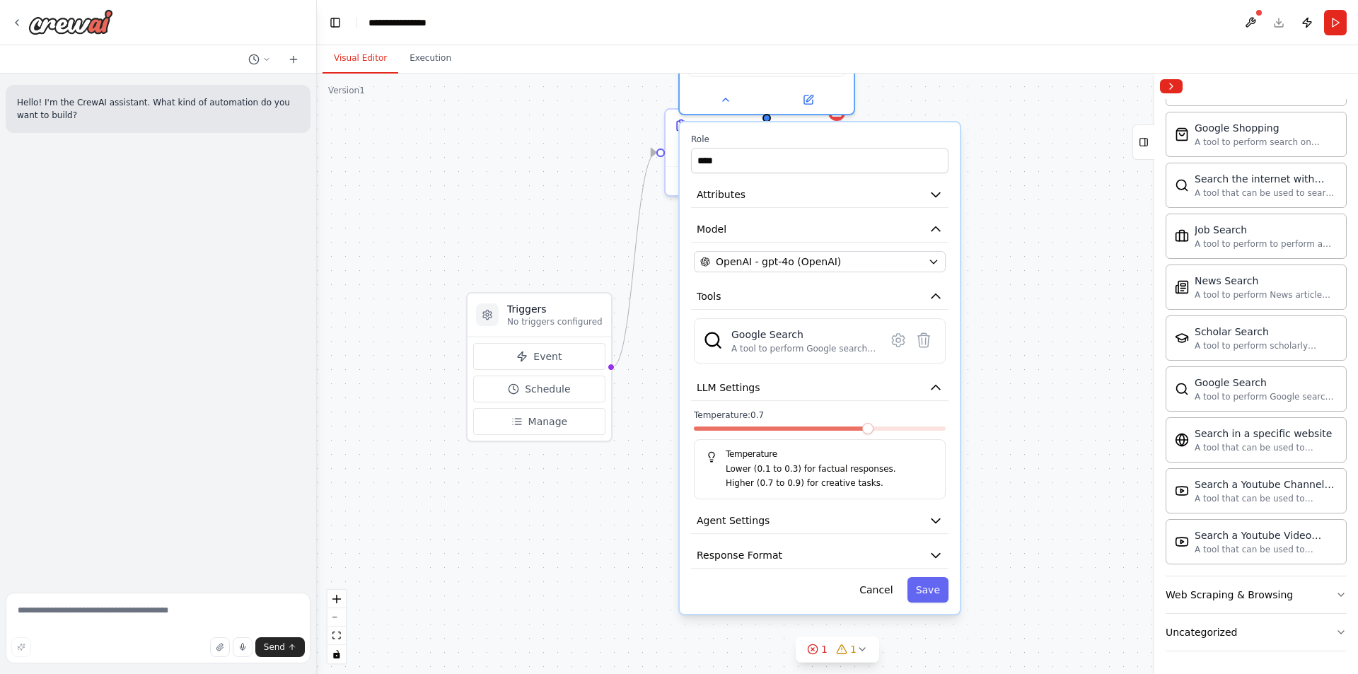
drag, startPoint x: 821, startPoint y: 494, endPoint x: 827, endPoint y: 401, distance: 92.8
click at [827, 401] on button "LLM Settings" at bounding box center [819, 388] width 257 height 26
click at [936, 523] on icon "button" at bounding box center [935, 521] width 8 height 4
click at [934, 521] on icon "button" at bounding box center [935, 521] width 8 height 4
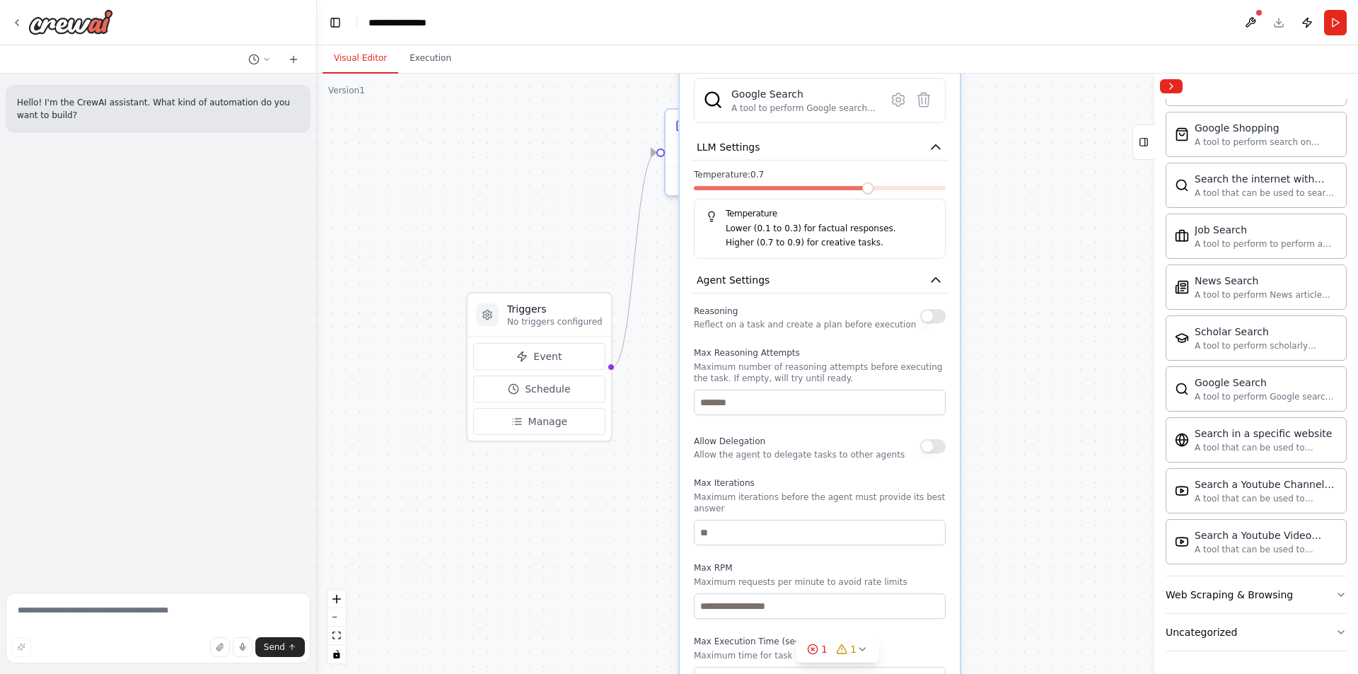
drag, startPoint x: 880, startPoint y: 554, endPoint x: 876, endPoint y: 310, distance: 244.0
click at [876, 310] on div "Reasoning Reflect on a task and create a plan before execution" at bounding box center [805, 316] width 222 height 28
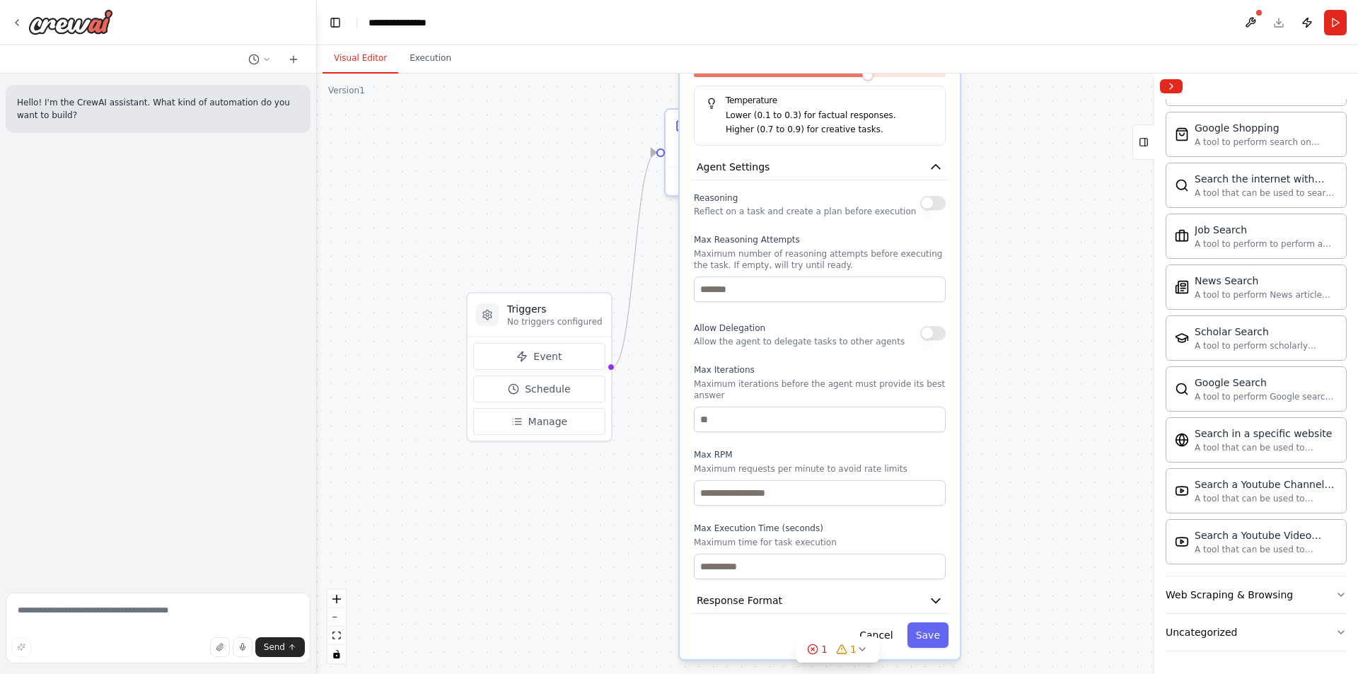
drag, startPoint x: 829, startPoint y: 470, endPoint x: 827, endPoint y: 347, distance: 123.1
click at [827, 347] on div "Reasoning Reflect on a task and create a plan before execution Max Reasoning At…" at bounding box center [820, 384] width 252 height 390
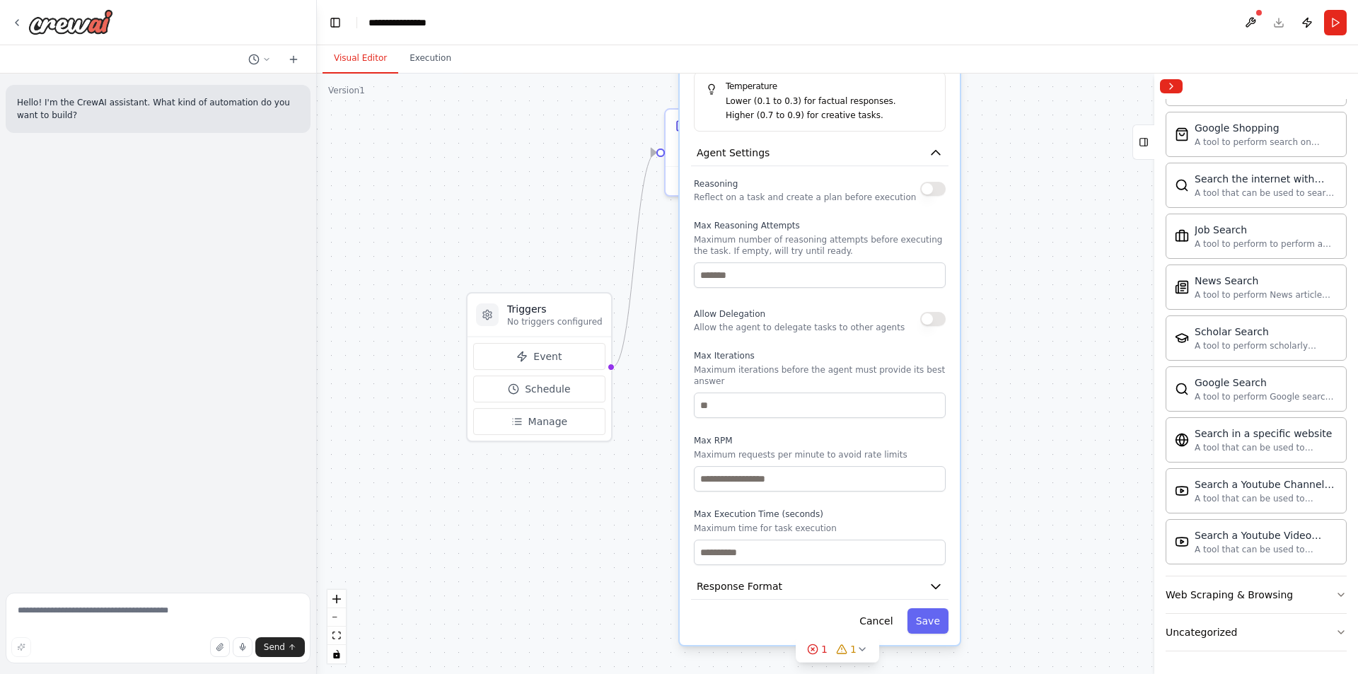
click at [942, 585] on icon "button" at bounding box center [935, 586] width 14 height 14
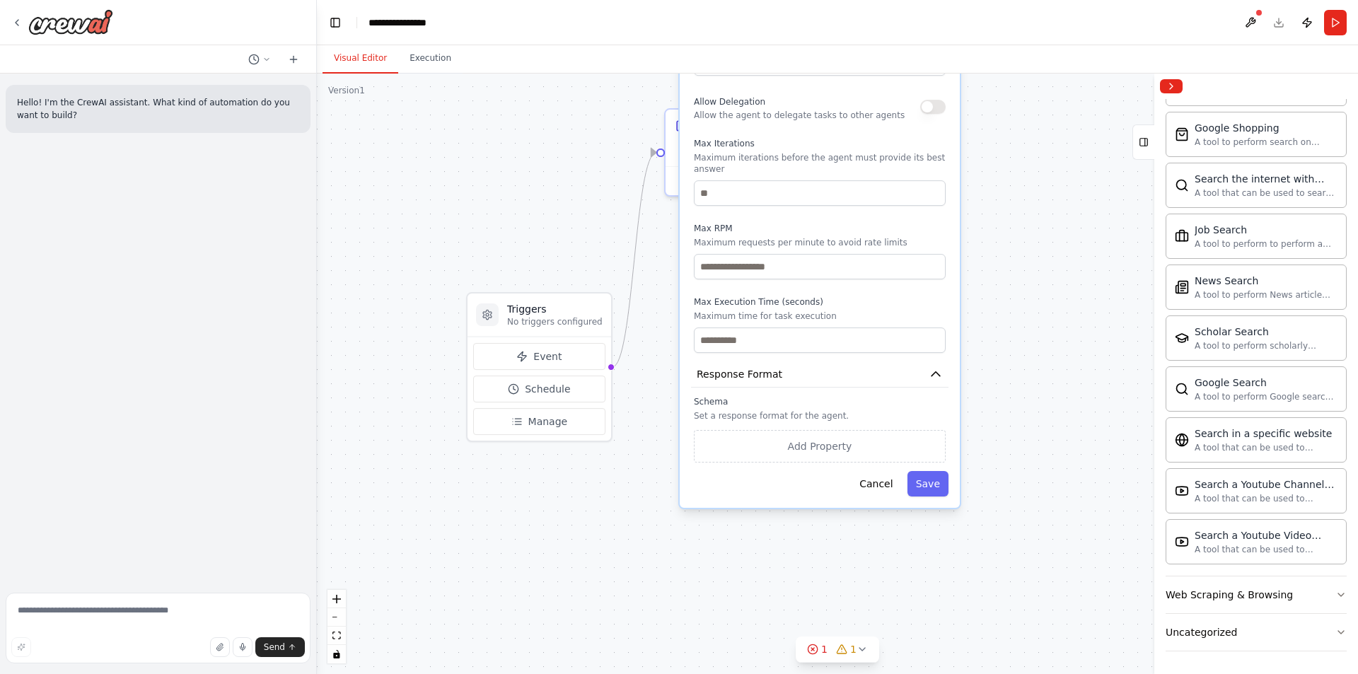
drag, startPoint x: 863, startPoint y: 539, endPoint x: 871, endPoint y: 337, distance: 202.4
click at [858, 329] on div "Max Execution Time (seconds) Maximum time for task execution" at bounding box center [820, 324] width 252 height 57
click at [1335, 599] on icon "button" at bounding box center [1340, 594] width 11 height 11
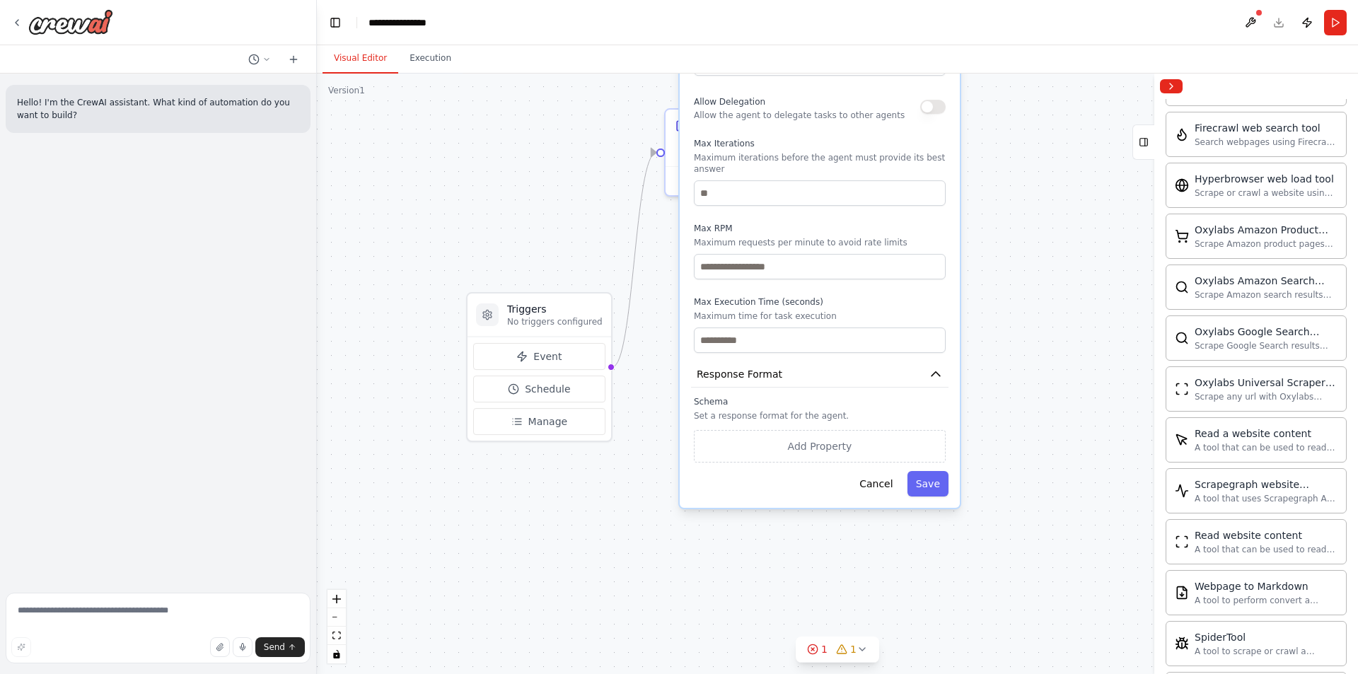
scroll to position [1408, 0]
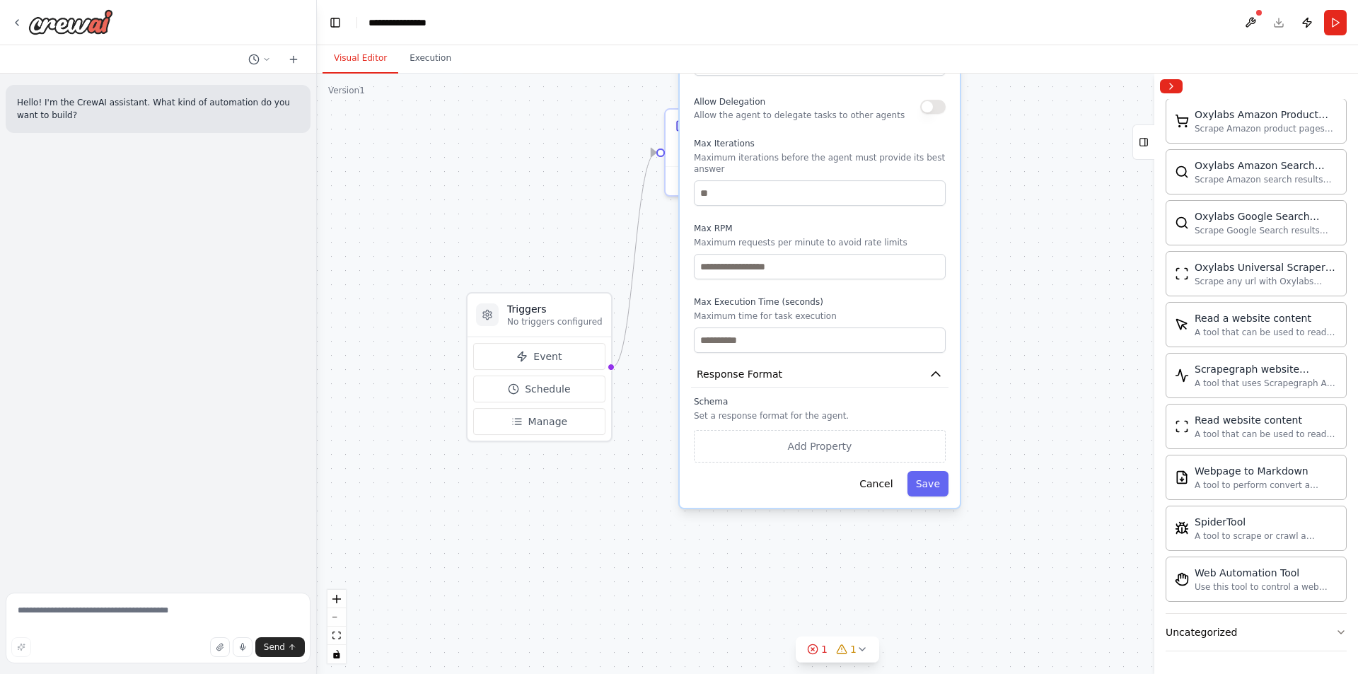
click at [1269, 633] on button "Uncategorized" at bounding box center [1255, 632] width 181 height 37
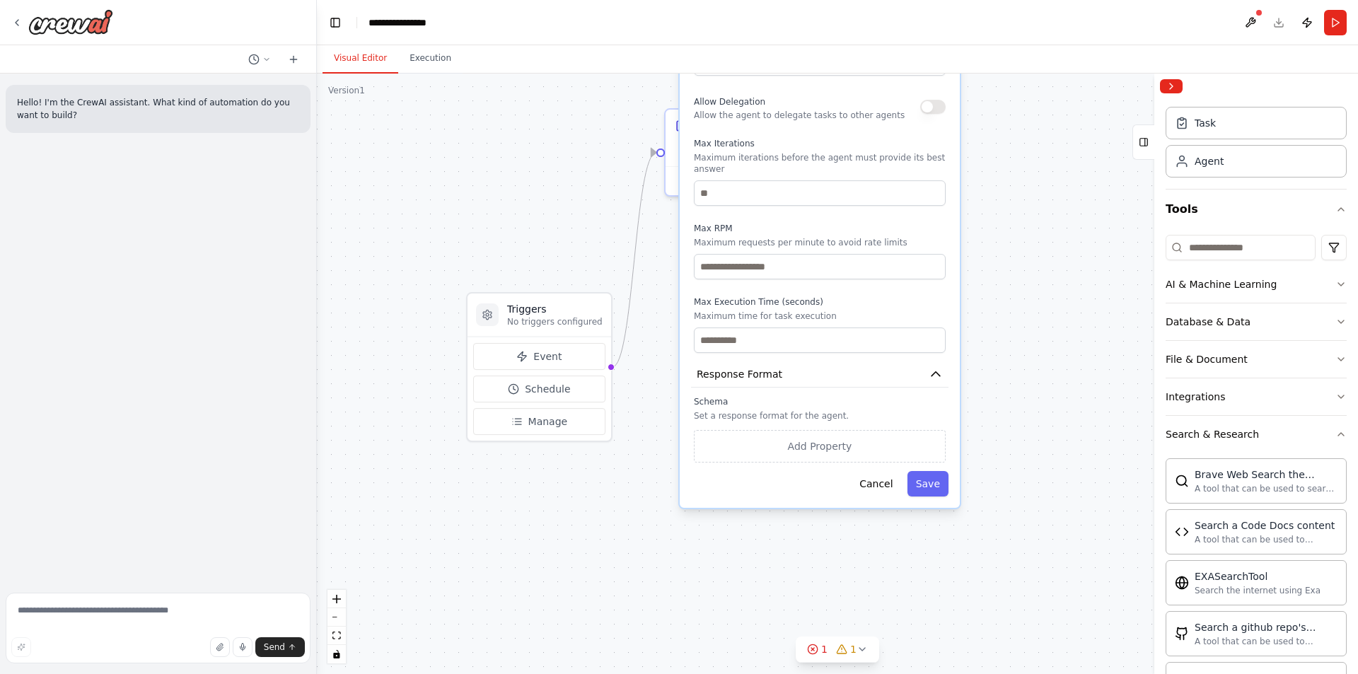
scroll to position [0, 0]
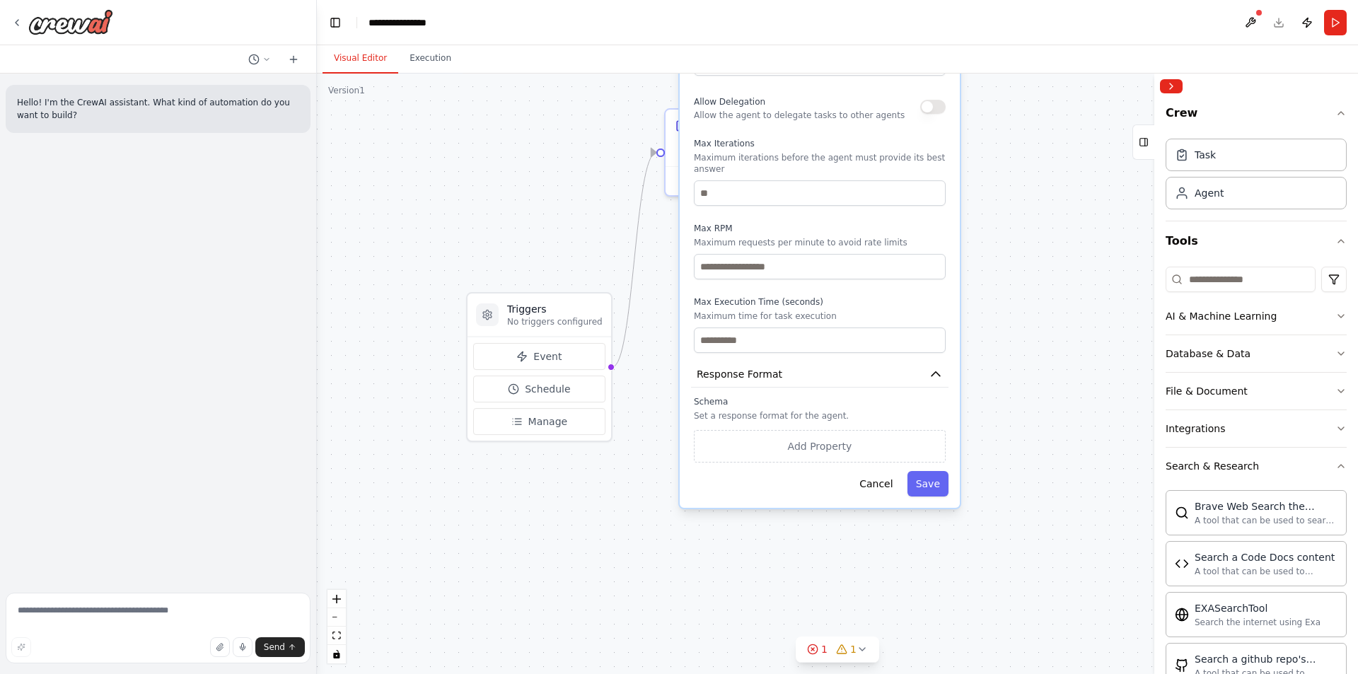
click at [1335, 317] on icon "button" at bounding box center [1340, 315] width 11 height 11
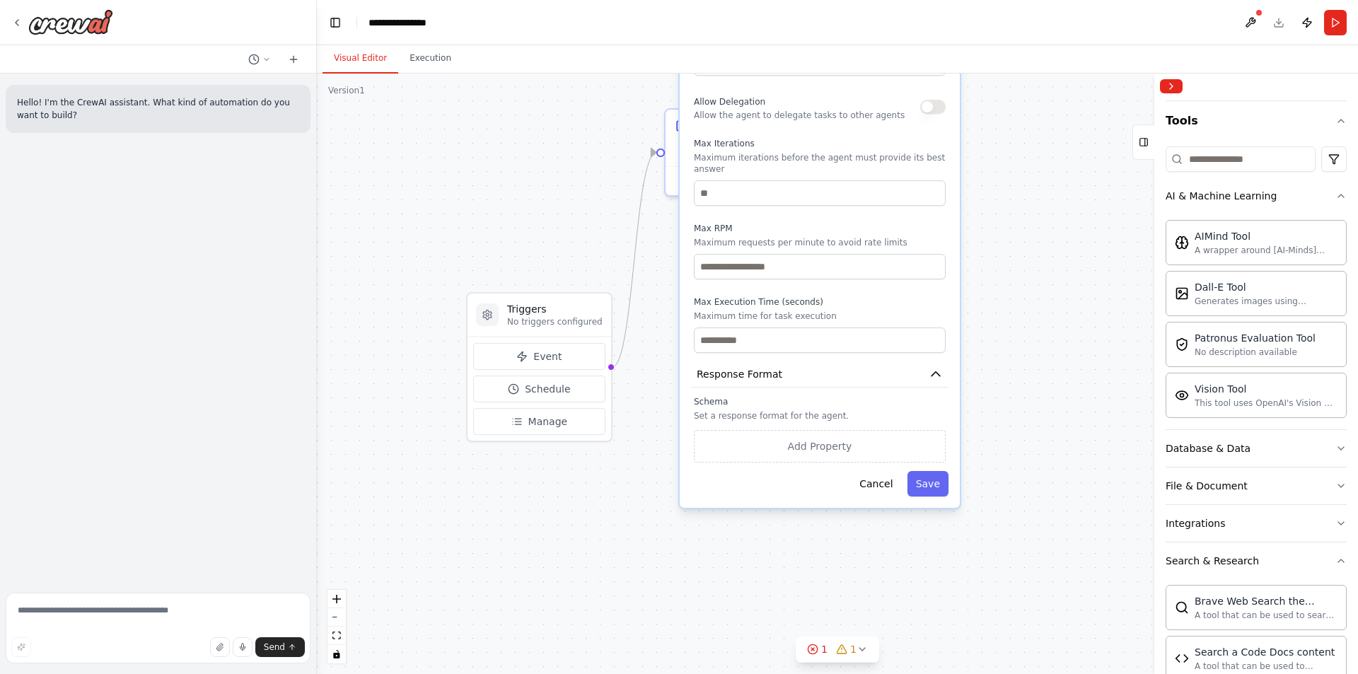
scroll to position [141, 0]
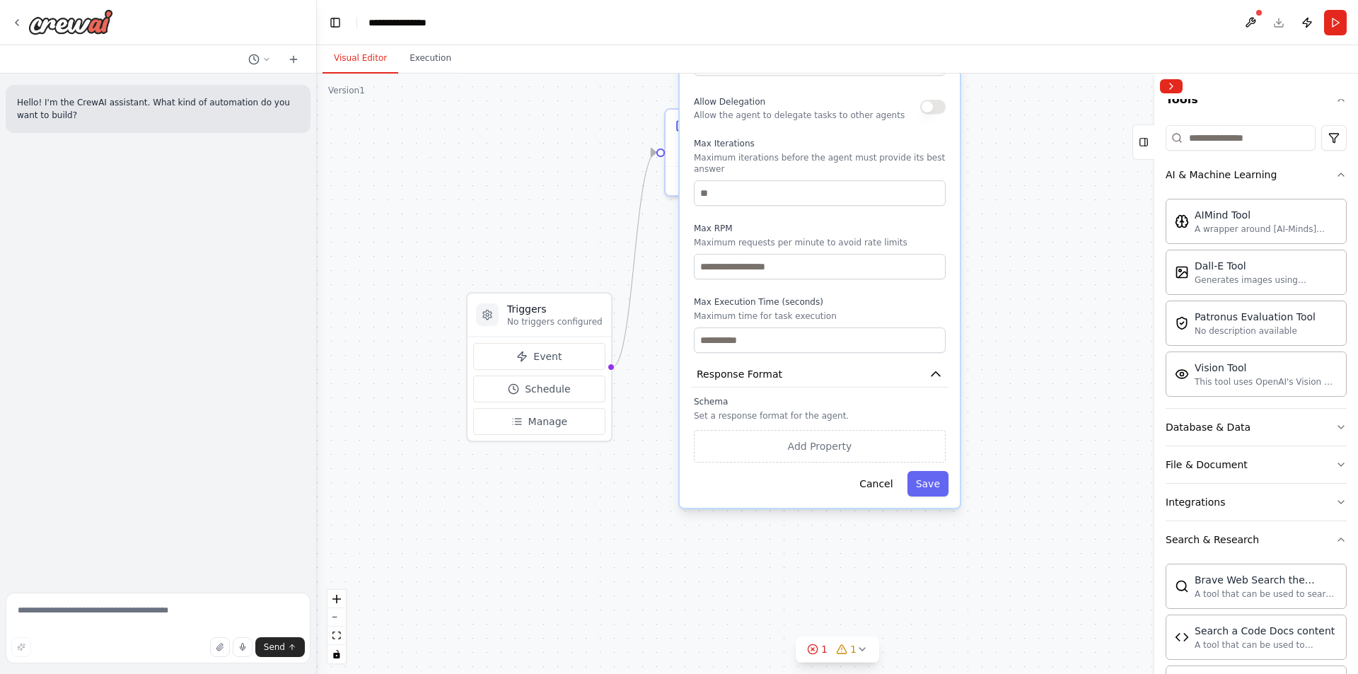
click at [1335, 425] on icon "button" at bounding box center [1340, 426] width 11 height 11
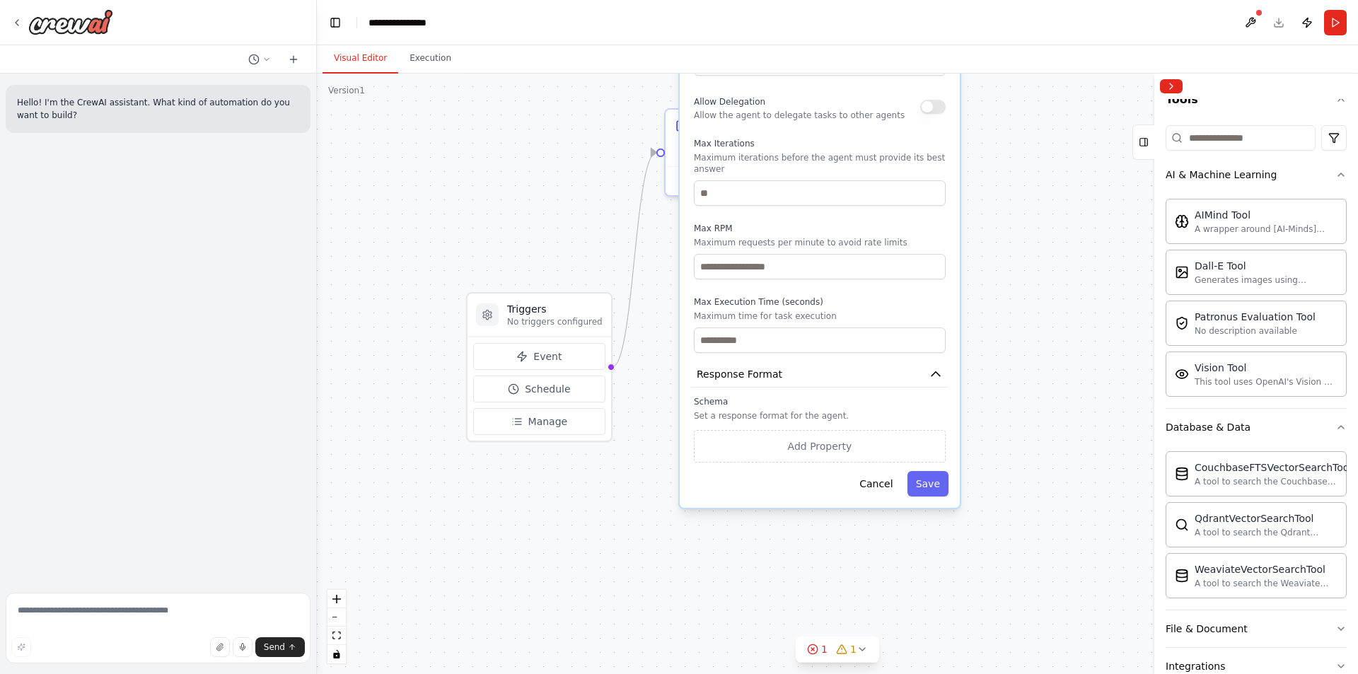
click at [1335, 425] on icon "button" at bounding box center [1340, 426] width 11 height 11
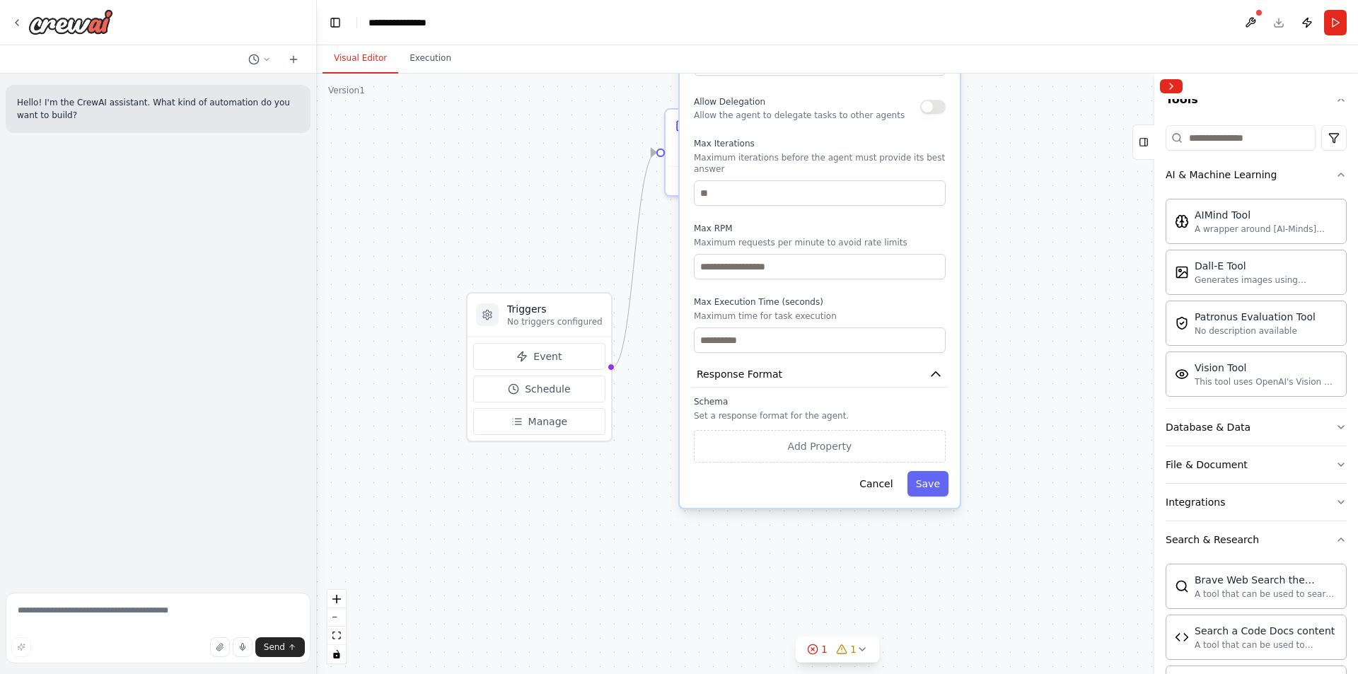
click at [1335, 460] on icon "button" at bounding box center [1340, 464] width 11 height 11
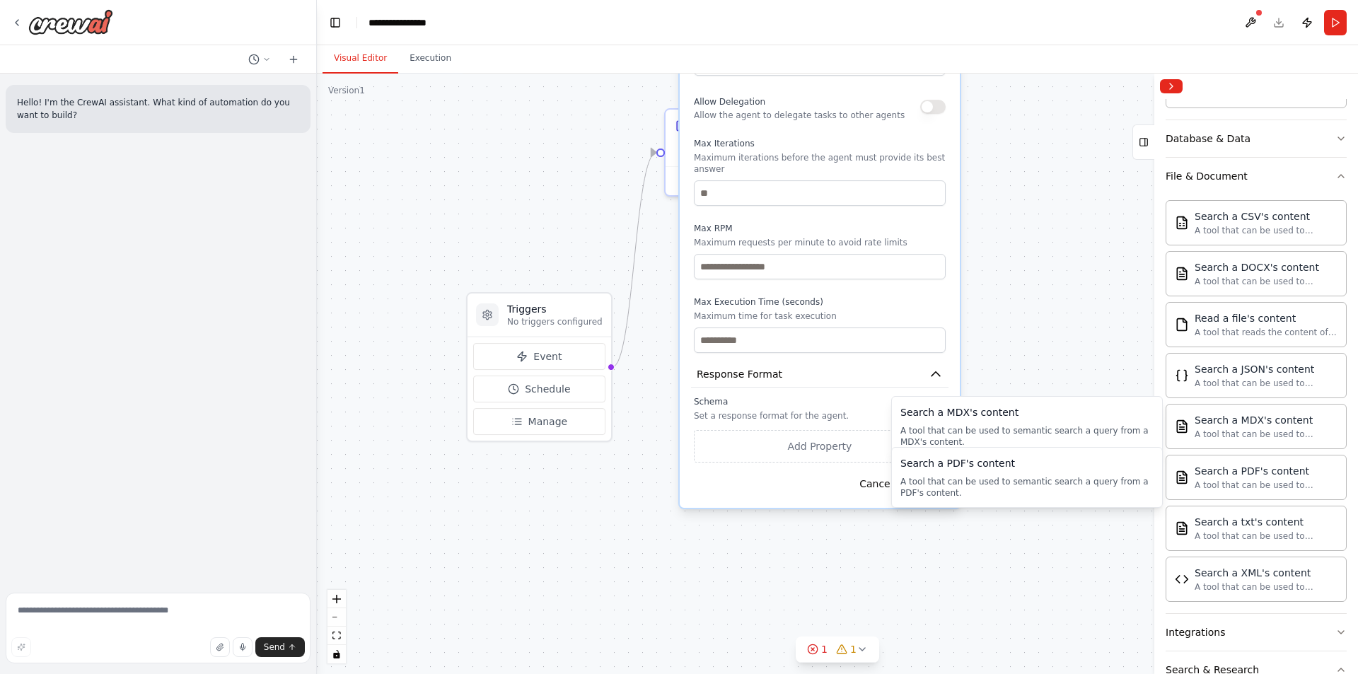
scroll to position [495, 0]
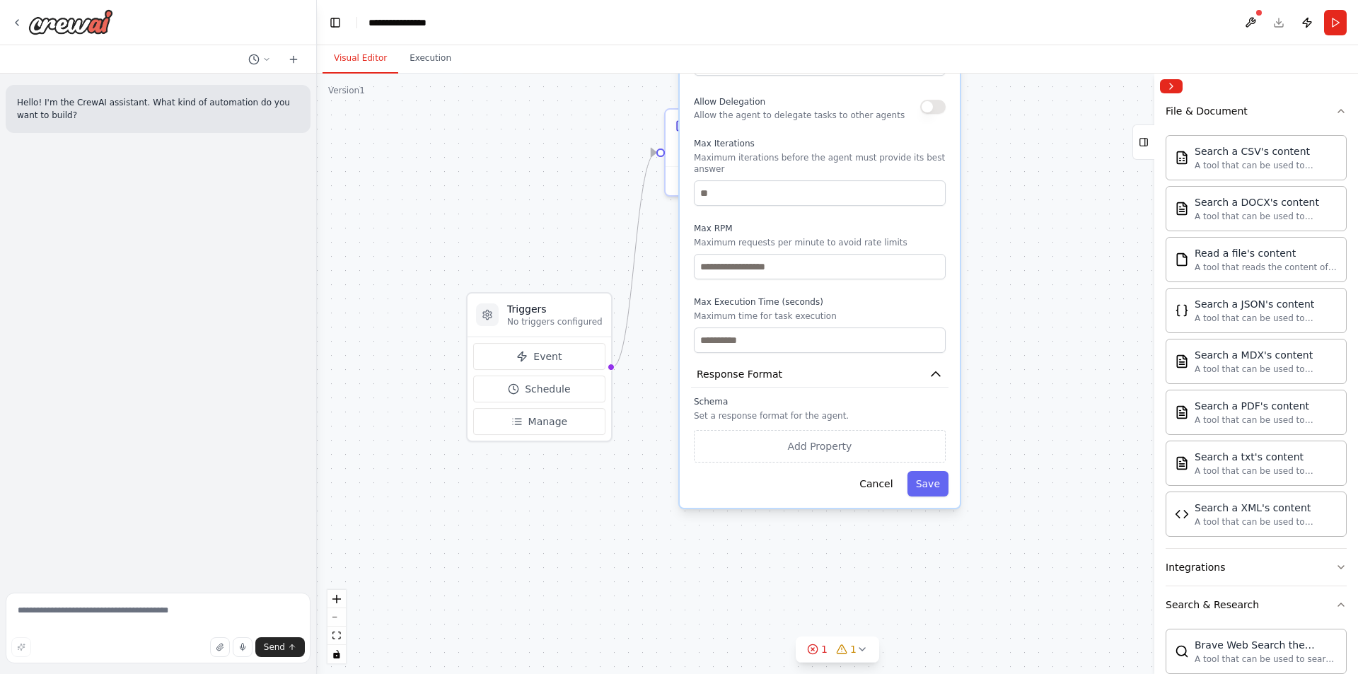
click at [1335, 569] on icon "button" at bounding box center [1340, 566] width 11 height 11
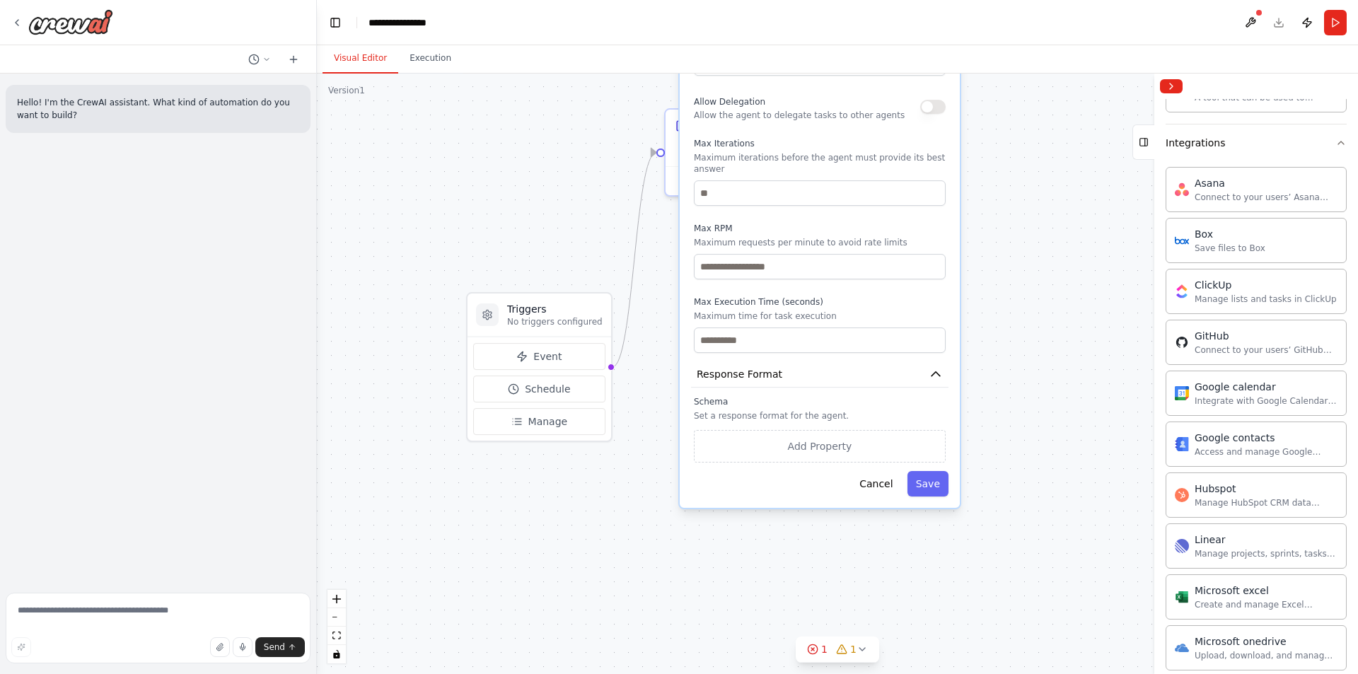
scroll to position [424, 0]
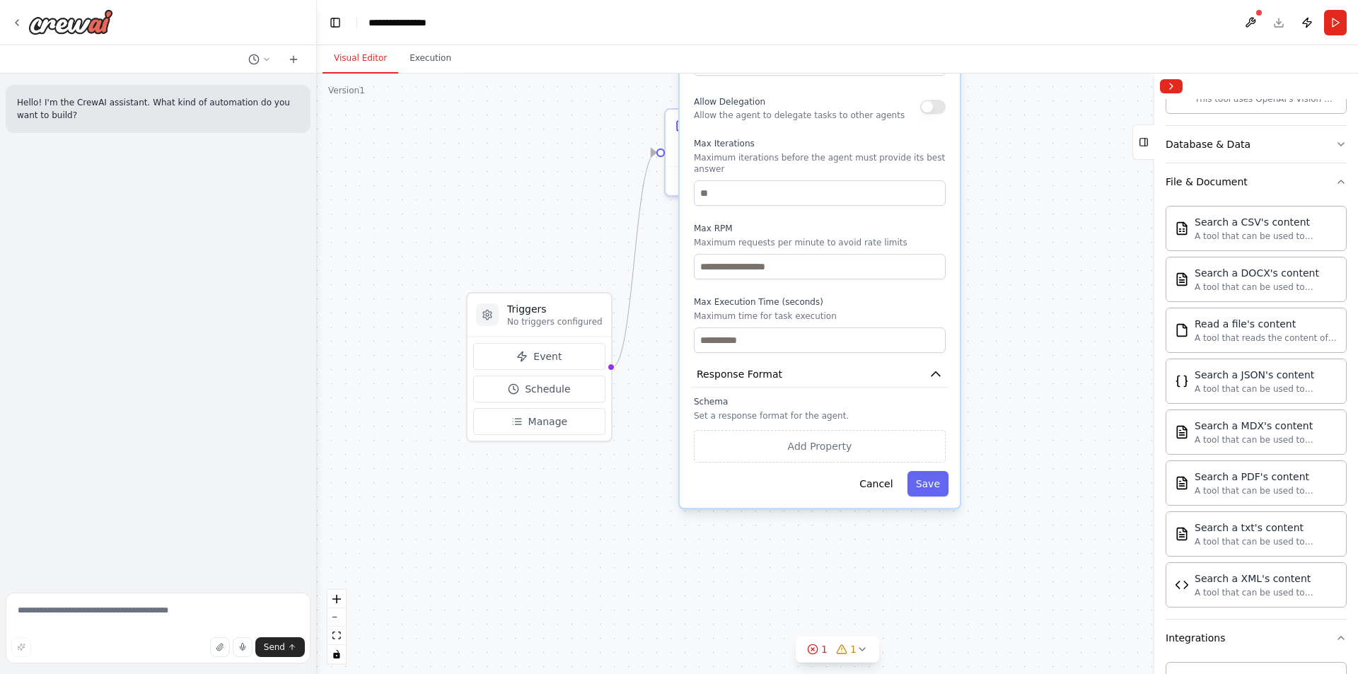
click at [1335, 643] on icon "button" at bounding box center [1340, 637] width 11 height 11
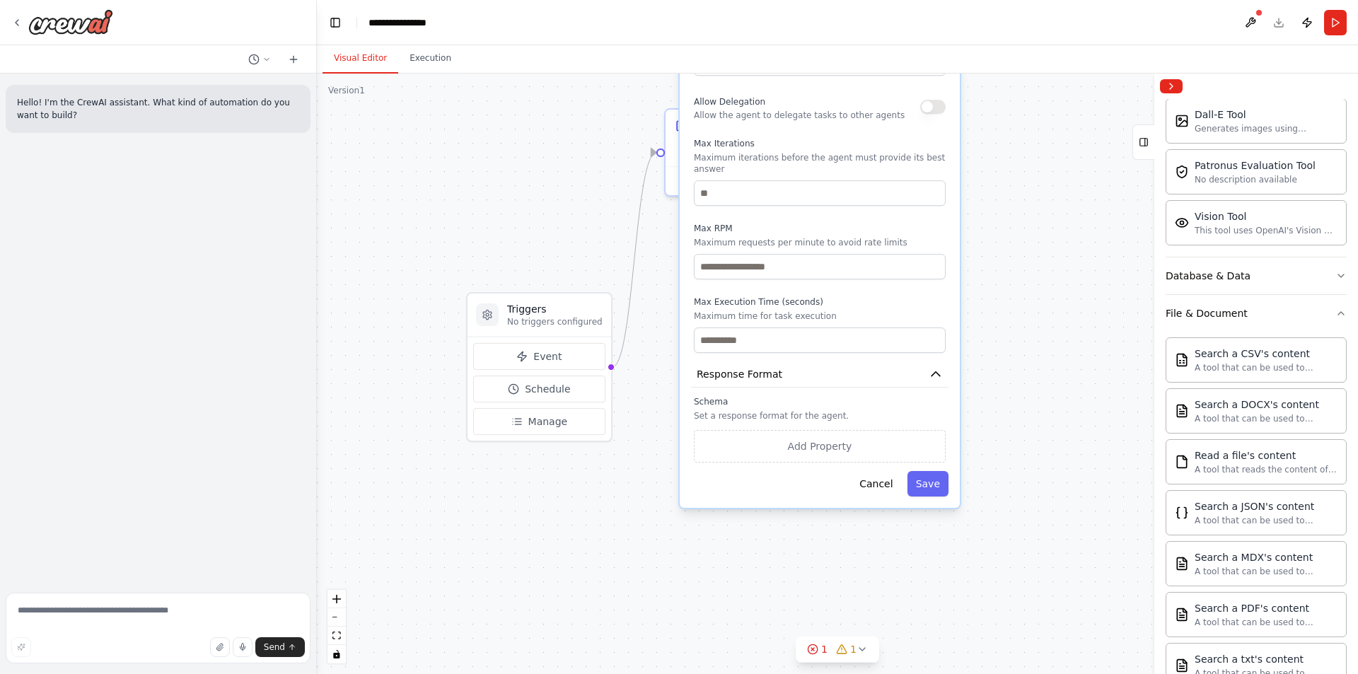
scroll to position [283, 0]
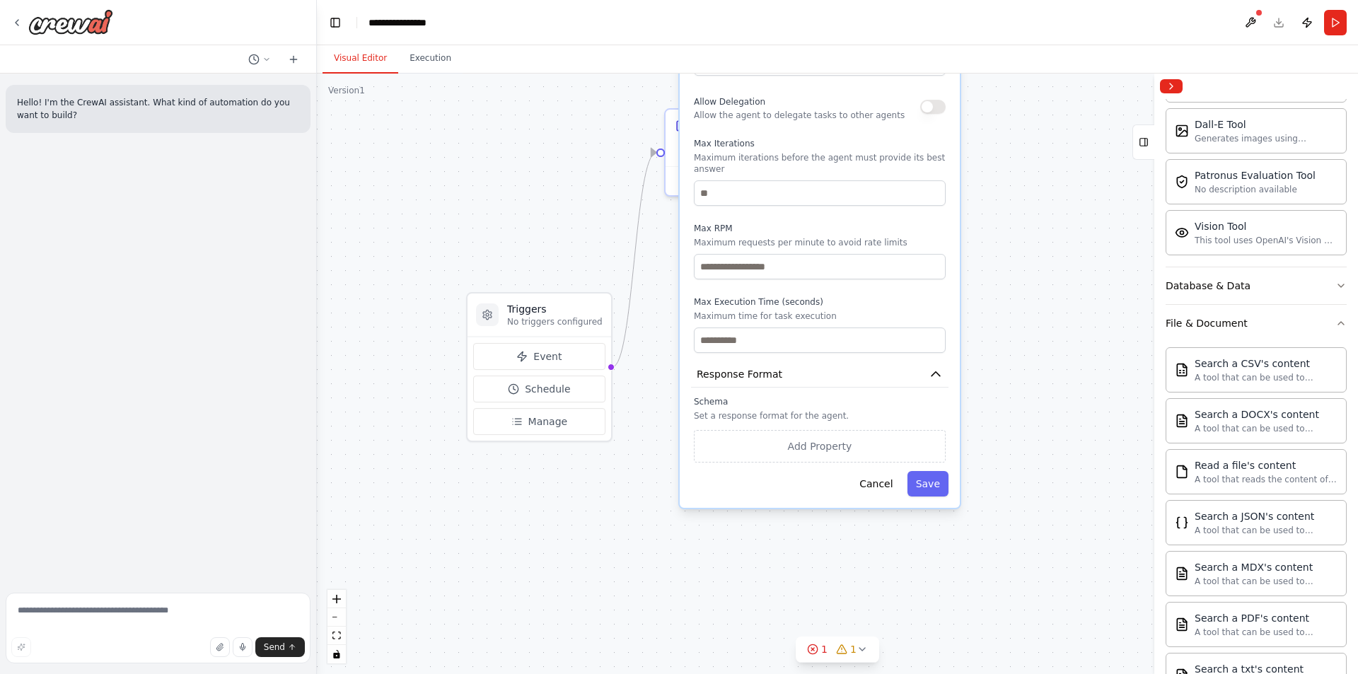
click at [827, 448] on button "Add Property" at bounding box center [820, 446] width 252 height 33
click at [926, 519] on button "Save" at bounding box center [927, 520] width 41 height 25
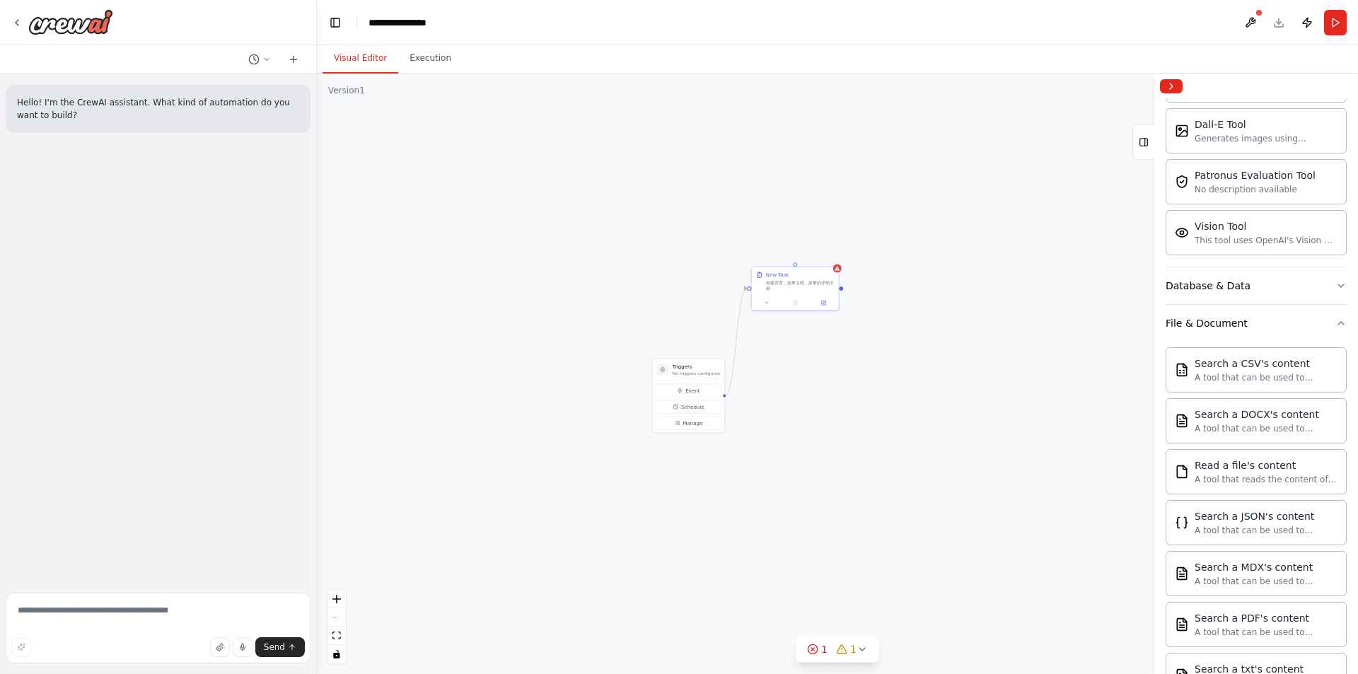
click at [815, 646] on icon at bounding box center [812, 648] width 11 height 11
click at [805, 648] on span "Agent 建立框架 has no task assigned" at bounding box center [842, 646] width 153 height 11
click at [759, 650] on icon at bounding box center [754, 648] width 11 height 11
click at [873, 651] on span "Agent 建立框架 has no task assigned" at bounding box center [842, 646] width 153 height 11
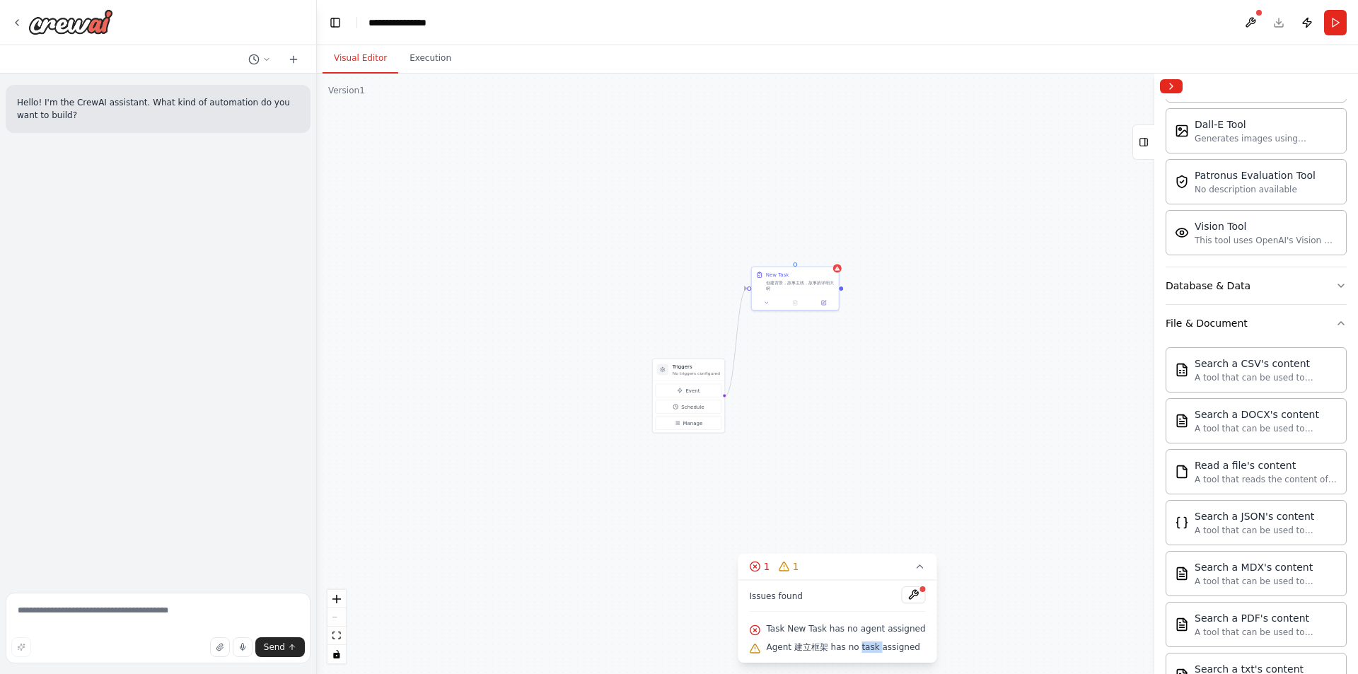
click at [873, 651] on span "Agent 建立框架 has no task assigned" at bounding box center [842, 646] width 153 height 11
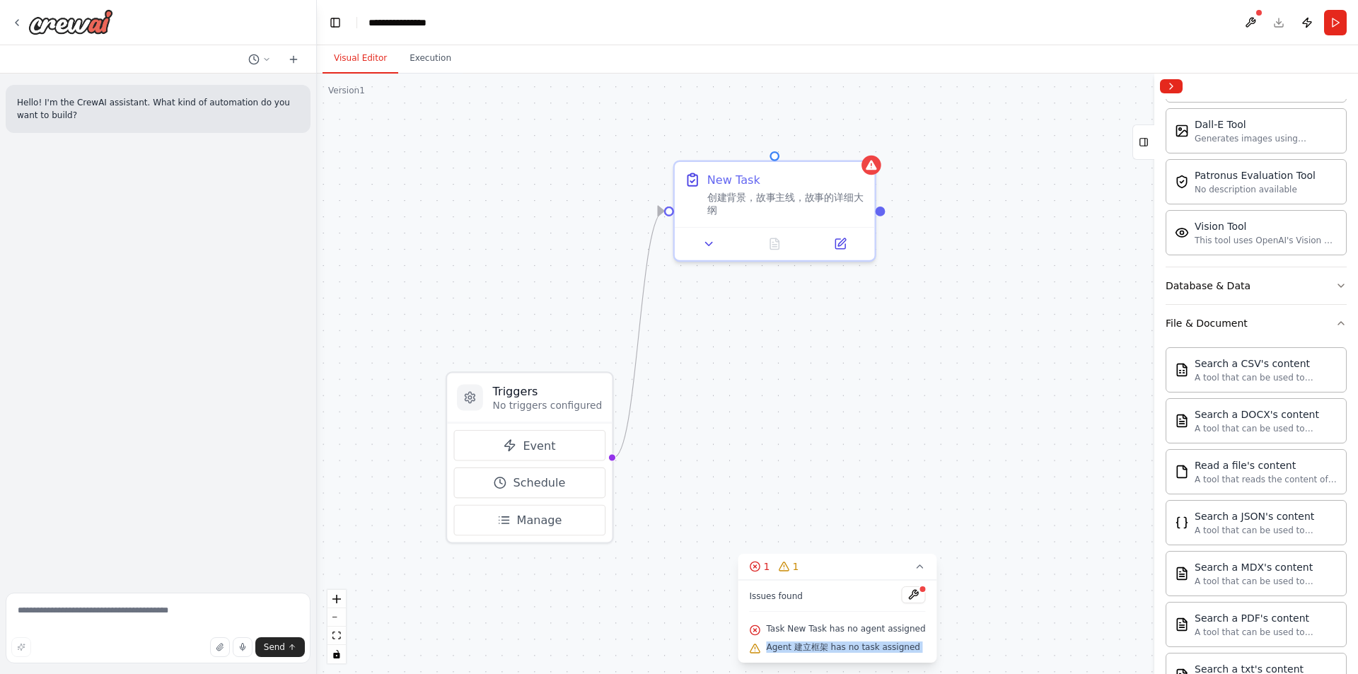
drag, startPoint x: 756, startPoint y: 336, endPoint x: 790, endPoint y: 481, distance: 148.9
click at [790, 481] on div "Triggers No triggers configured Event Schedule Manage New Task 创建背景，故事主线，故事的详细大…" at bounding box center [837, 374] width 1041 height 600
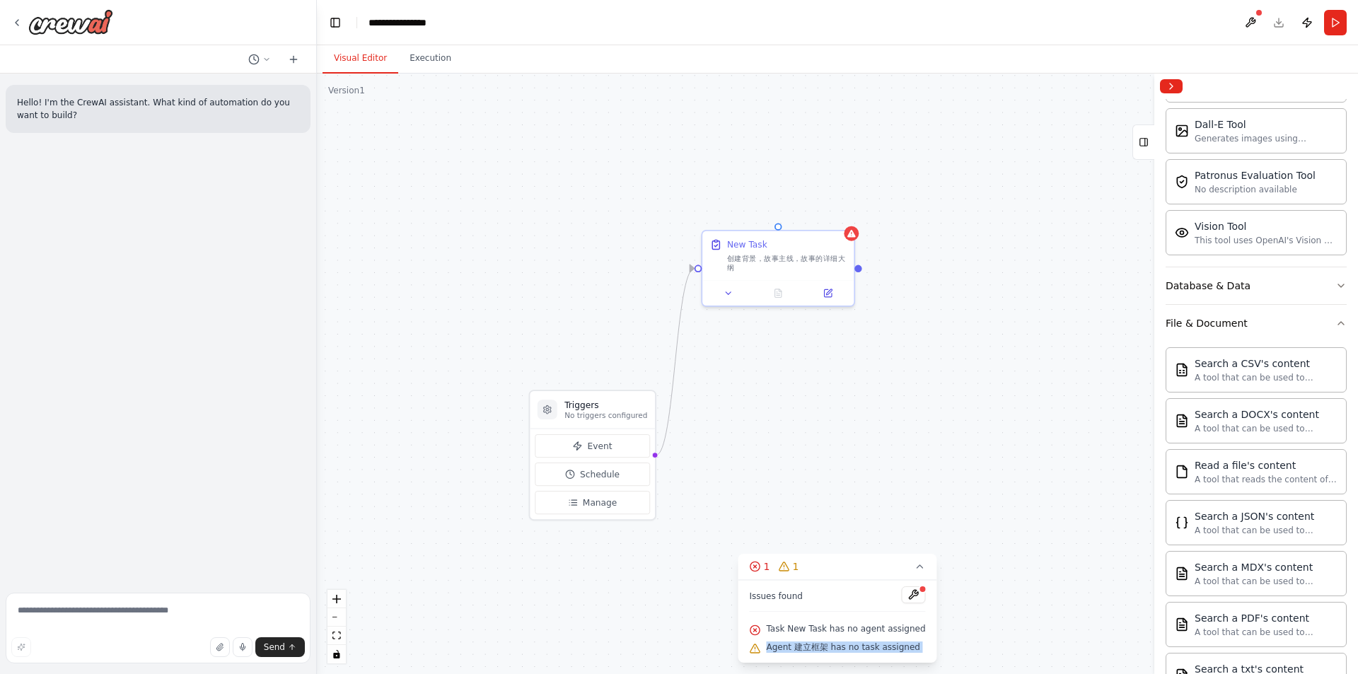
click at [855, 240] on div "New Task 创建背景，故事主线，故事的详细大纲" at bounding box center [778, 268] width 154 height 77
click at [916, 598] on button at bounding box center [914, 594] width 24 height 17
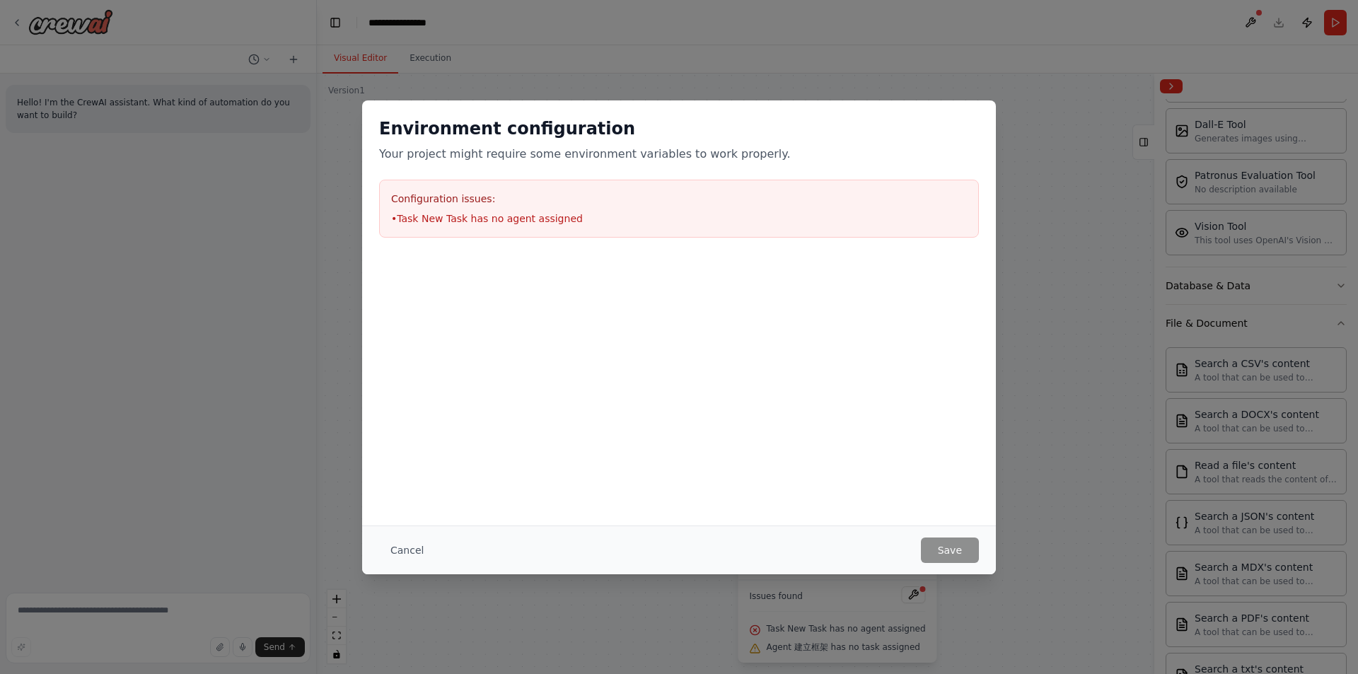
click at [530, 202] on h3 "Configuration issues:" at bounding box center [679, 199] width 576 height 14
click at [412, 552] on button "Cancel" at bounding box center [407, 549] width 56 height 25
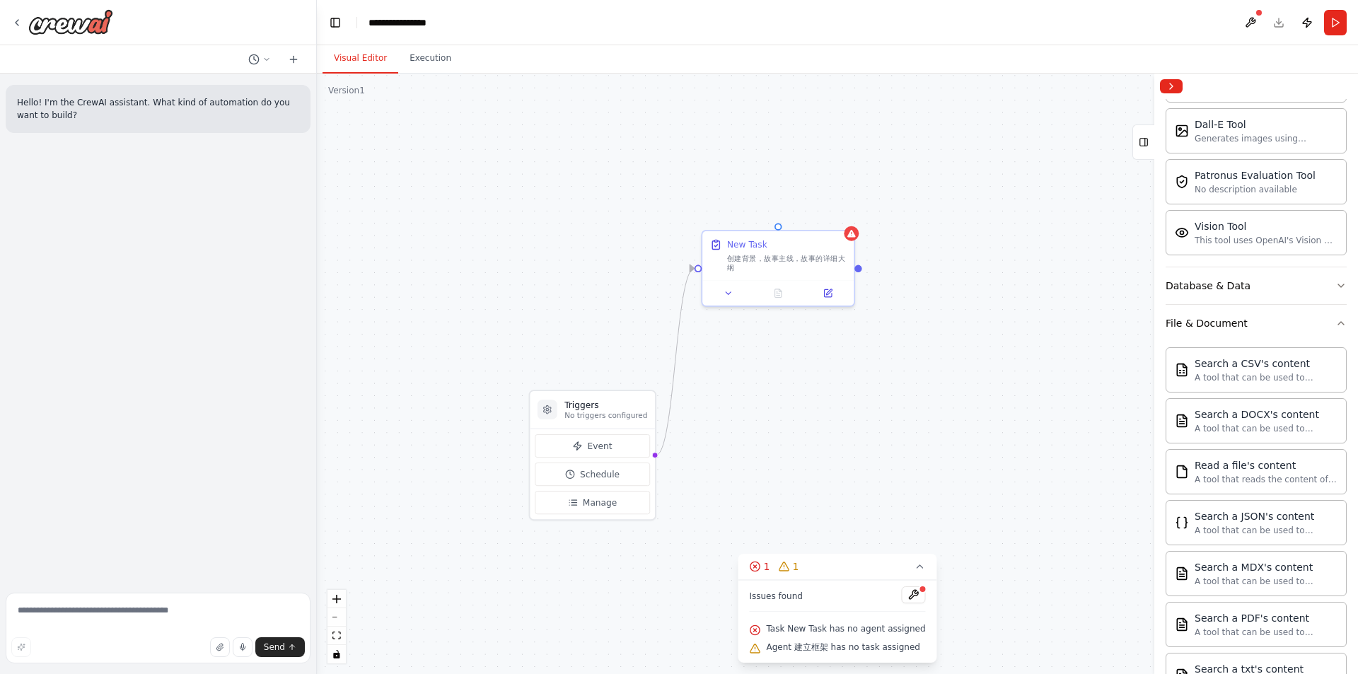
click at [729, 296] on icon at bounding box center [728, 294] width 10 height 10
click at [921, 571] on button "1 1" at bounding box center [837, 567] width 199 height 26
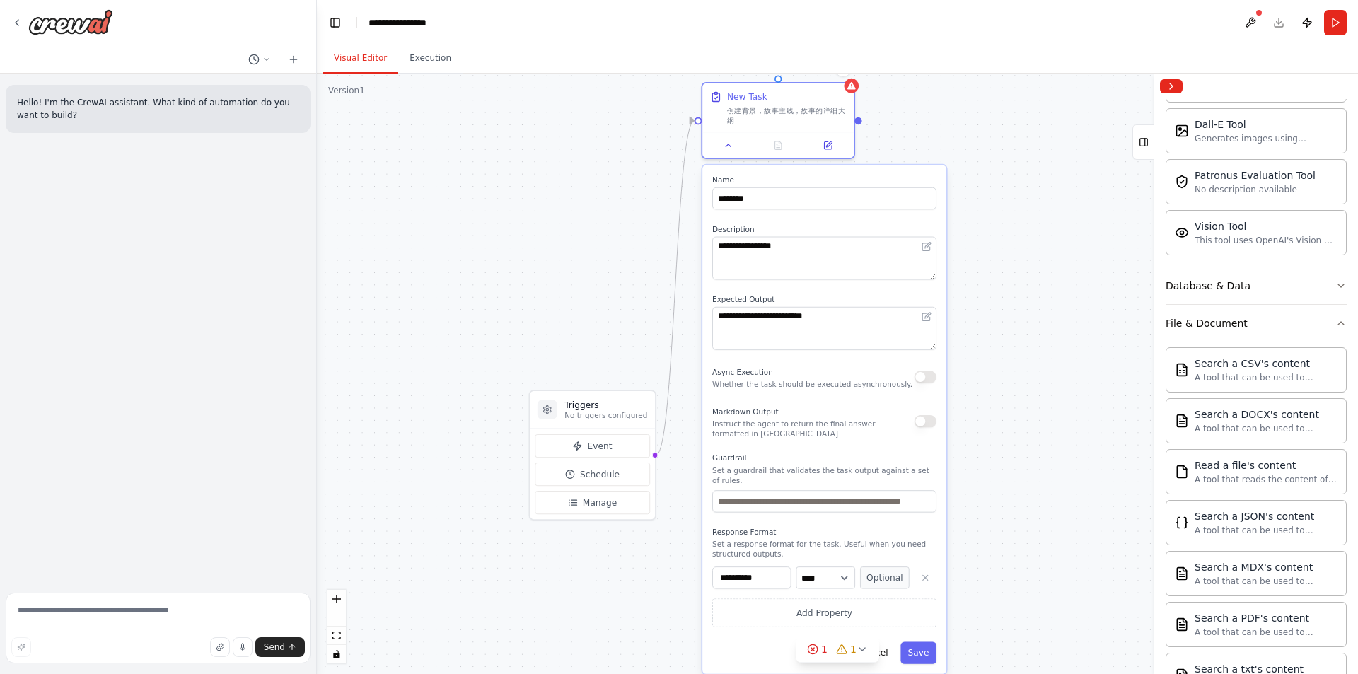
drag, startPoint x: 881, startPoint y: 551, endPoint x: 882, endPoint y: 399, distance: 152.0
click at [882, 399] on div "**********" at bounding box center [824, 419] width 244 height 508
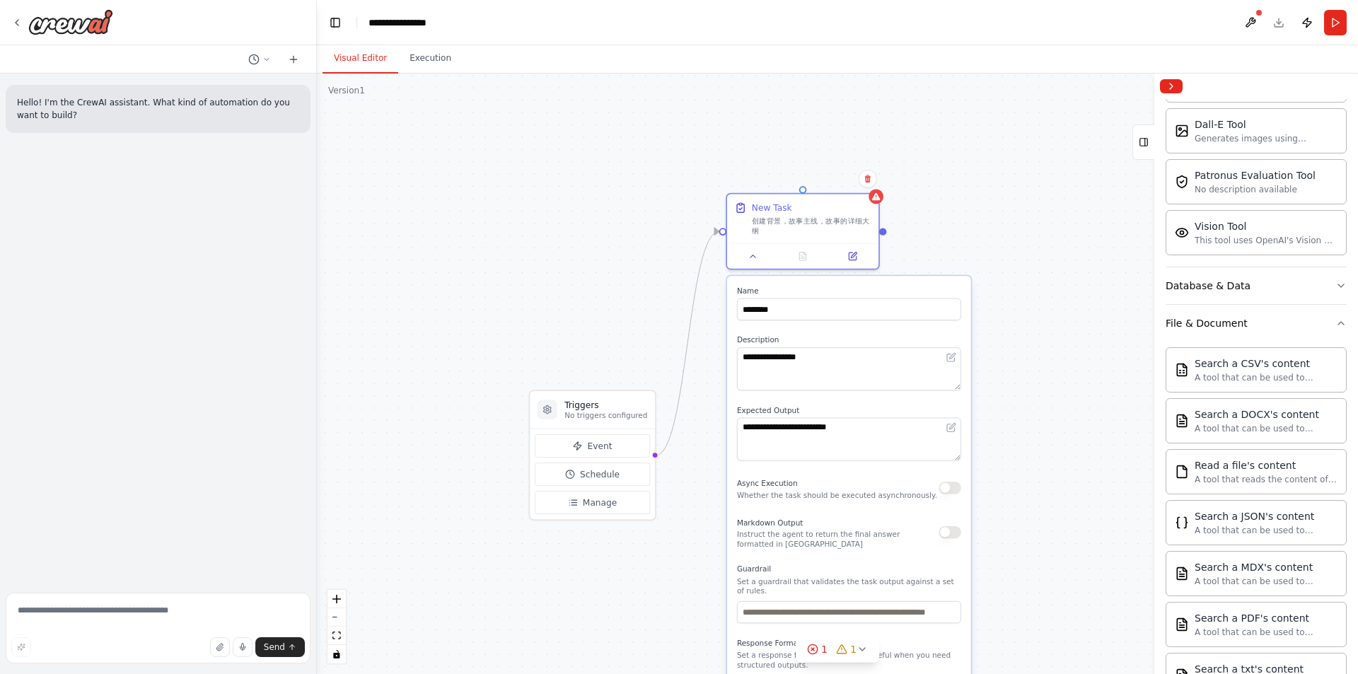
drag, startPoint x: 791, startPoint y: 453, endPoint x: 808, endPoint y: 552, distance: 100.3
click at [820, 559] on div "**********" at bounding box center [849, 530] width 244 height 508
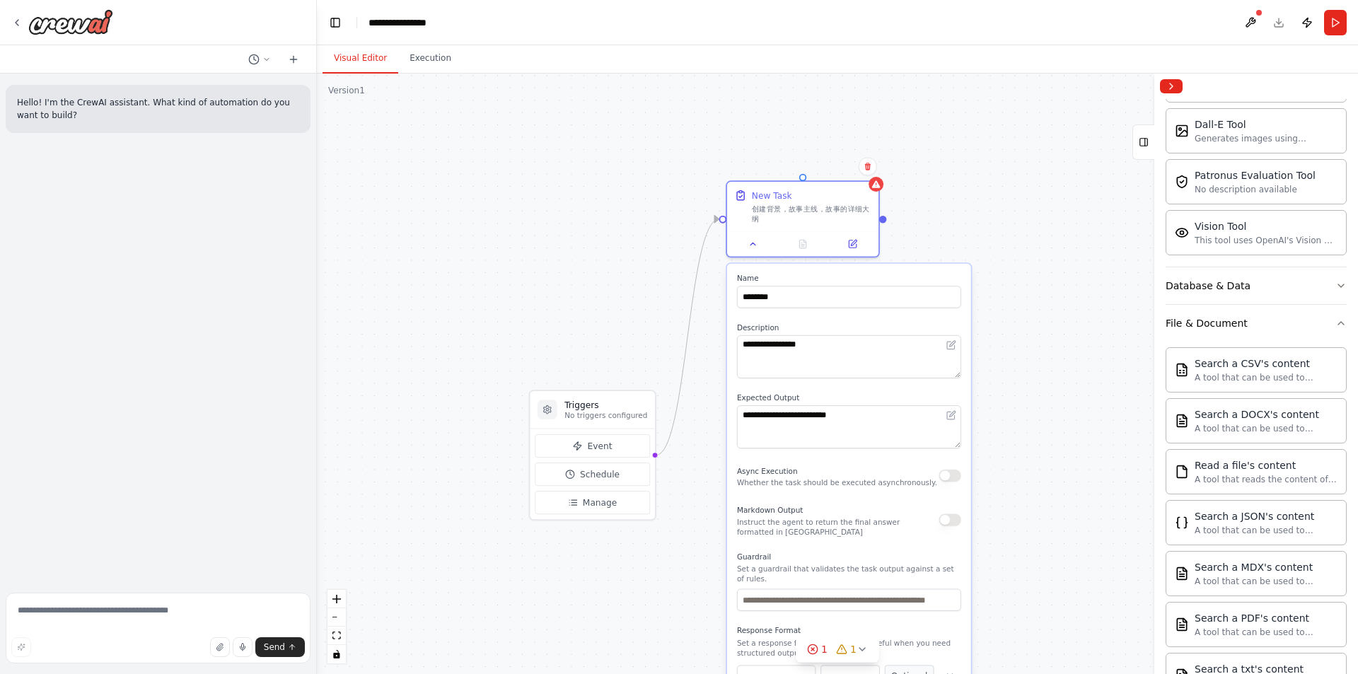
click at [994, 339] on div "**********" at bounding box center [837, 374] width 1041 height 600
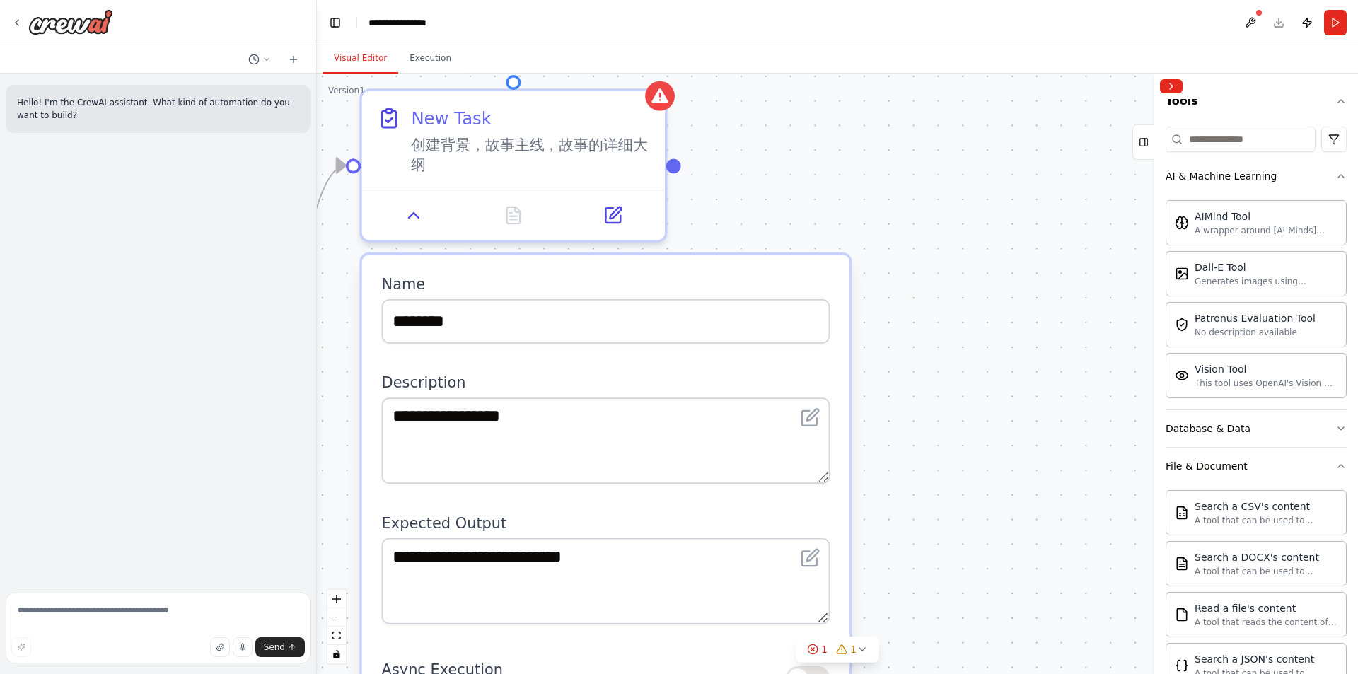
scroll to position [0, 0]
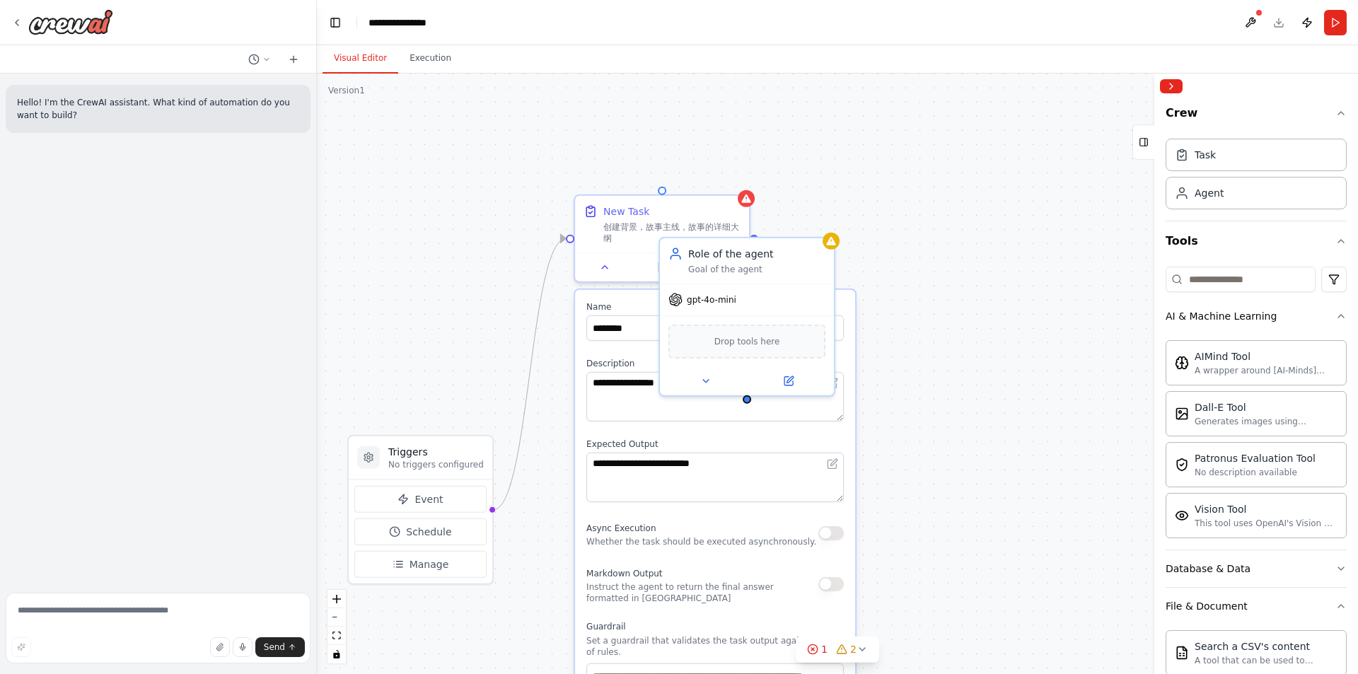
click at [1254, 20] on button at bounding box center [1250, 22] width 23 height 25
